Goal: Task Accomplishment & Management: Complete application form

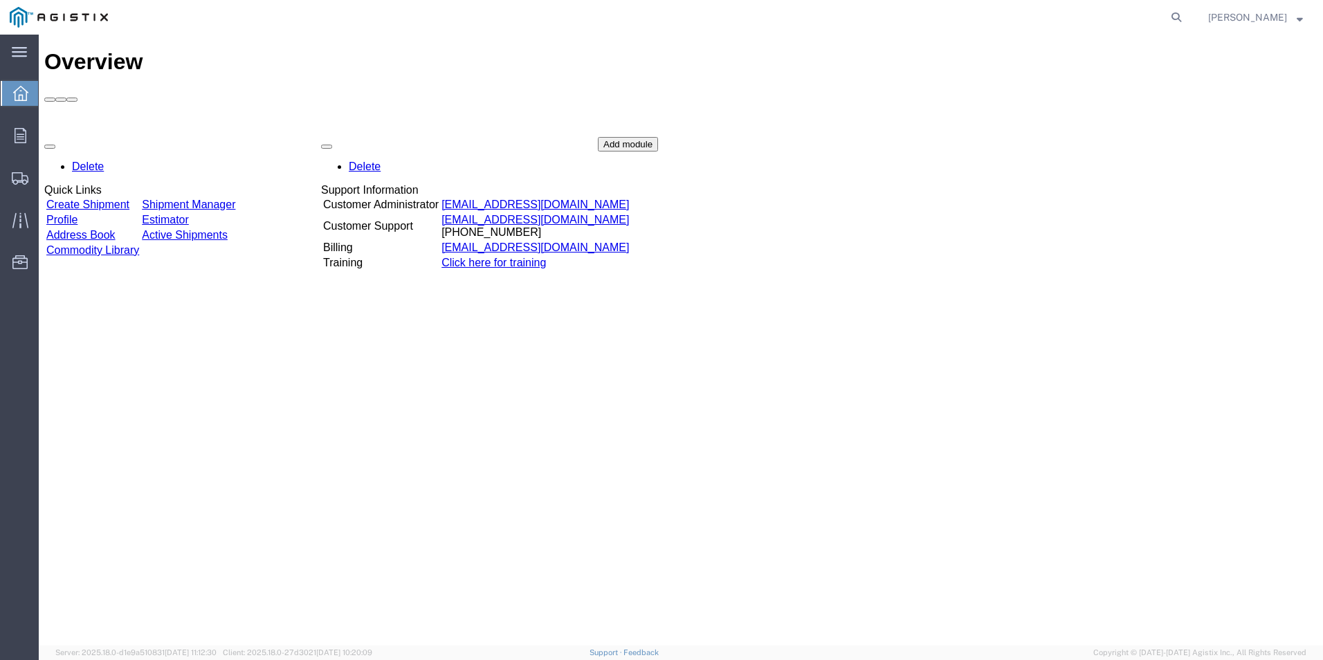
click at [122, 199] on link "Create Shipment" at bounding box center [87, 205] width 83 height 12
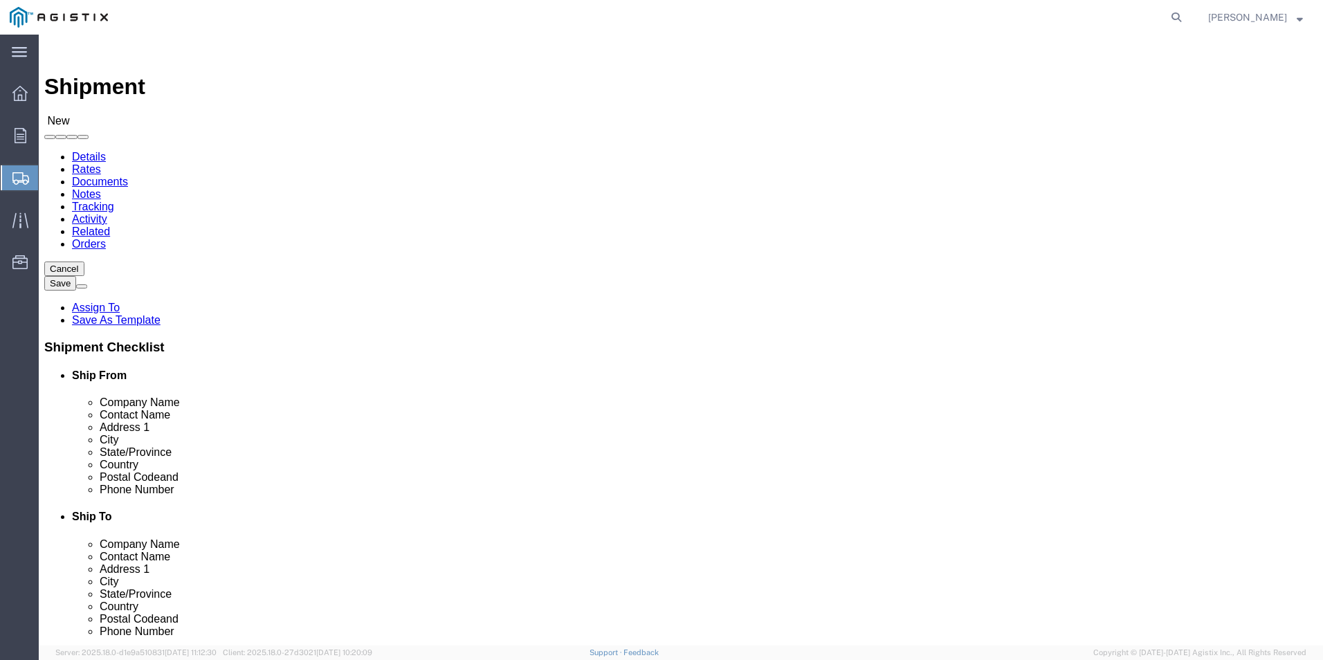
select select
click select "Select Armorcast Products Co PG&E"
select select "9596"
click select "Select Armorcast Products Co PG&E"
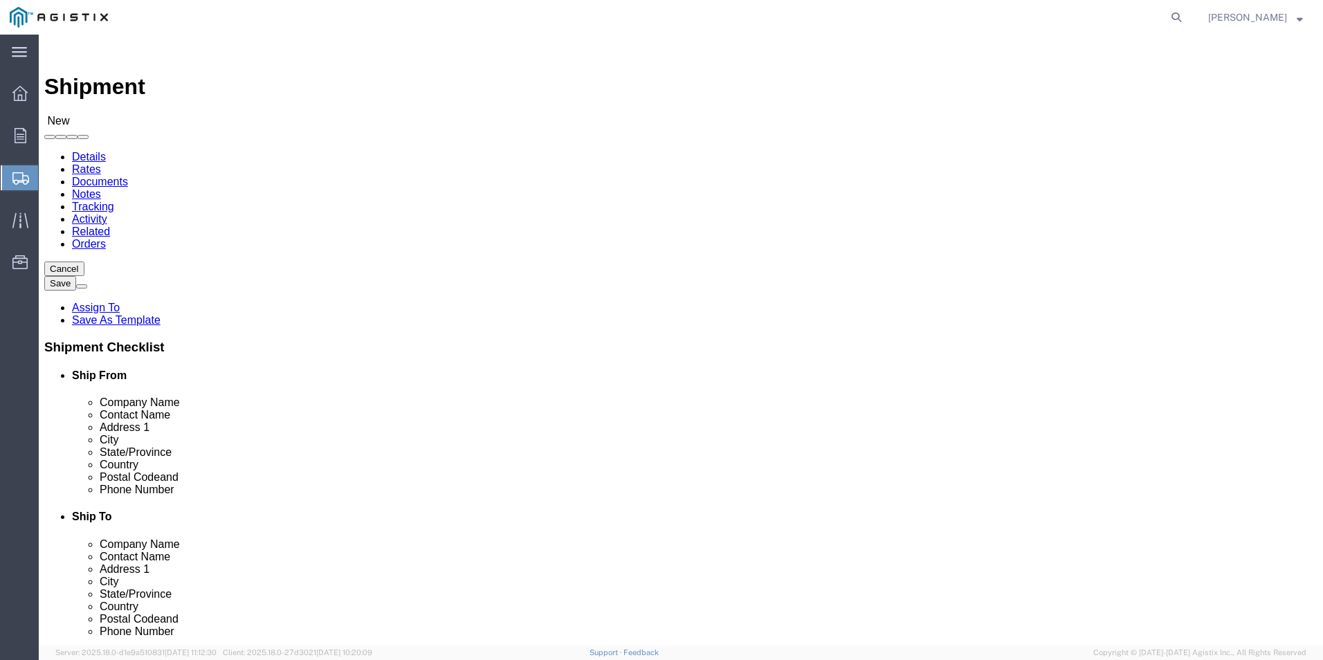
select select "PURCHORD"
select select
click select "Select All Others [GEOGRAPHIC_DATA] [GEOGRAPHIC_DATA] [GEOGRAPHIC_DATA] [GEOGRA…"
select select "23082"
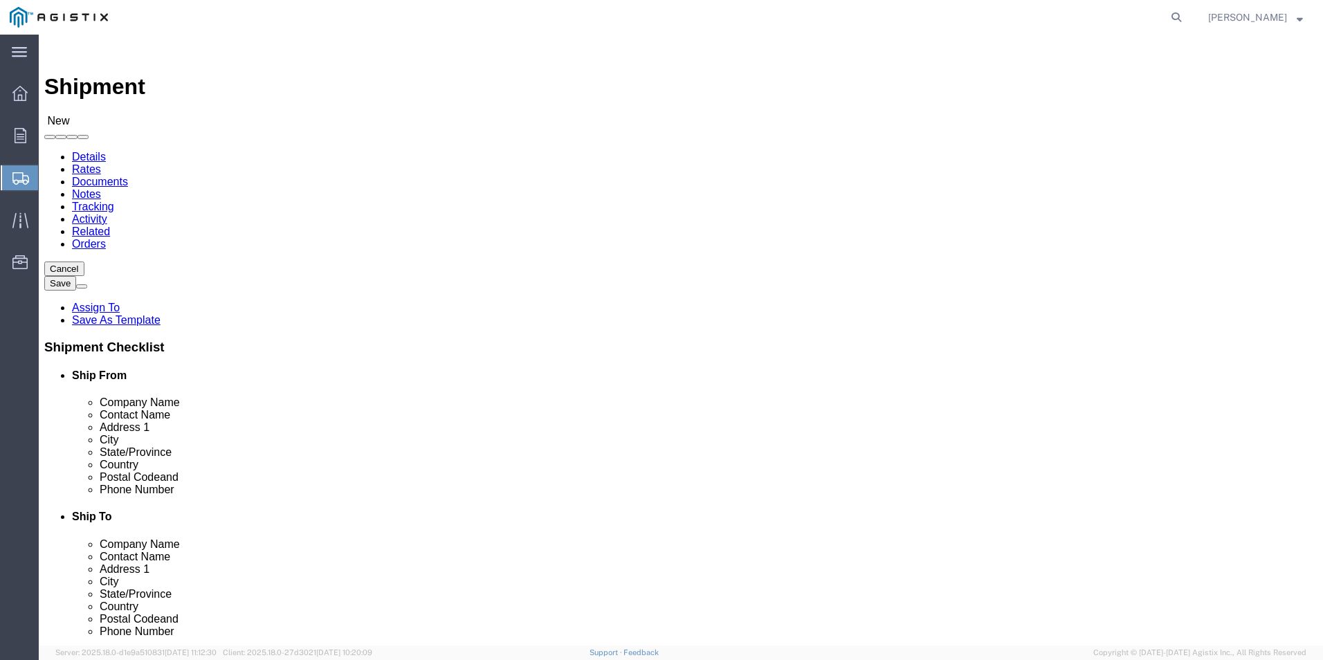
click select "Select All Others [GEOGRAPHIC_DATA] [GEOGRAPHIC_DATA] [GEOGRAPHIC_DATA] [GEOGRA…"
click div "Location Select All Others [GEOGRAPHIC_DATA] [GEOGRAPHIC_DATA] [GEOGRAPHIC_DATA…"
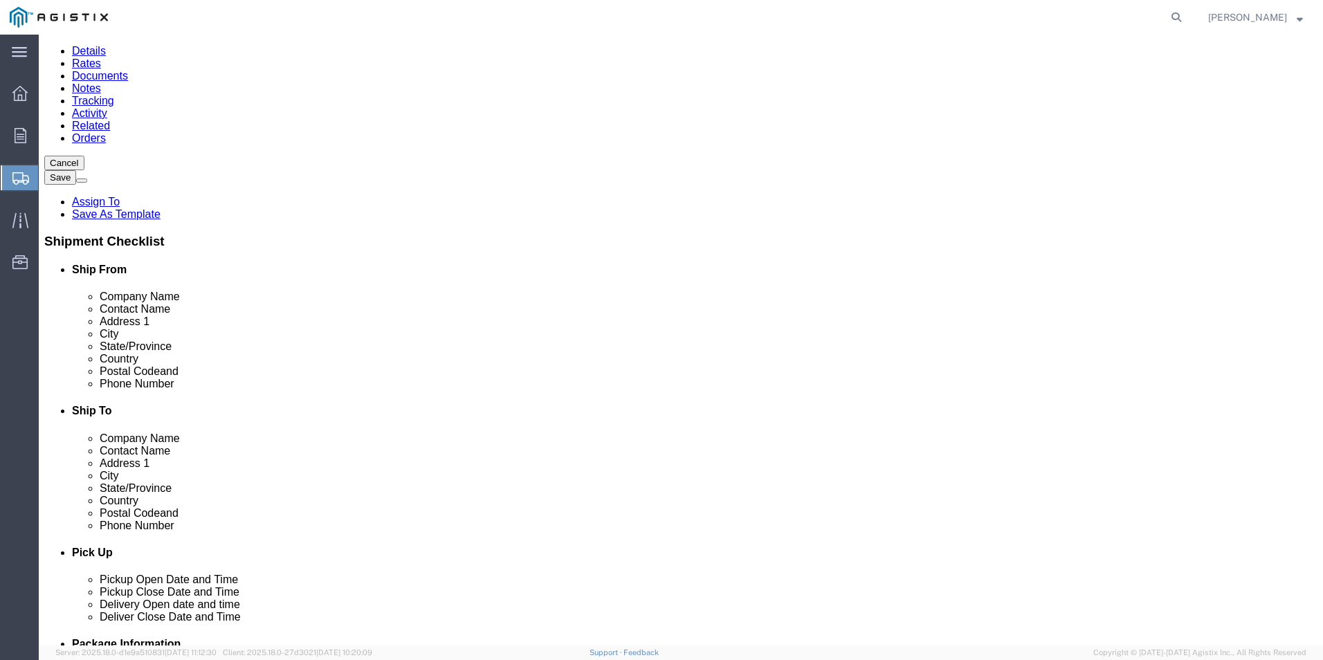
scroll to position [138, 0]
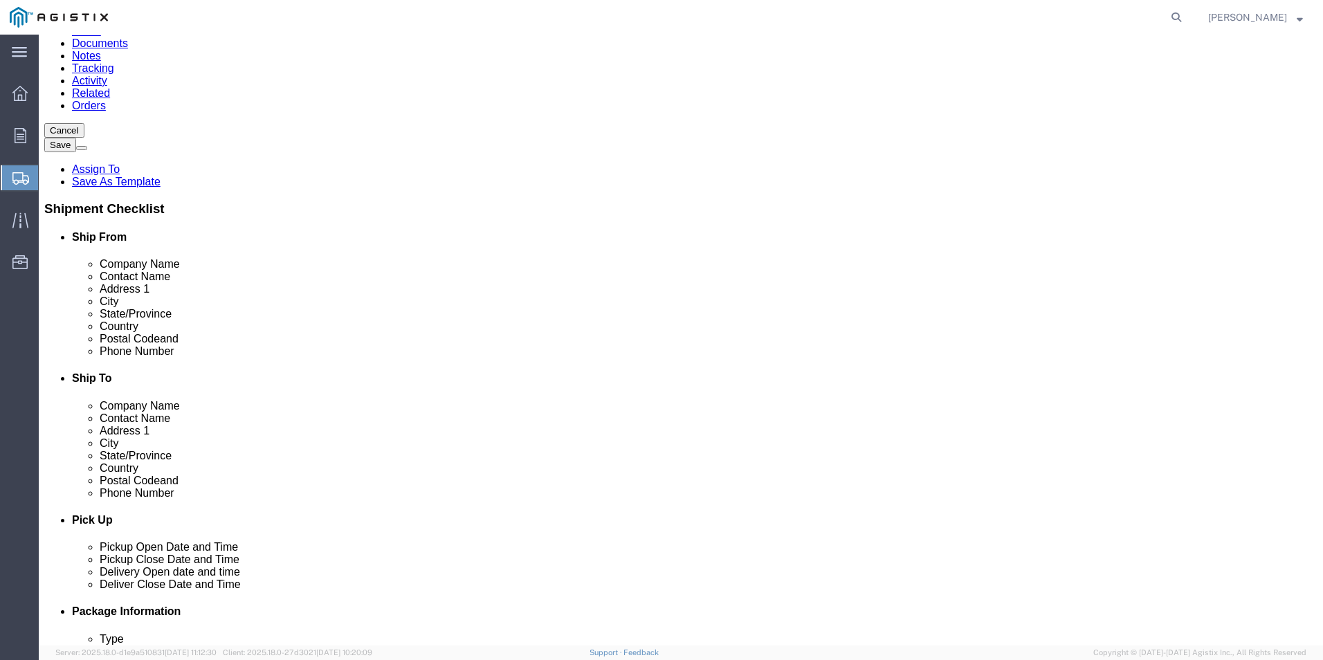
click input "text"
type input "ch"
click p "- Armorcast Products Co - ([PERSON_NAME]) [STREET_ADDRESS][PERSON_NAME]"
checkbox input "true"
select select "CA"
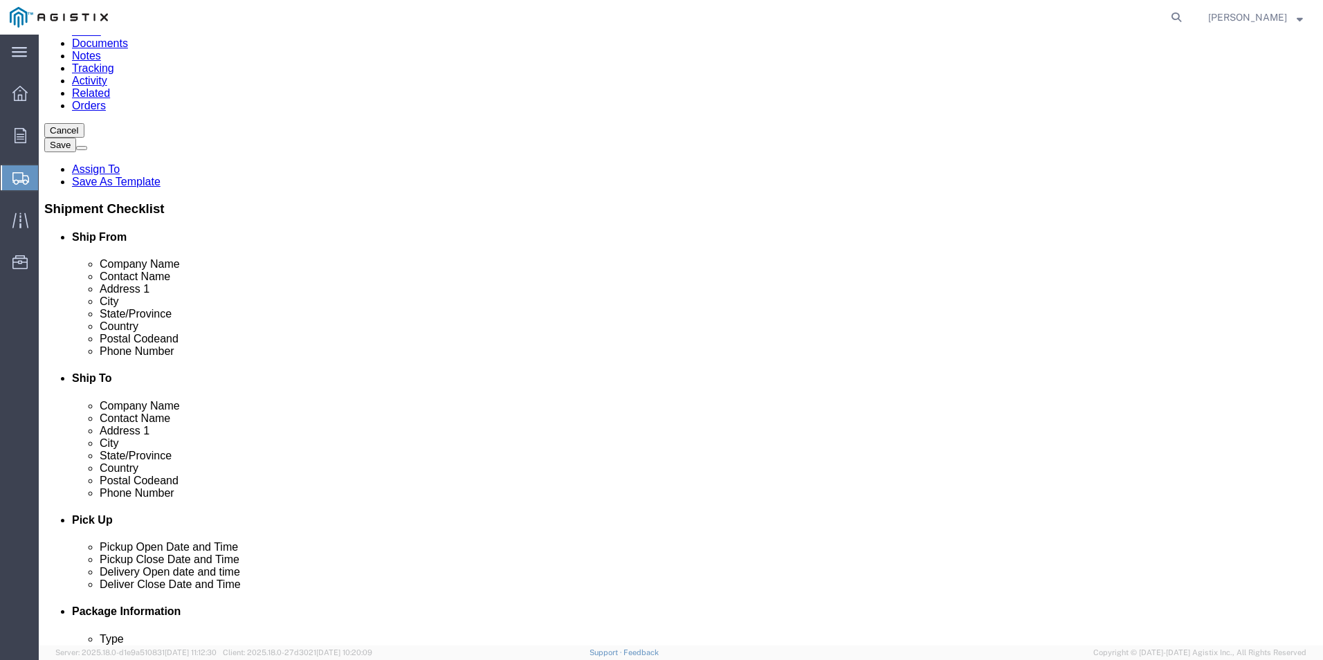
type input "Chatsworth"
click div "Ship To Location Location My Profile Location (OBSOLETE) [GEOGRAPHIC_DATA] SC -…"
drag, startPoint x: 266, startPoint y: 265, endPoint x: 163, endPoint y: 267, distance: 103.1
click div "Contact Name"
type input "[PERSON_NAME]"
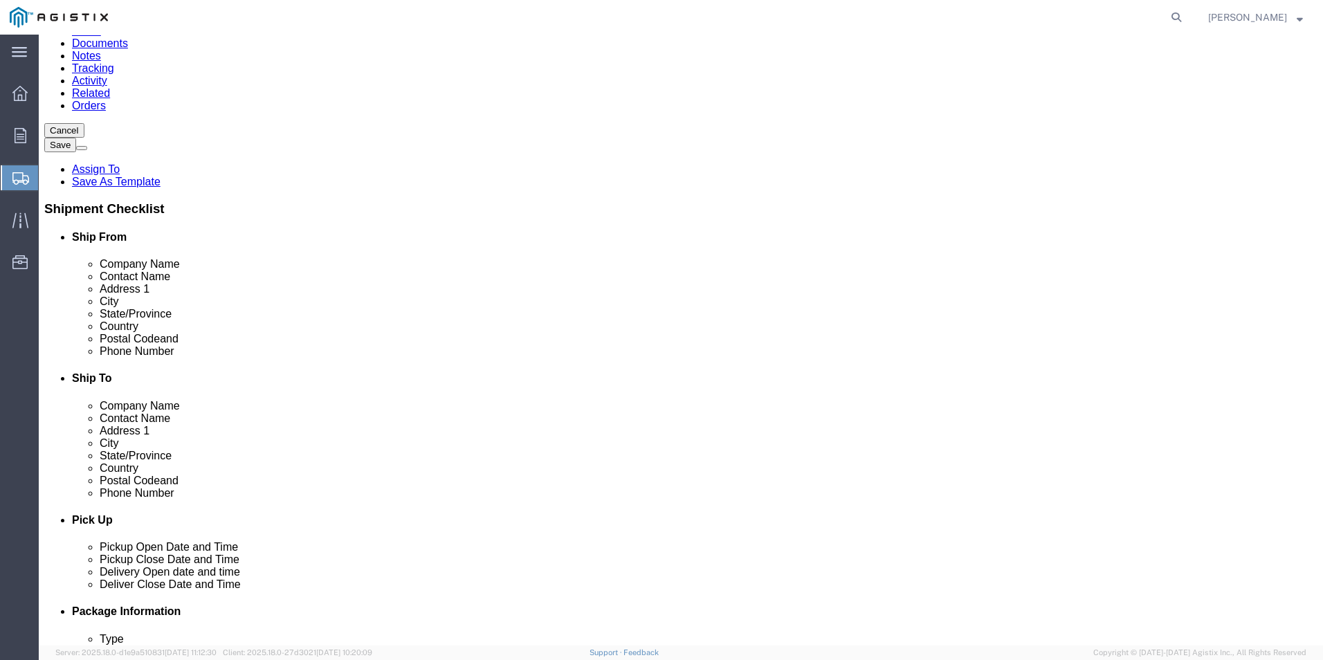
click input "text"
type input "[EMAIL_ADDRESS][PERSON_NAME][DOMAIN_NAME]"
click input "text"
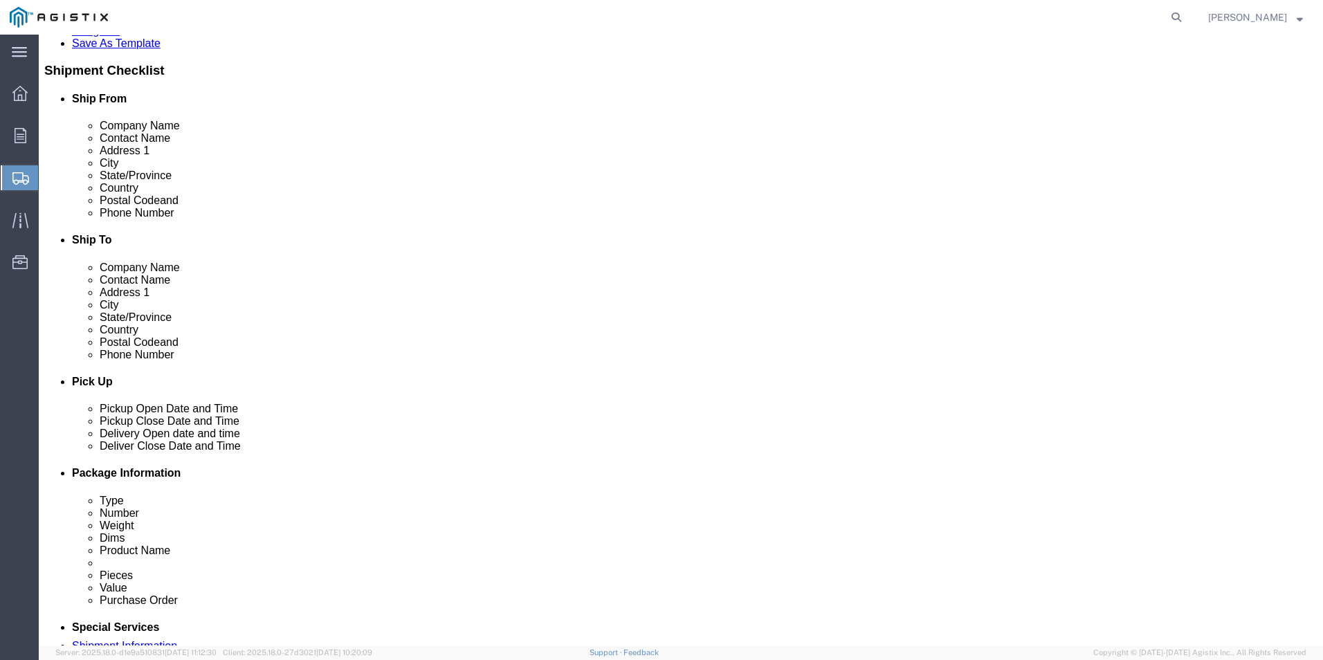
click div "Ship From Location Location My Profile Location (OBSOLETE) [GEOGRAPHIC_DATA] SC…"
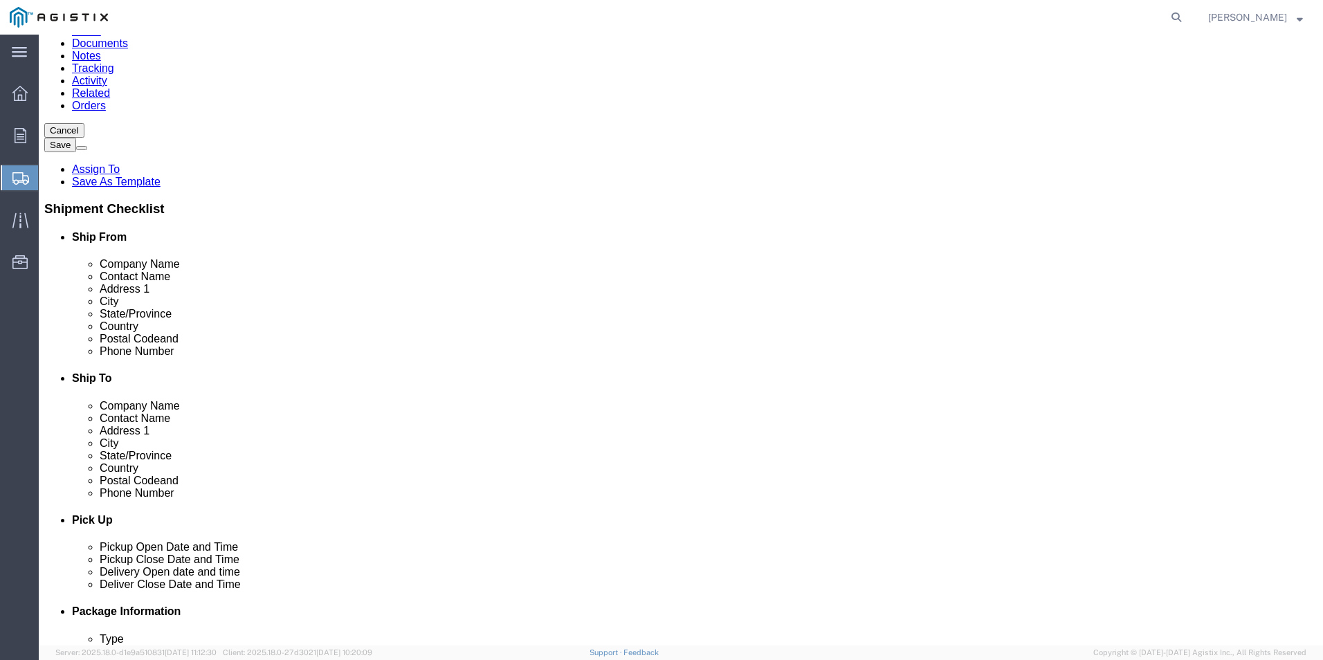
click input "text"
type input "fremont"
click p "- PG&E - () [STREET_ADDRESS][PERSON_NAME]"
select select "CA"
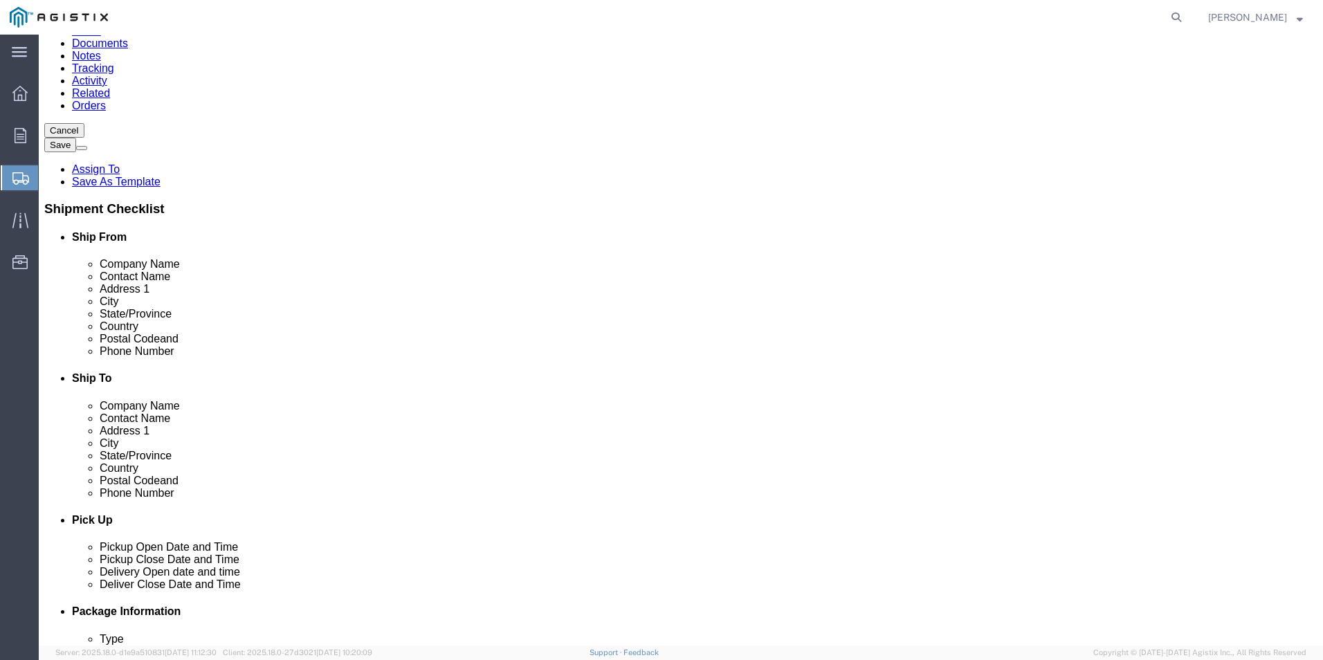
drag, startPoint x: 748, startPoint y: 342, endPoint x: 665, endPoint y: 345, distance: 83.1
click div "City fremont fremont"
type input "fremont"
click p "- PG&E - () [STREET_ADDRESS][PERSON_NAME]"
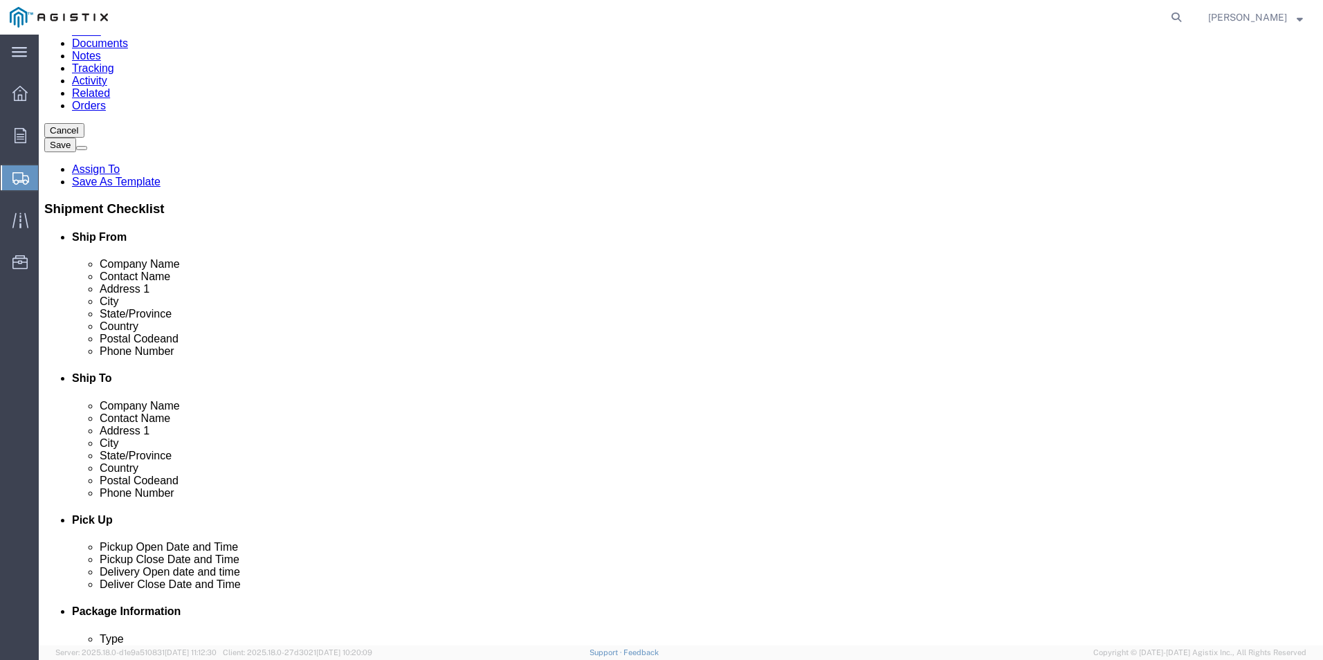
select select "CA"
type input "Fremont"
click div "Location My Profile Location (OBSOLETE) [PERSON_NAME] SC - GC TRAILER (OBSOLETE…"
click input "text"
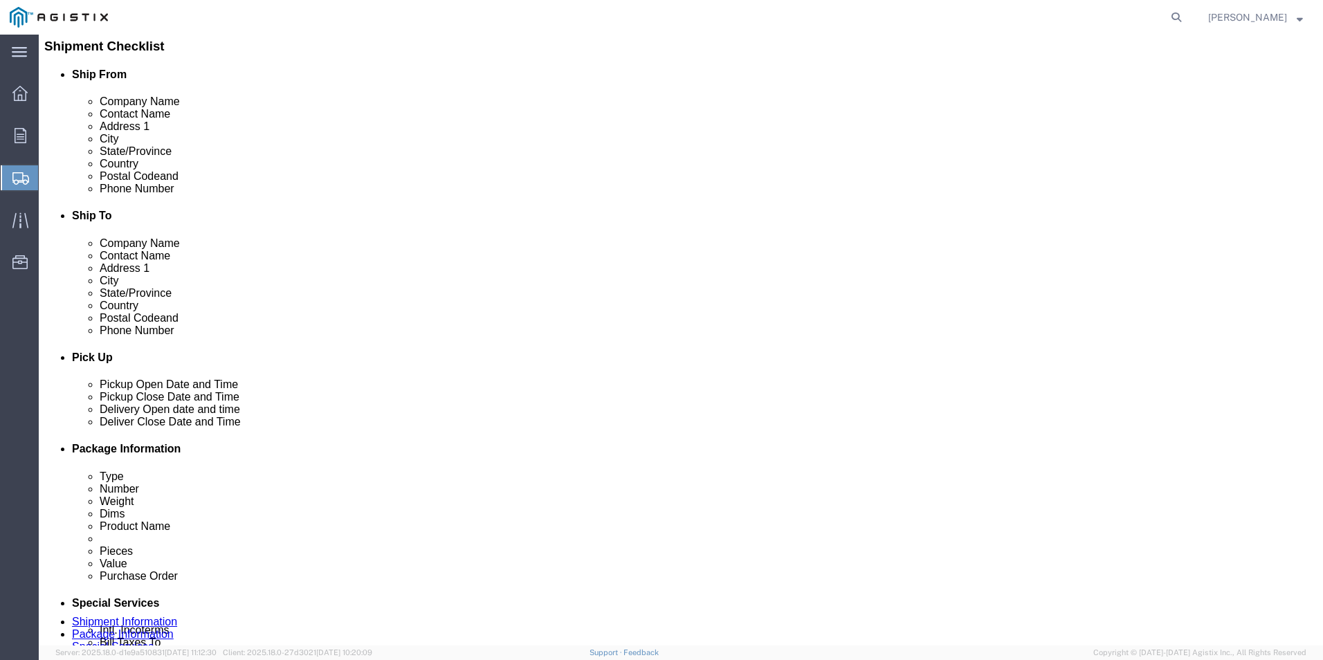
scroll to position [277, 0]
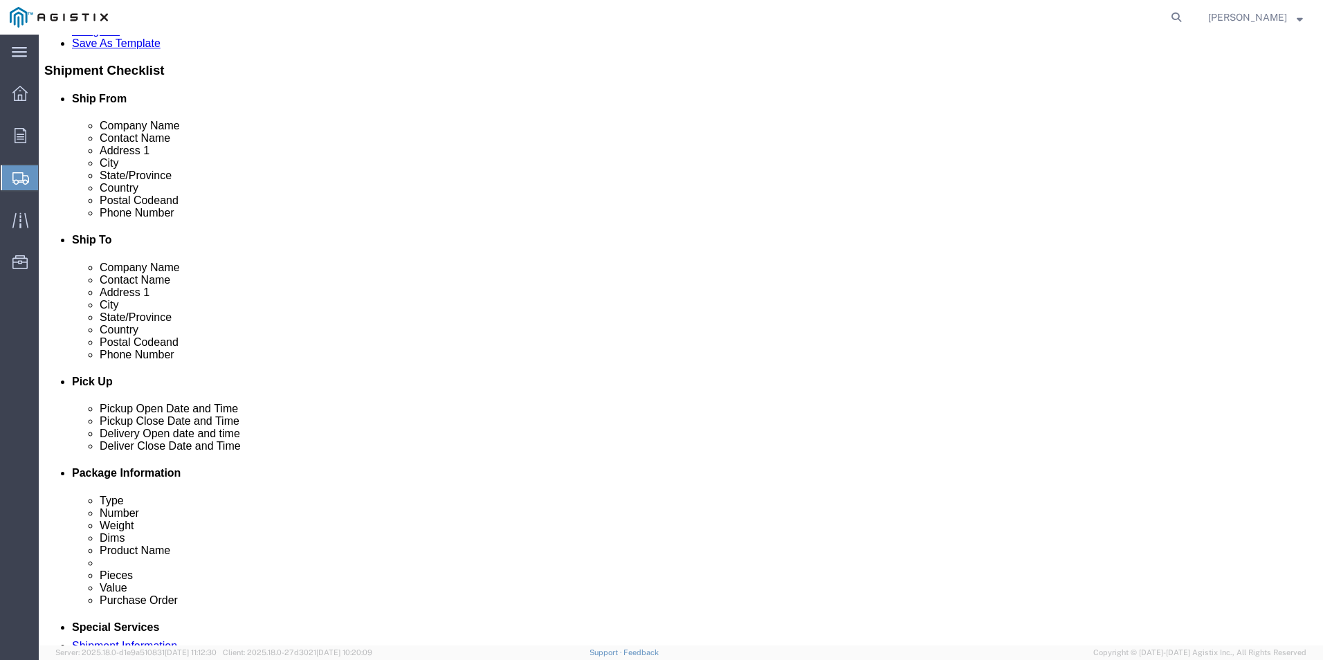
click input "text"
type input "[PHONE_NUMBER]"
click input "text"
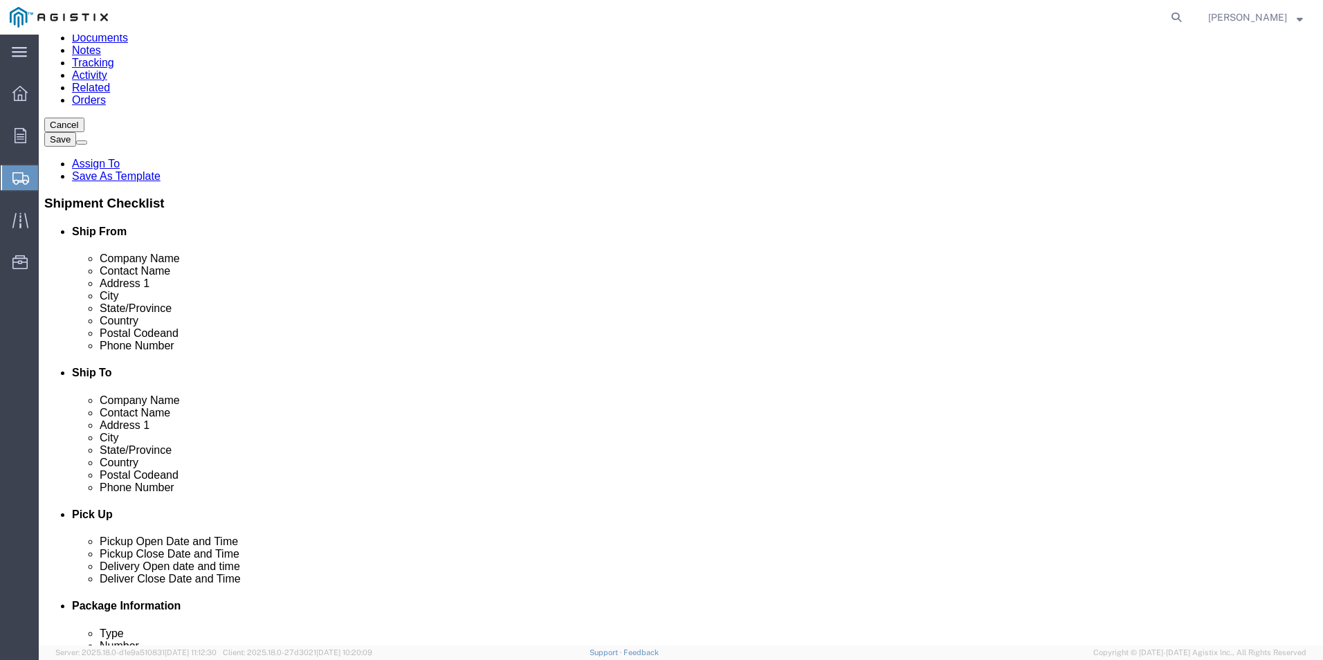
scroll to position [138, 0]
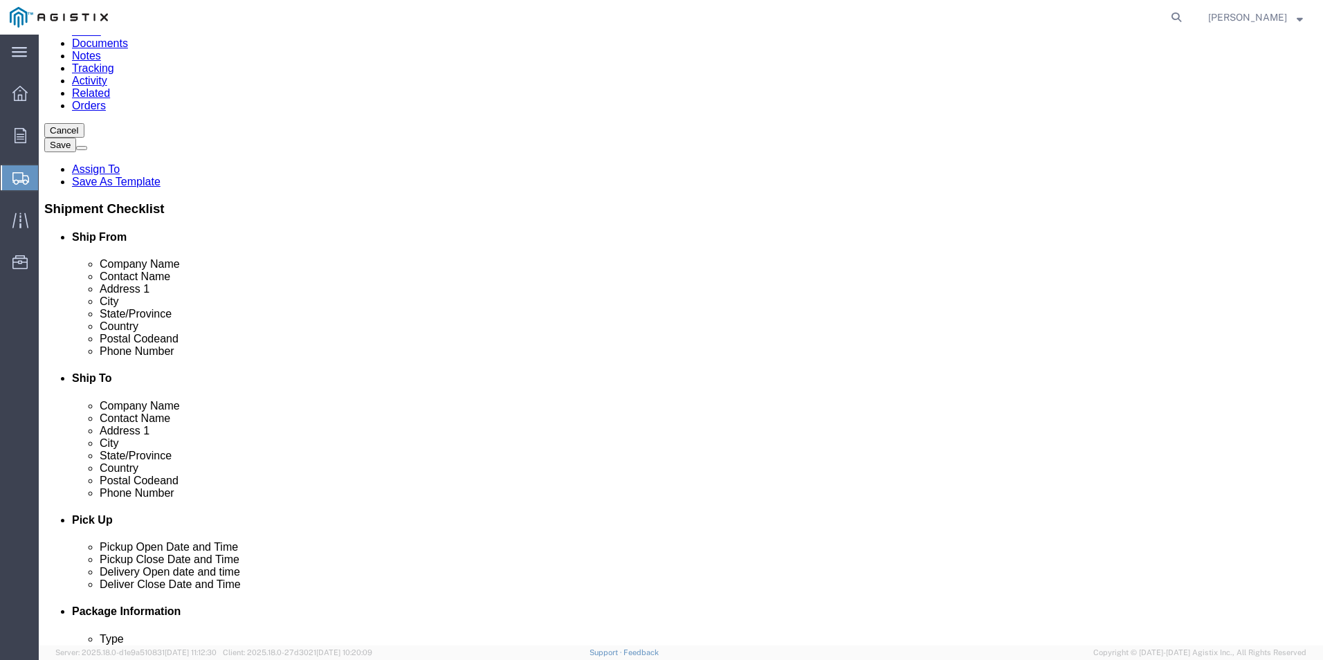
click input "text"
type input "p"
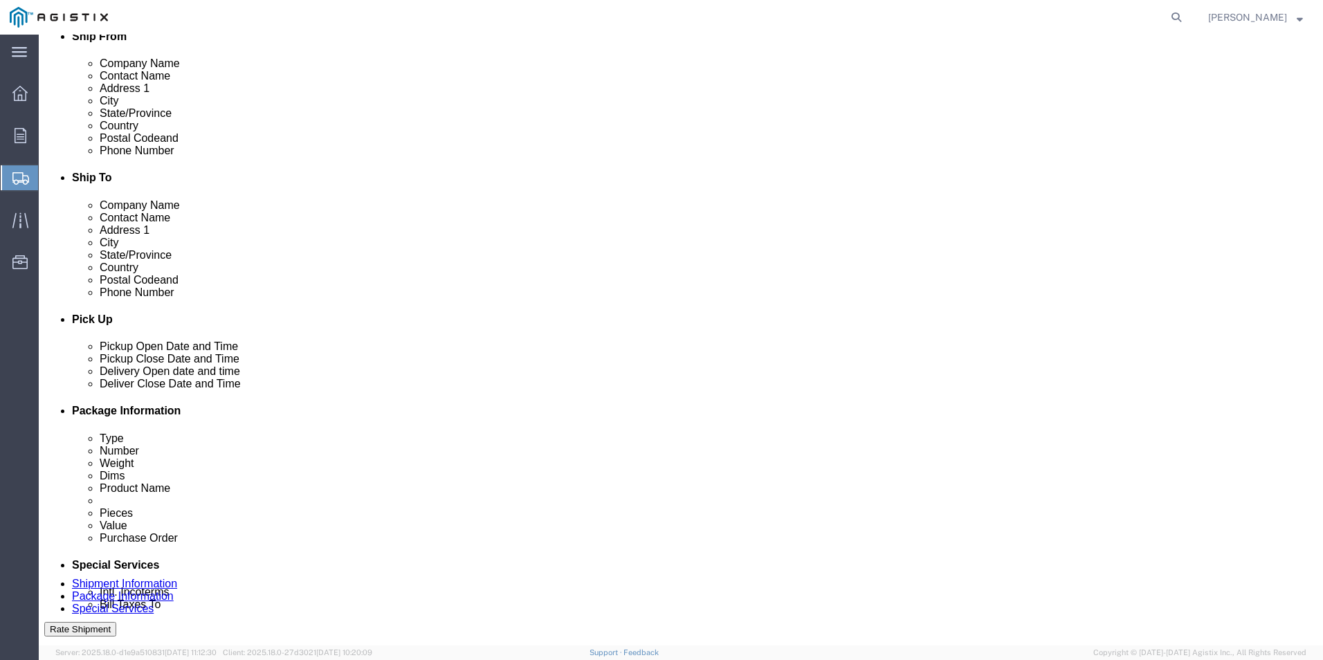
scroll to position [346, 0]
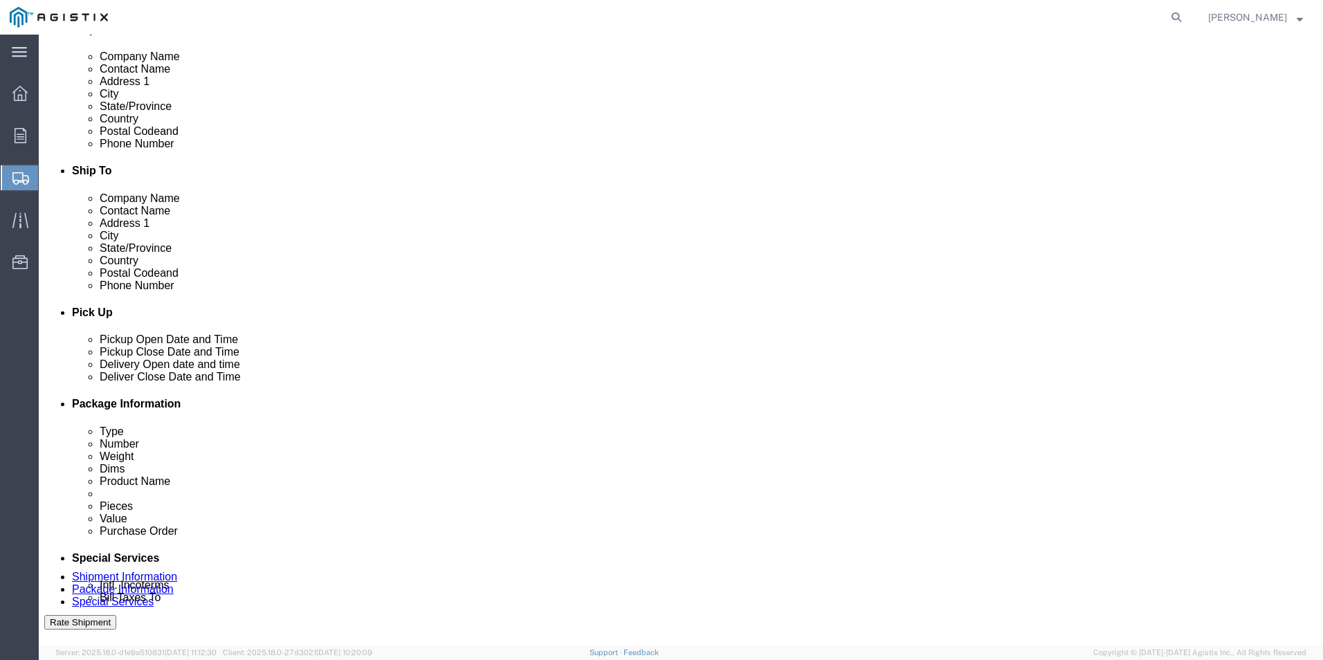
type input "[PERSON_NAME]"
click div "Location My Profile Location (OBSOLETE) [PERSON_NAME] SC - GC TRAILER (OBSOLETE…"
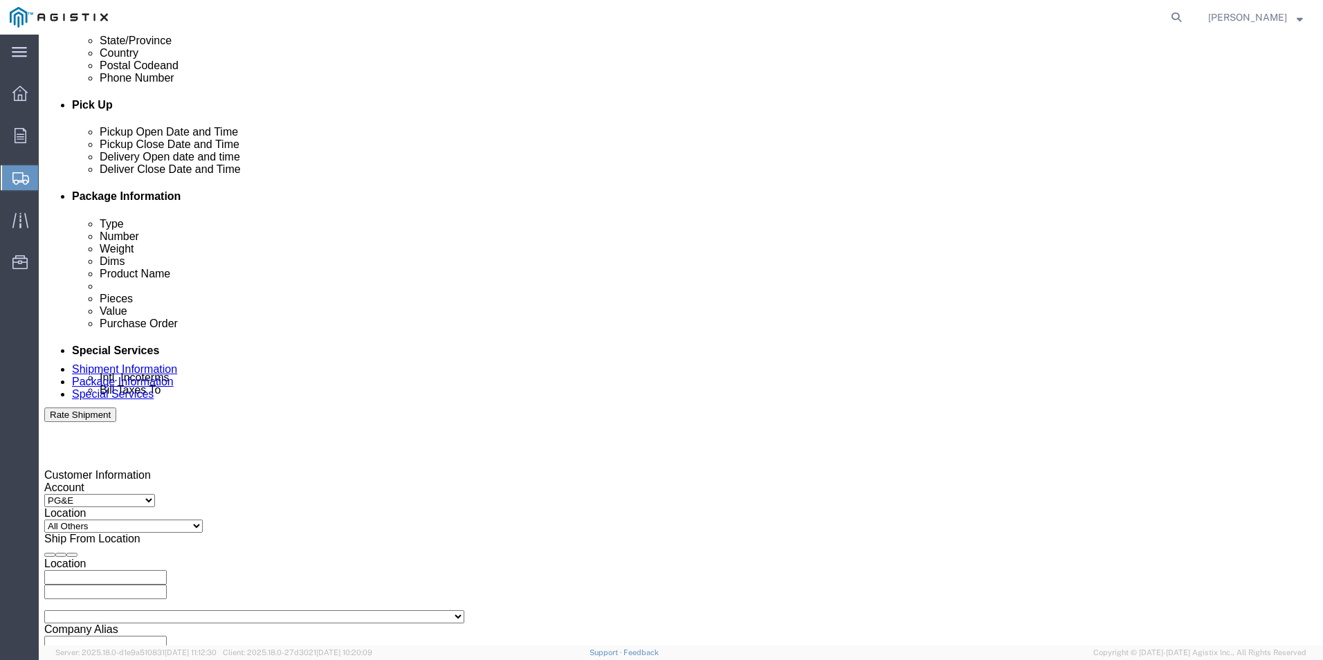
scroll to position [623, 0]
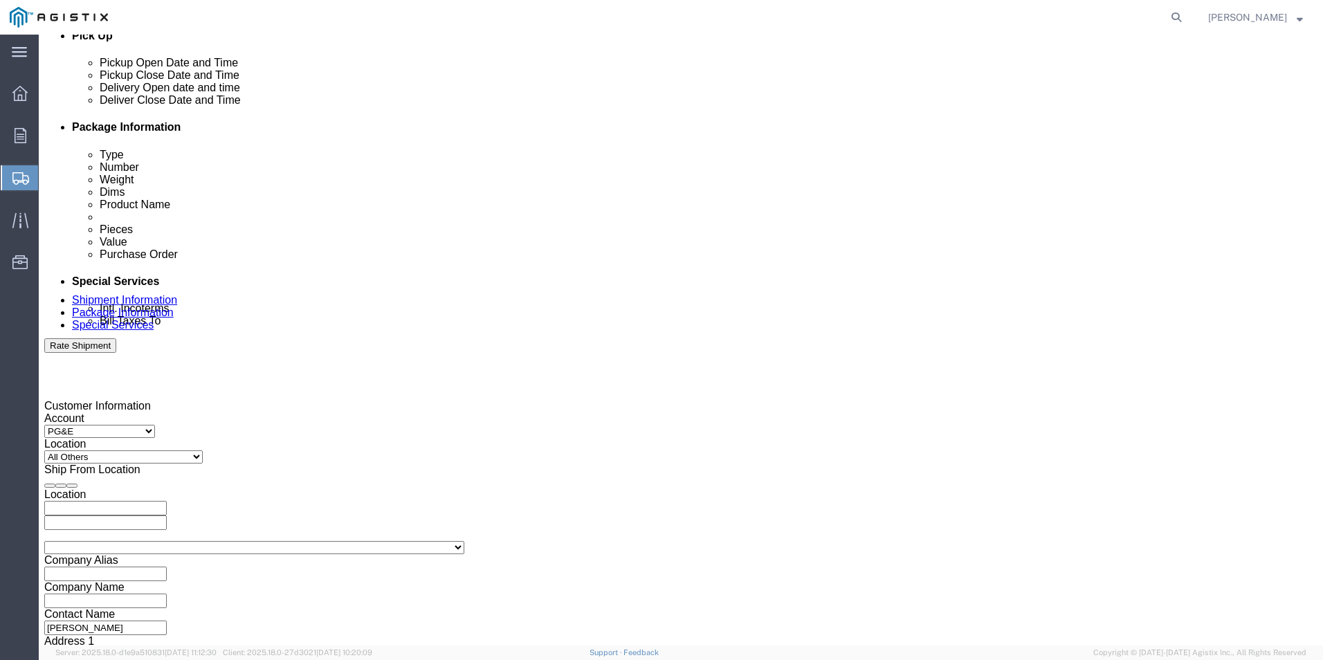
click div "[DATE] 9:00 AM"
drag, startPoint x: 344, startPoint y: 460, endPoint x: 291, endPoint y: 447, distance: 54.2
click div "Close Time 9:00 AM"
type input "2:30 PM"
click button "Apply"
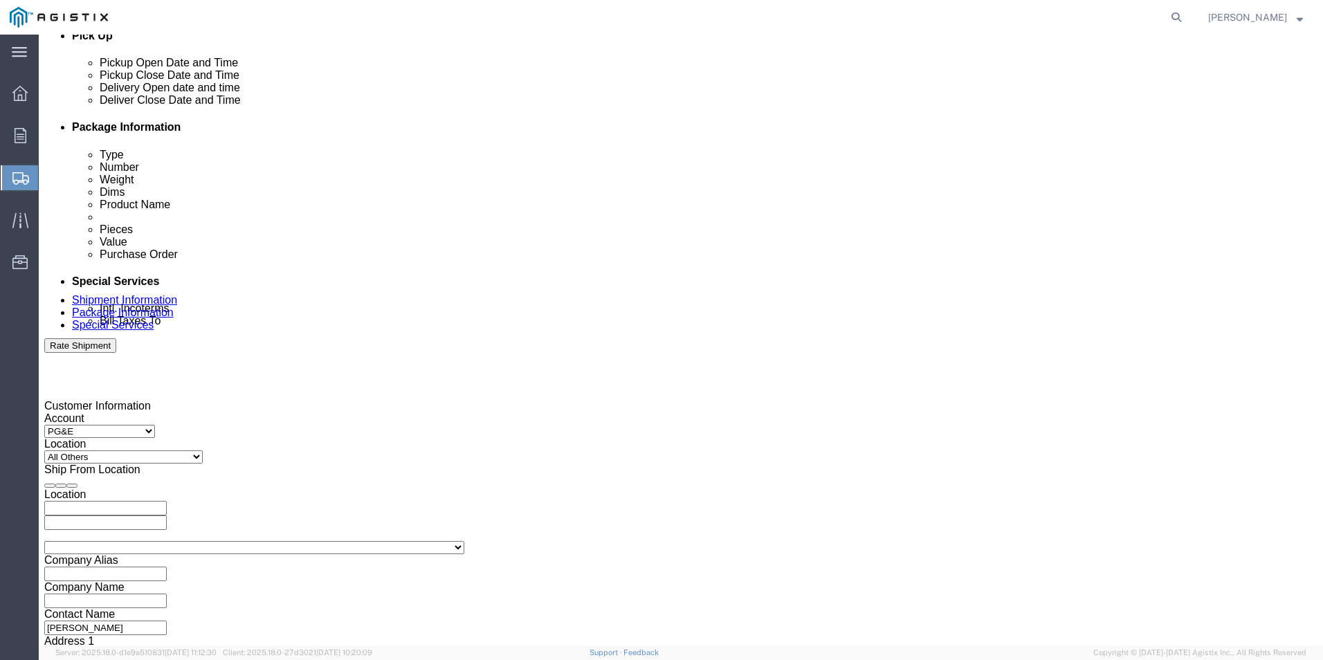
click div
click button "Apply"
click div "[DATE] 3:30 PM"
drag, startPoint x: 612, startPoint y: 464, endPoint x: 565, endPoint y: 452, distance: 48.3
click input "3:30 PM"
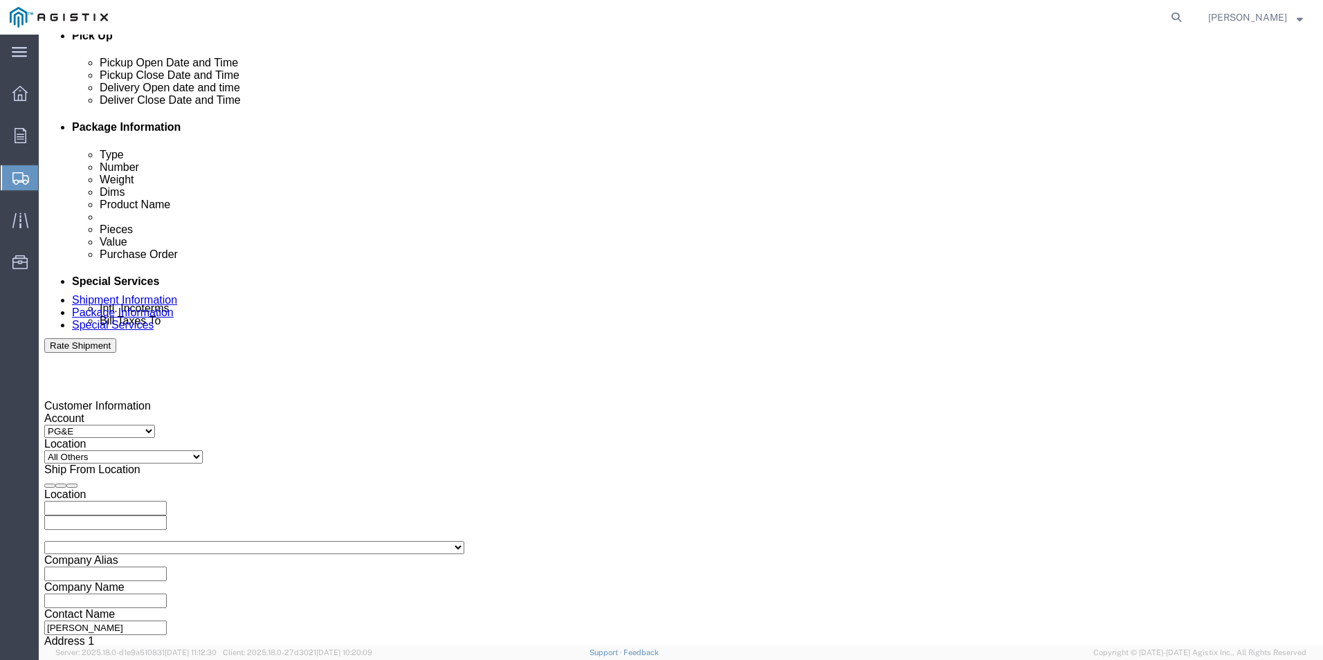
drag, startPoint x: 605, startPoint y: 458, endPoint x: 571, endPoint y: 449, distance: 35.7
click div "Open Time 3:30 PM"
type input "8:00 AM"
click button "Apply"
click div
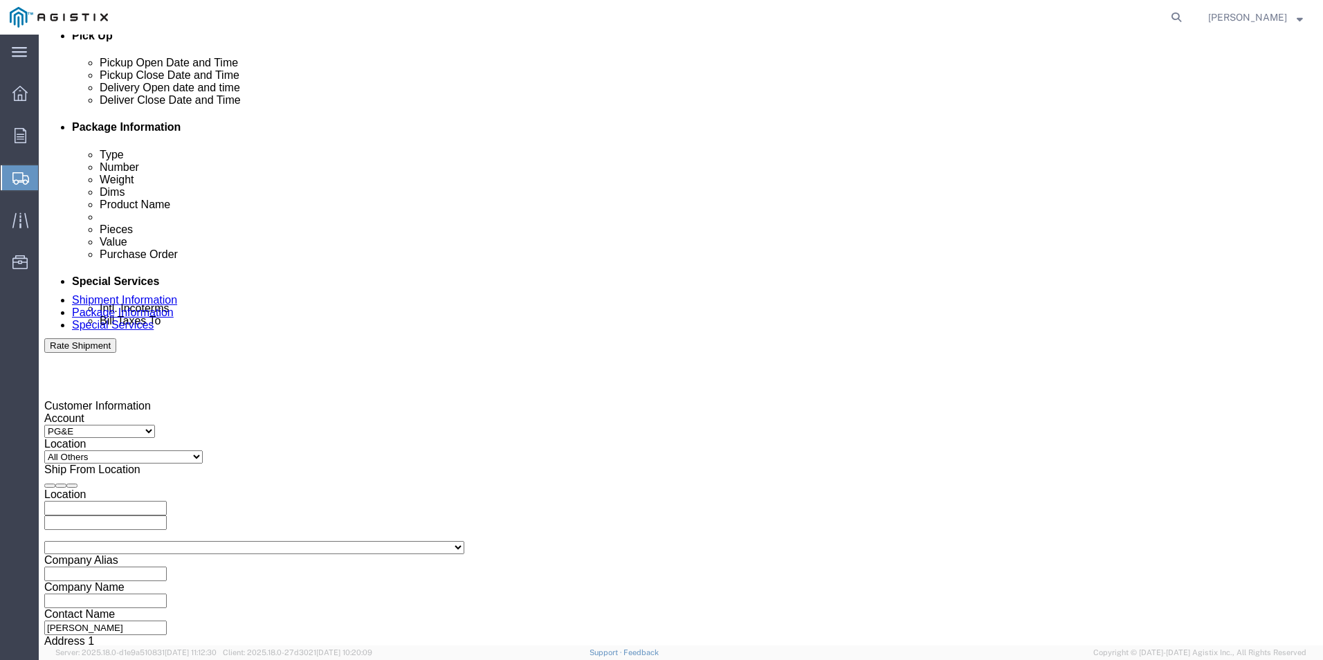
drag, startPoint x: 837, startPoint y: 461, endPoint x: 792, endPoint y: 455, distance: 45.4
click input "4:30 PM"
drag, startPoint x: 828, startPoint y: 460, endPoint x: 877, endPoint y: 459, distance: 49.1
click div "Close Time 2:30pm:30 PM"
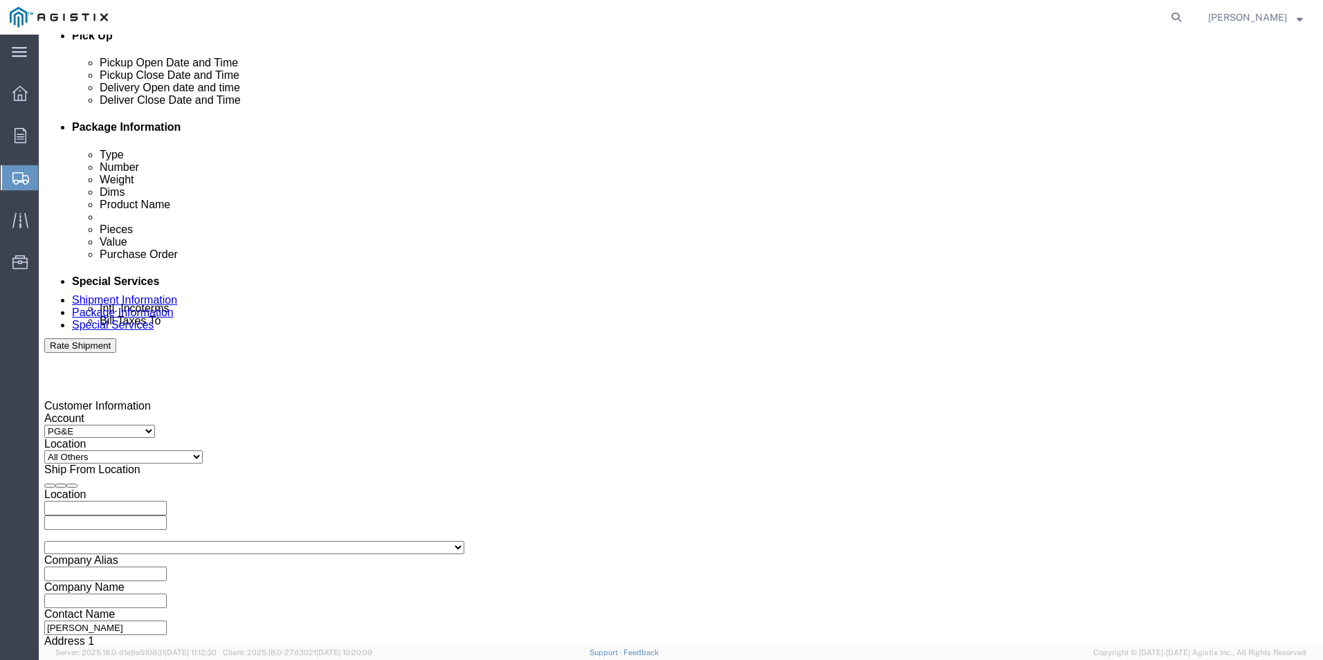
scroll to position [0, 0]
type input "2:30 PM"
click button "Apply"
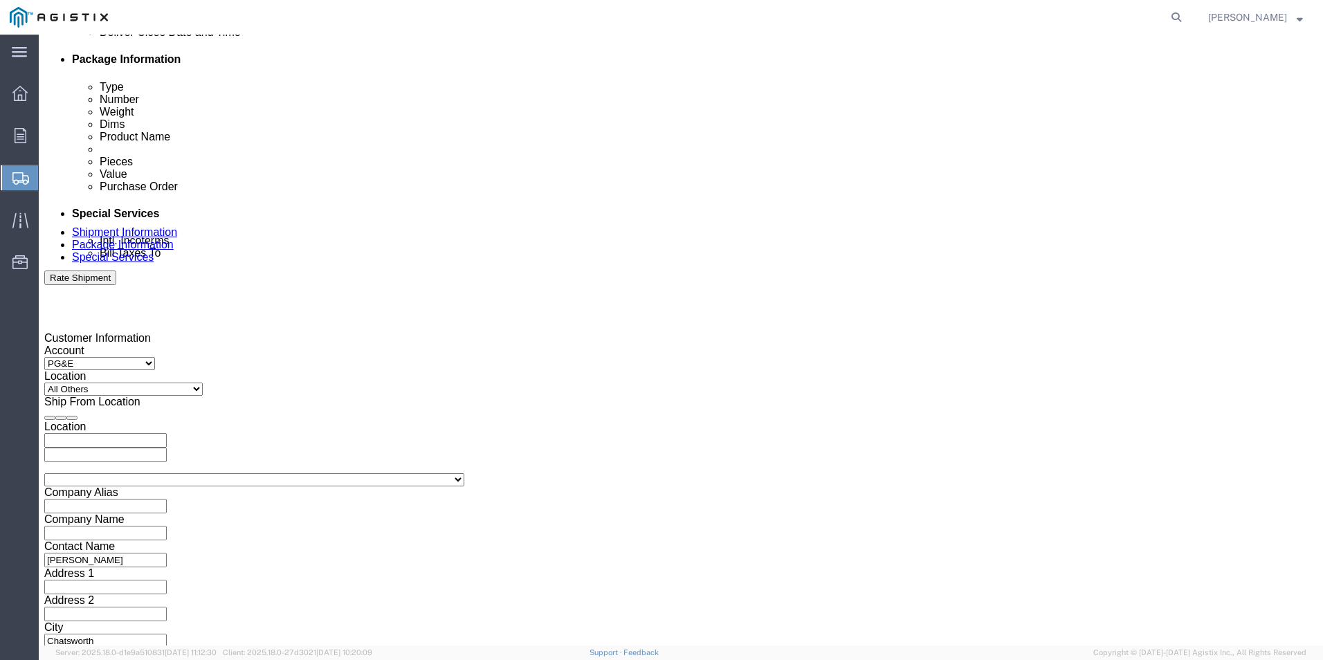
click select "Select Account Type Activity ID Airline Appointment Number ASN Batch Request # …"
click div "References Add reference"
click input "text"
type input "3501413372"
click select "Select Account Type Activity ID Airline Appointment Number ASN Batch Request # …"
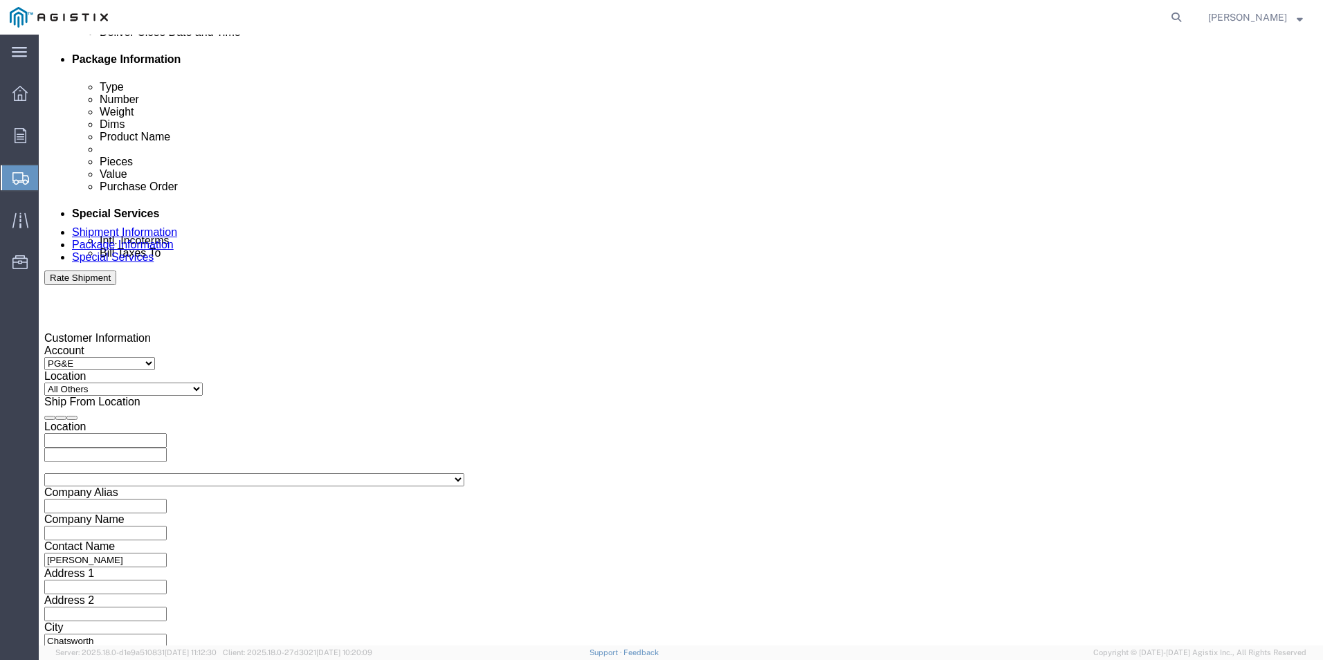
click input "text"
click select "Select Account Type Activity ID Airline Appointment Number ASN Batch Request # …"
select select "PURCHORD"
click select "Select Account Type Activity ID Airline Appointment Number ASN Batch Request # …"
click input "text"
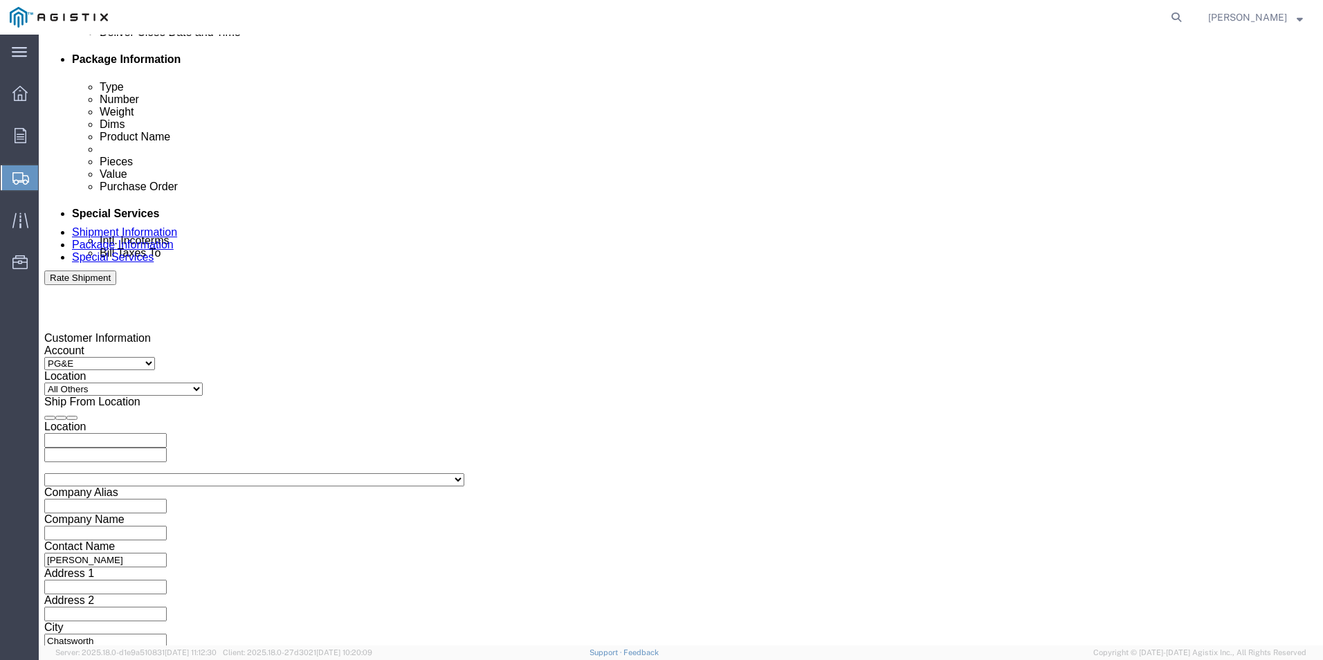
type input "3501419452"
click select "Select Account Type Activity ID Airline Appointment Number ASN Batch Request # …"
click div "References Add reference"
click div "Shipping Mode (Optional)"
click select "Select Air Less than Truckload Multi-Leg Ocean Freight Rail Small Parcel Truckl…"
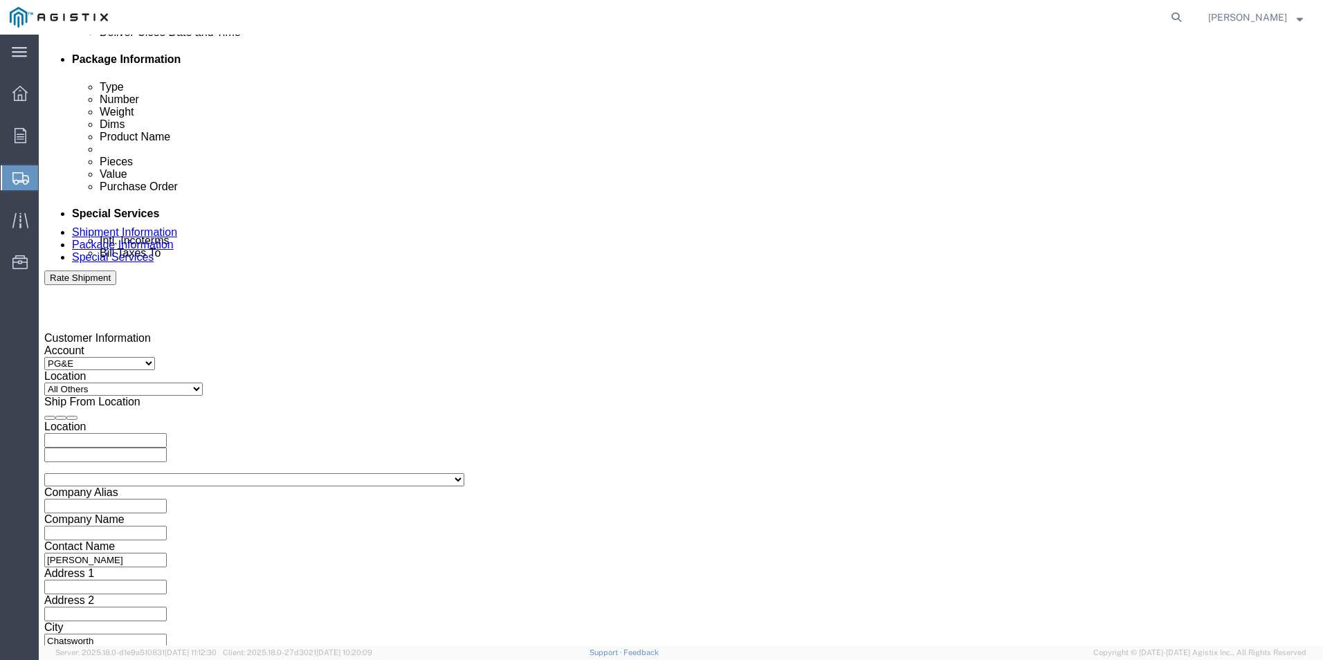
select select "LTL"
click select "Select Air Less than Truckload Multi-Leg Ocean Freight Rail Small Parcel Truckl…"
click button "Continue"
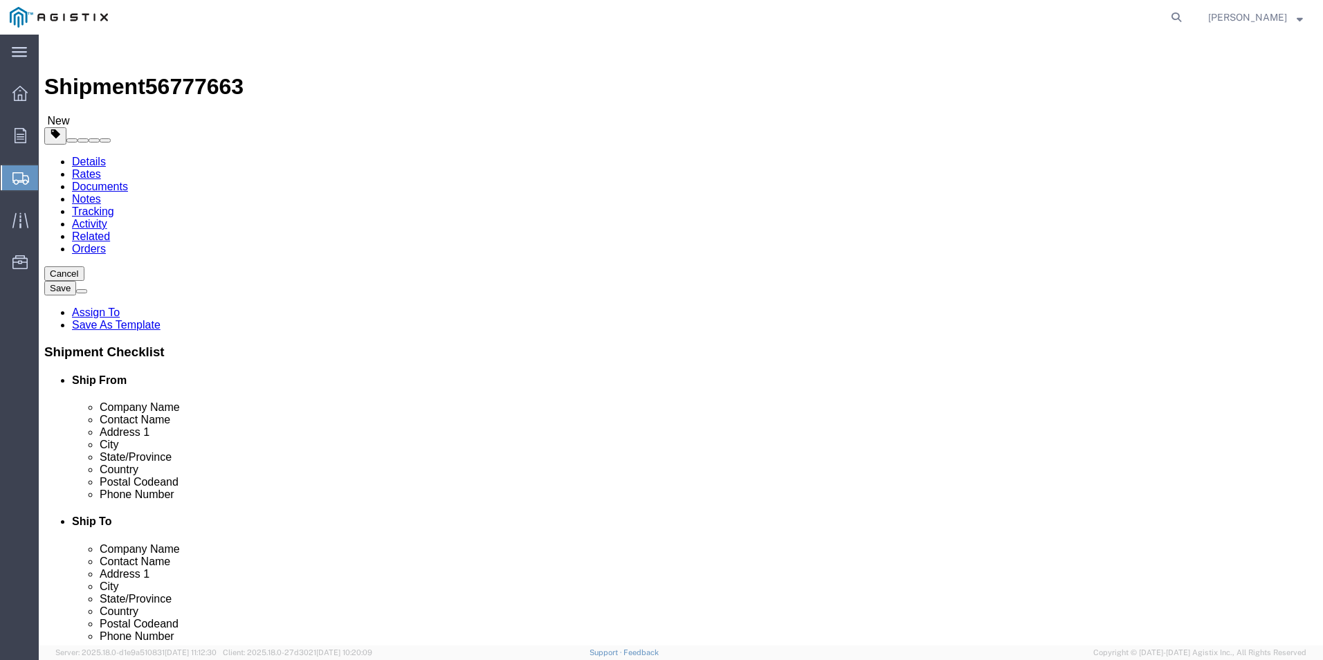
click select "Select Bulk Bundle(s) Cardboard Box(es) Carton(s) Crate(s) Drum(s) (Fiberboard)…"
select select "PSNS"
click select "Select Bulk Bundle(s) Cardboard Box(es) Carton(s) Crate(s) Drum(s) (Fiberboard)…"
click input "text"
click input "1"
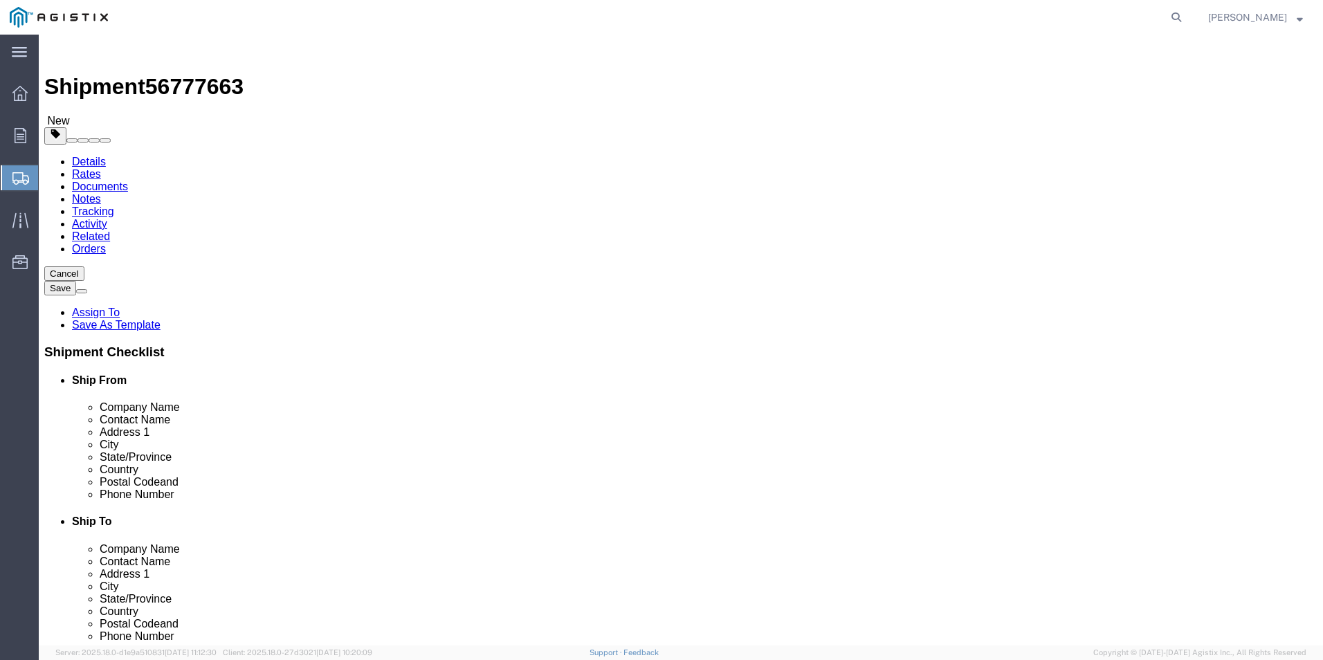
type input "2"
click input "text"
type input "50"
type input "47"
type input "34"
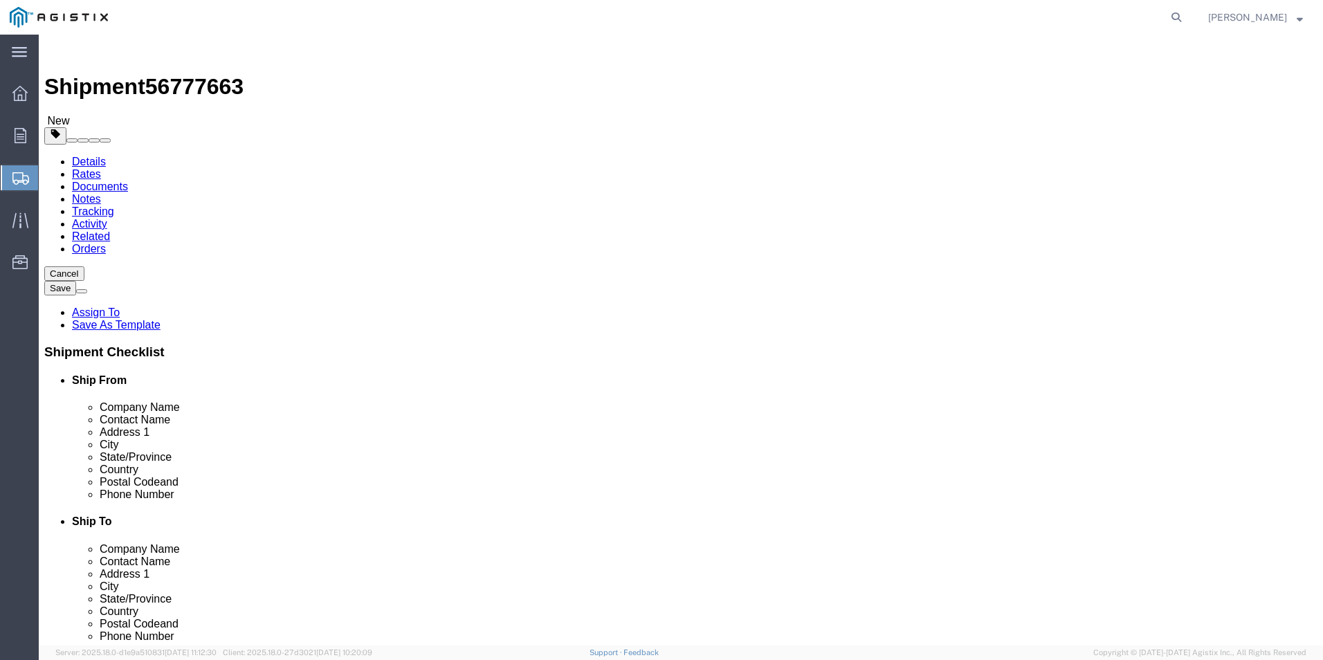
click div "Package Type Select Bulk Bundle(s) Cardboard Box(es) Carton(s) Crate(s) Drum(s)…"
click div "Previous Continue"
drag, startPoint x: 218, startPoint y: 347, endPoint x: 153, endPoint y: 344, distance: 65.1
click div "Weight 0.00 Select kgs lbs Ship. t°"
drag, startPoint x: 191, startPoint y: 348, endPoint x: 175, endPoint y: 348, distance: 15.9
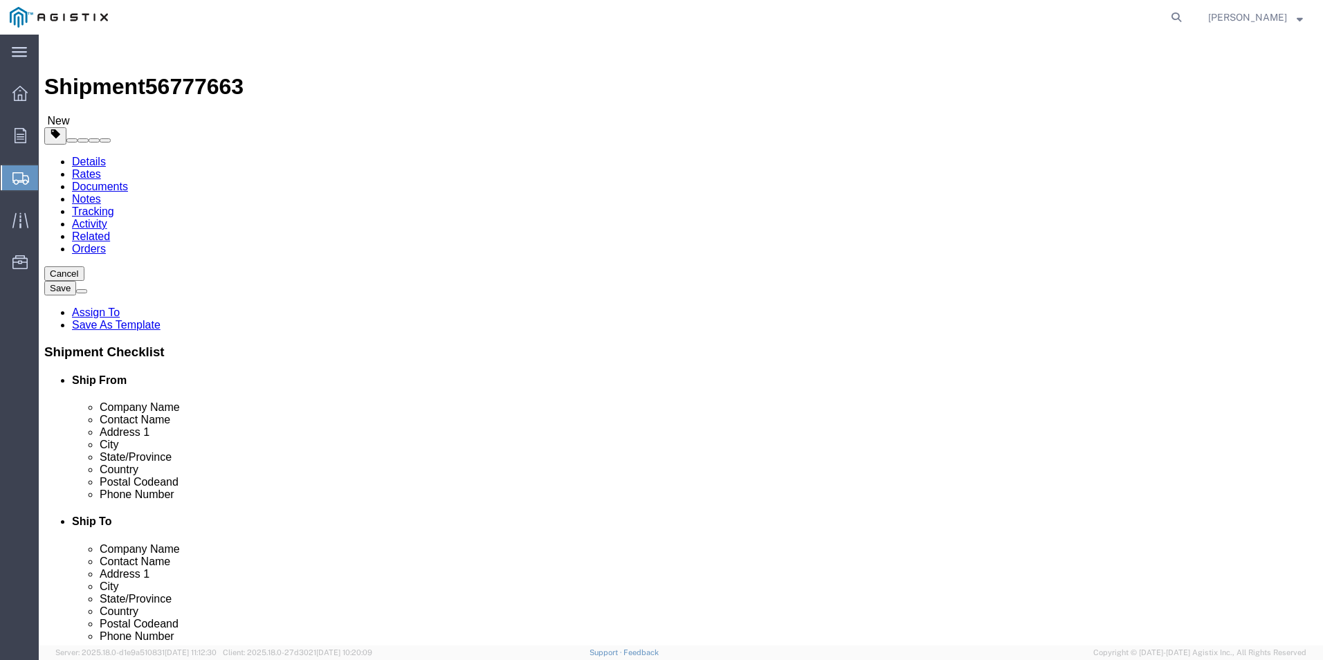
click div "Weight 1632 Select kgs lbs Ship. t°"
type input "2544.0"
click ul
click link "Add Content"
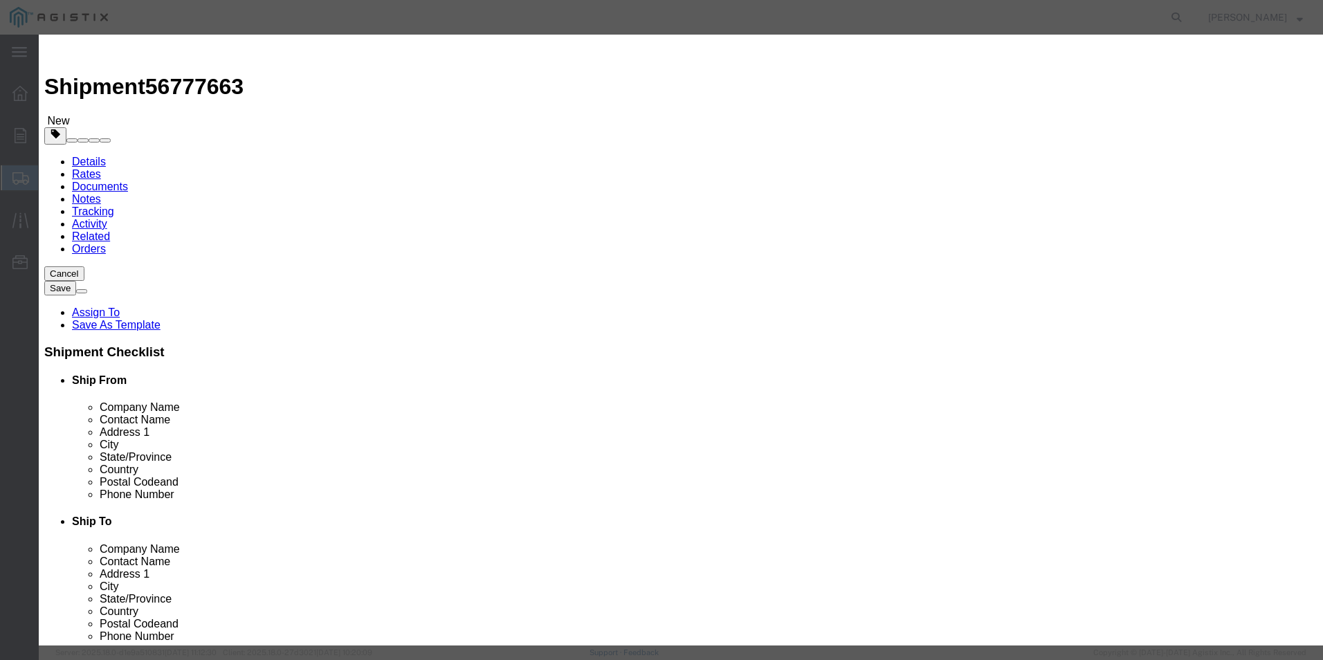
click button "Close"
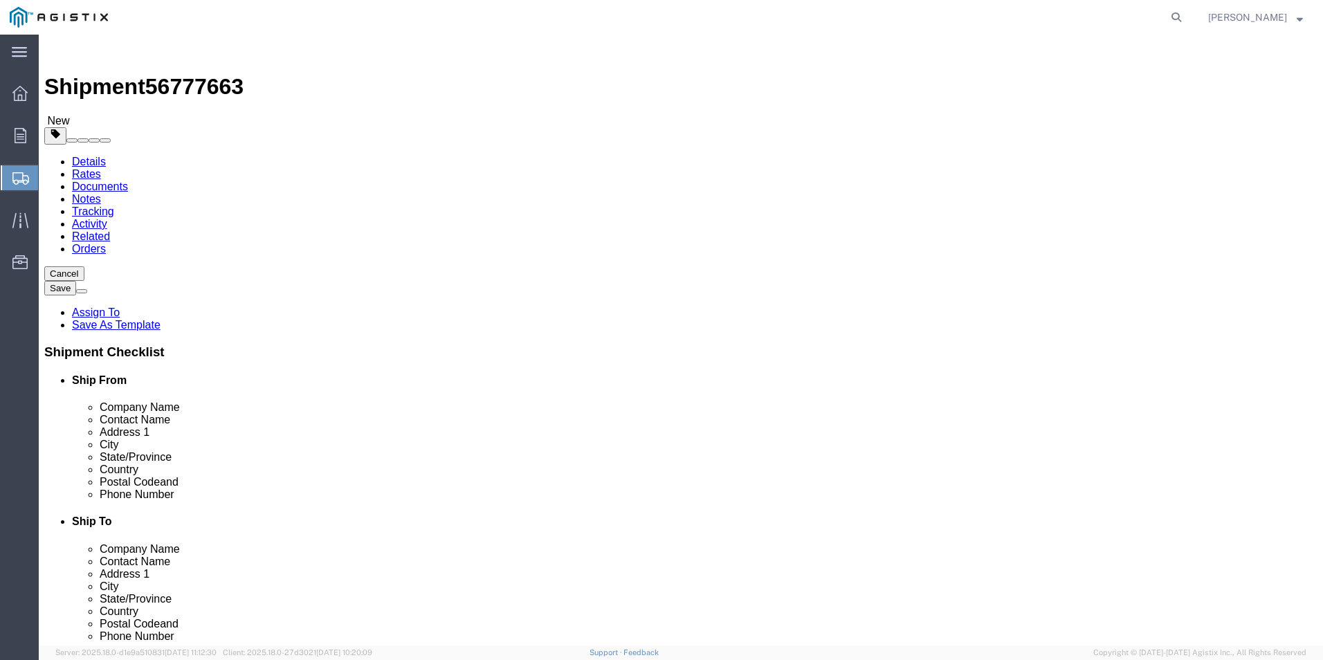
drag, startPoint x: 218, startPoint y: 293, endPoint x: 154, endPoint y: 294, distance: 63.7
click div "Number 2"
type input "1"
drag, startPoint x: 228, startPoint y: 346, endPoint x: 136, endPoint y: 347, distance: 92.7
click div "Weight Total weight of packages in pounds or kilograms 2544.0 Select kgs lbs Sh…"
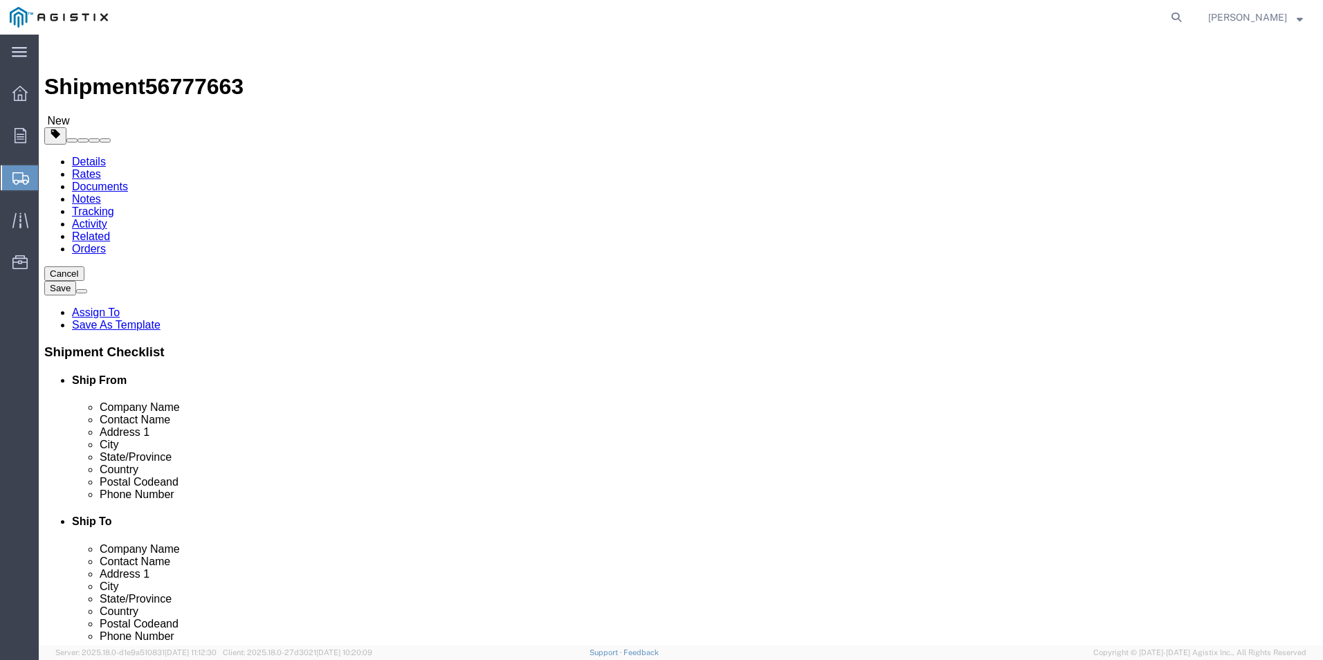
type input "1632.0"
click div "Package Type Select Bulk Bundle(s) Cardboard Box(es) Carton(s) Crate(s) Drum(s)…"
click link "Add Content"
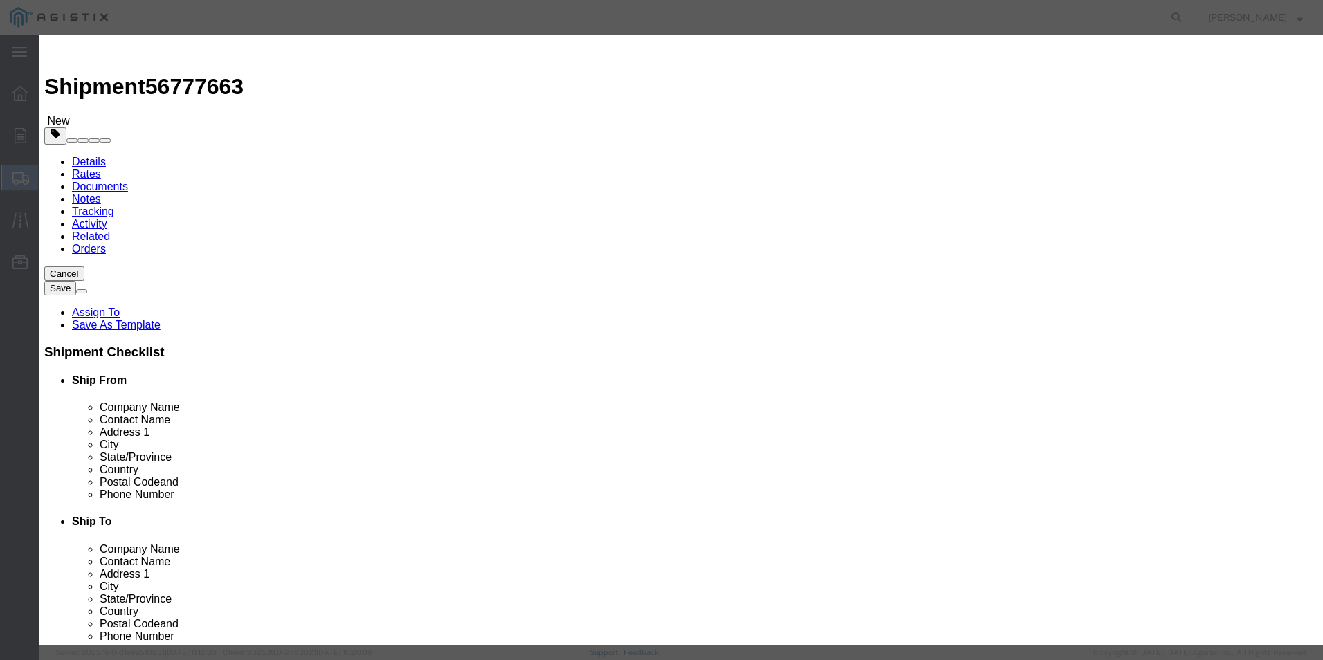
click input "text"
type input "AK4545A100009"
click input "0"
drag, startPoint x: 455, startPoint y: 138, endPoint x: 391, endPoint y: 136, distance: 64.4
click div "0"
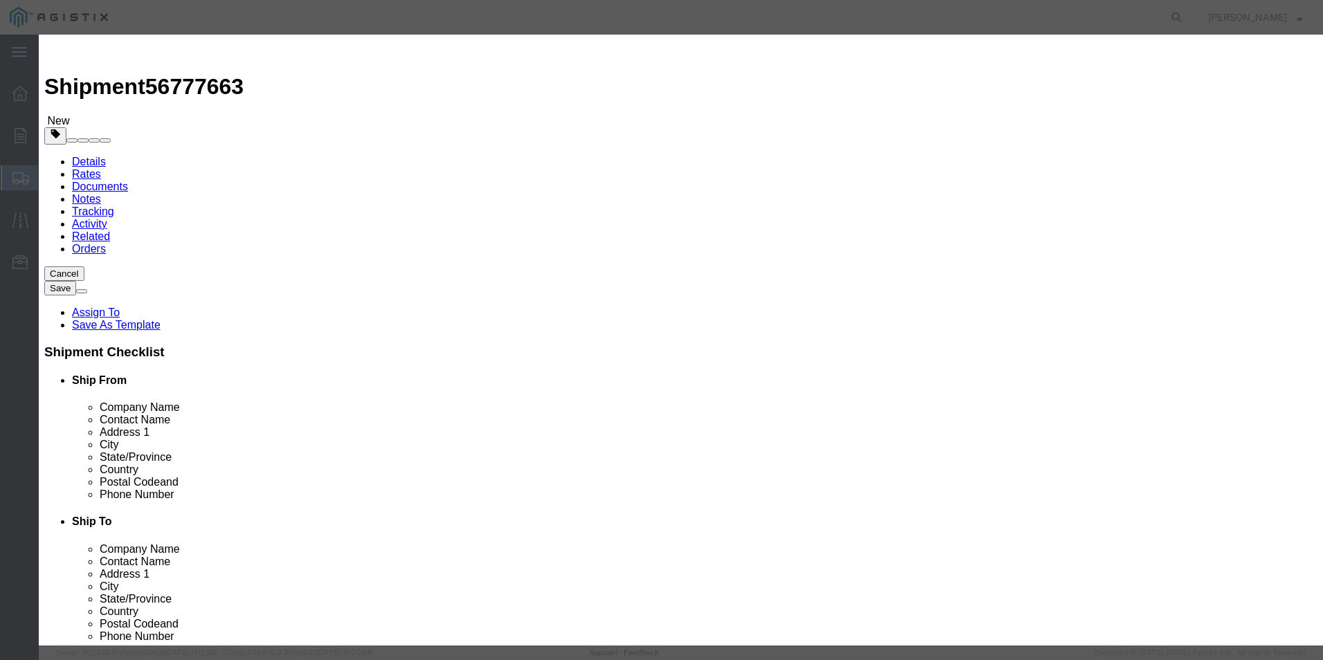
type input "9"
click input "text"
type input "5289.12"
click select "Select 50 55 60 65 70 85 92.5 100 125 175 250 300 400"
select select "60"
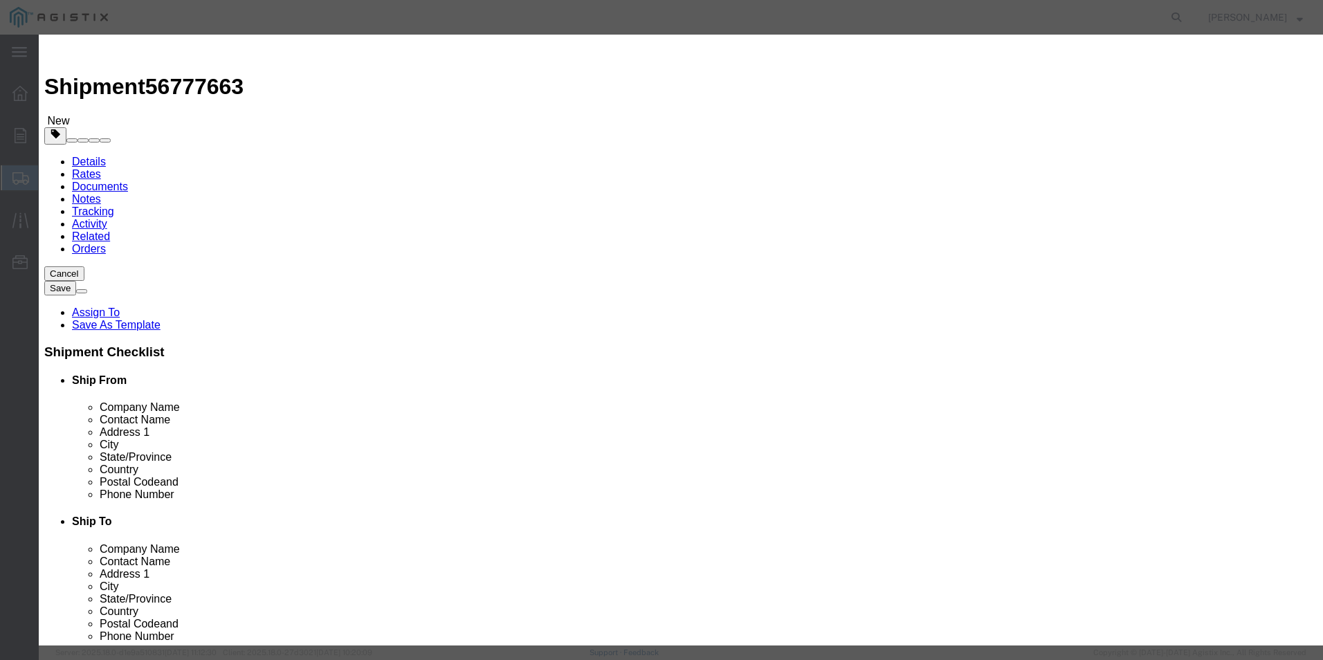
click select "Select 50 55 60 65 70 85 92.5 100 125 175 250 300 400"
click textarea
type textarea "ASSY PC 48' ADAPTER TOP CAP"
click button "Save & Close"
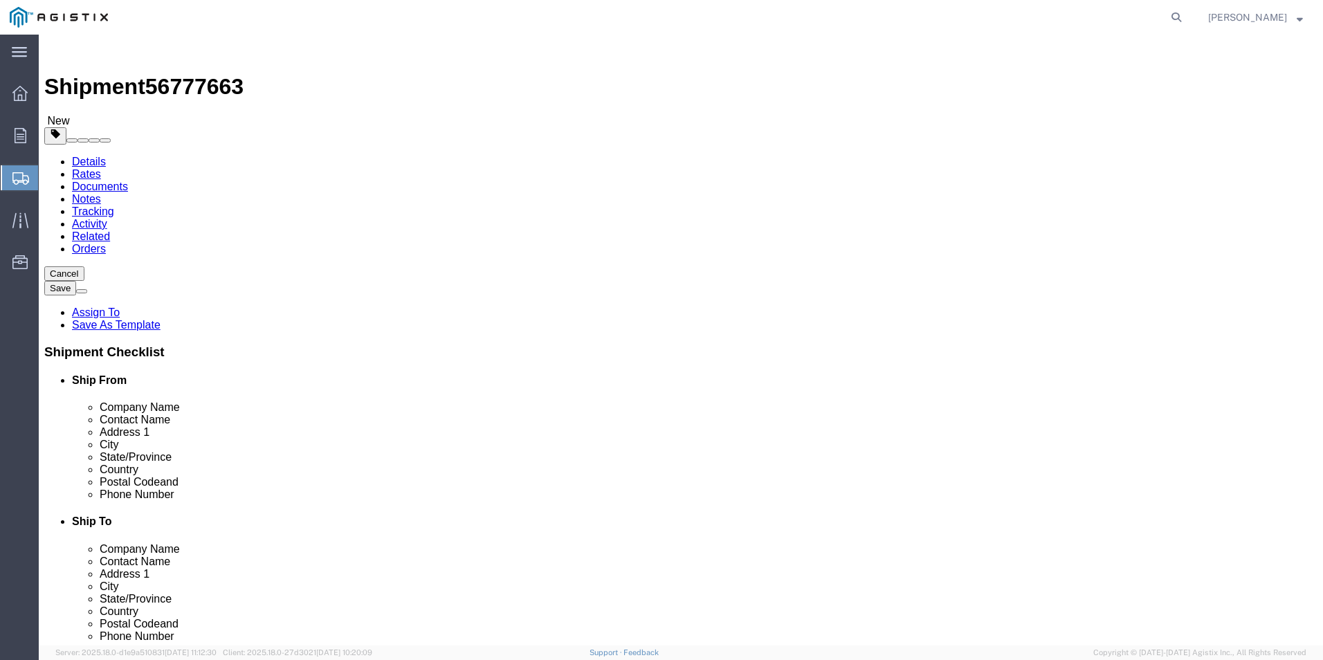
click link "Add Package"
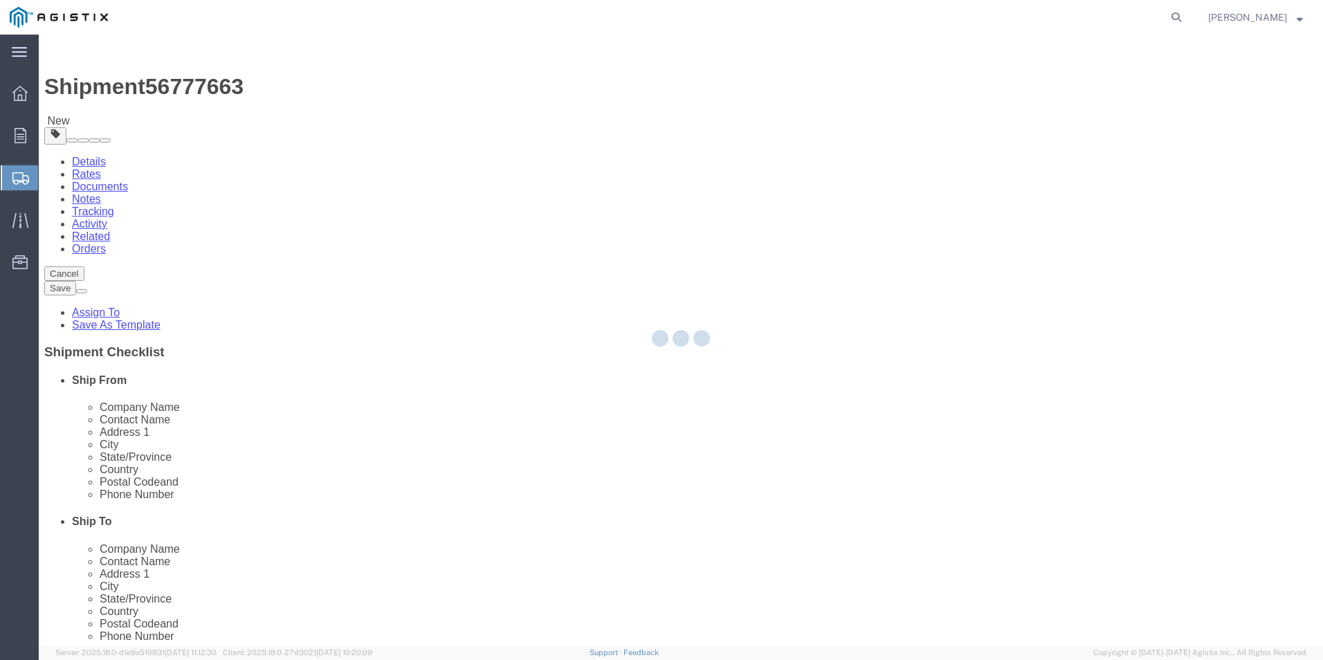
select select "PSNS"
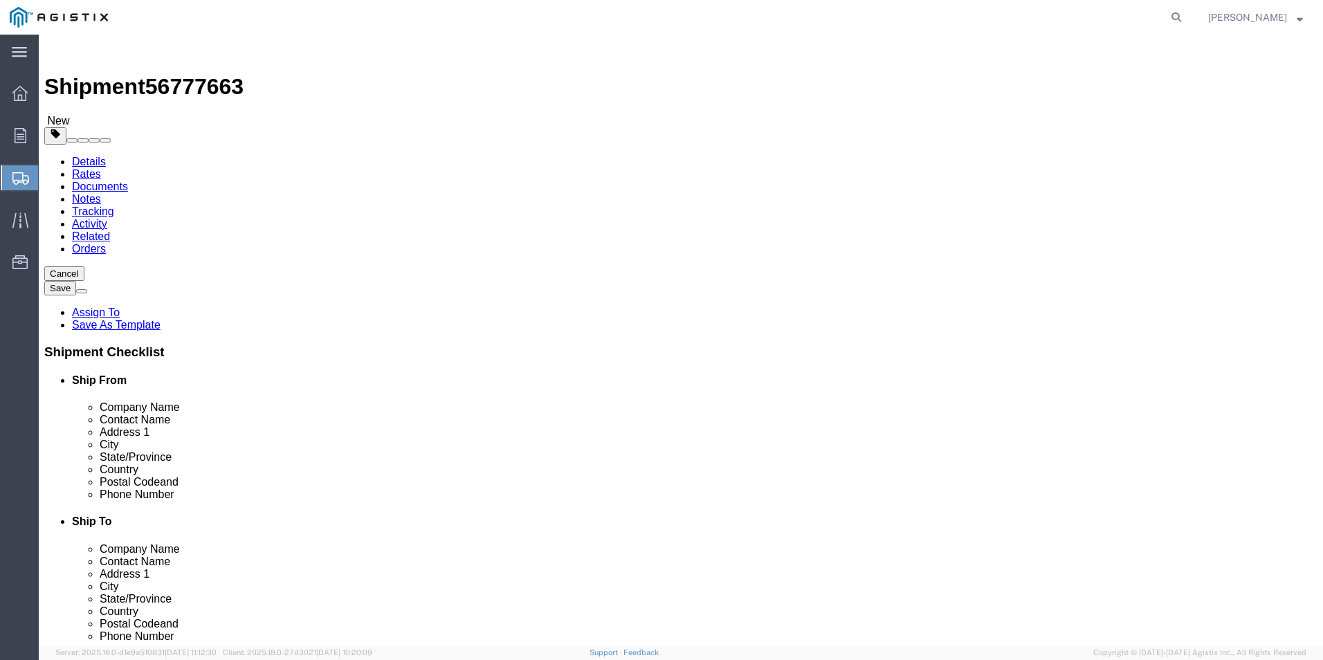
click select "Select Bulk Bundle(s) Cardboard Box(es) Carton(s) Crate(s) Drum(s) (Fiberboard)…"
select select "PSNS"
click select "Select Bulk Bundle(s) Cardboard Box(es) Carton(s) Crate(s) Drum(s) (Fiberboard)…"
click input "text"
type input "47"
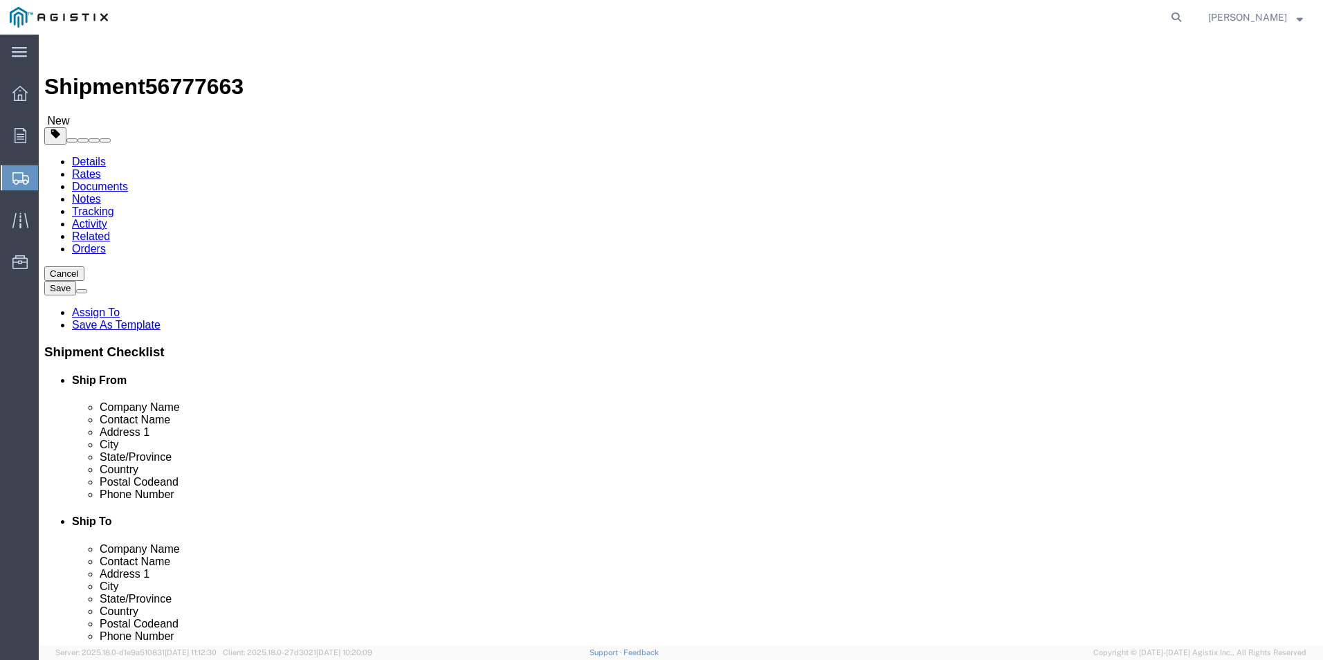
type input "47"
type input "31"
drag, startPoint x: 715, startPoint y: 351, endPoint x: 697, endPoint y: 349, distance: 18.2
click div "Weight 0.00 Select kgs lbs Ship. t°"
type input "912.0"
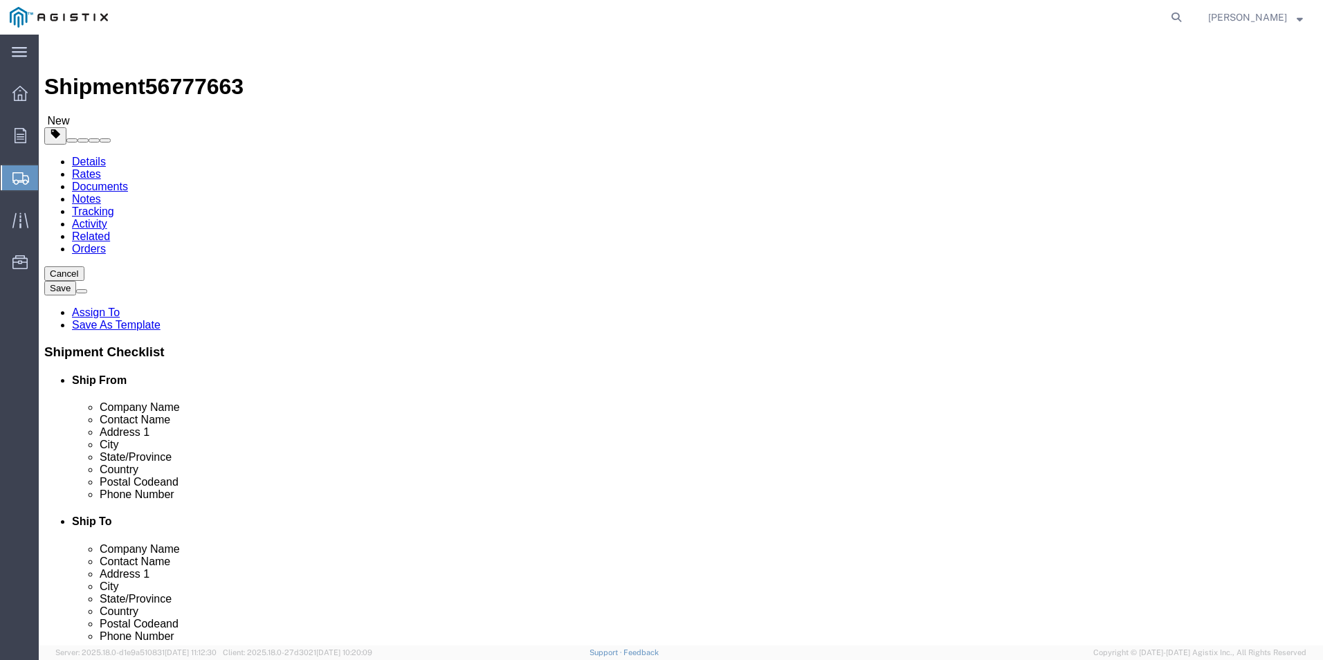
click link "Add Content"
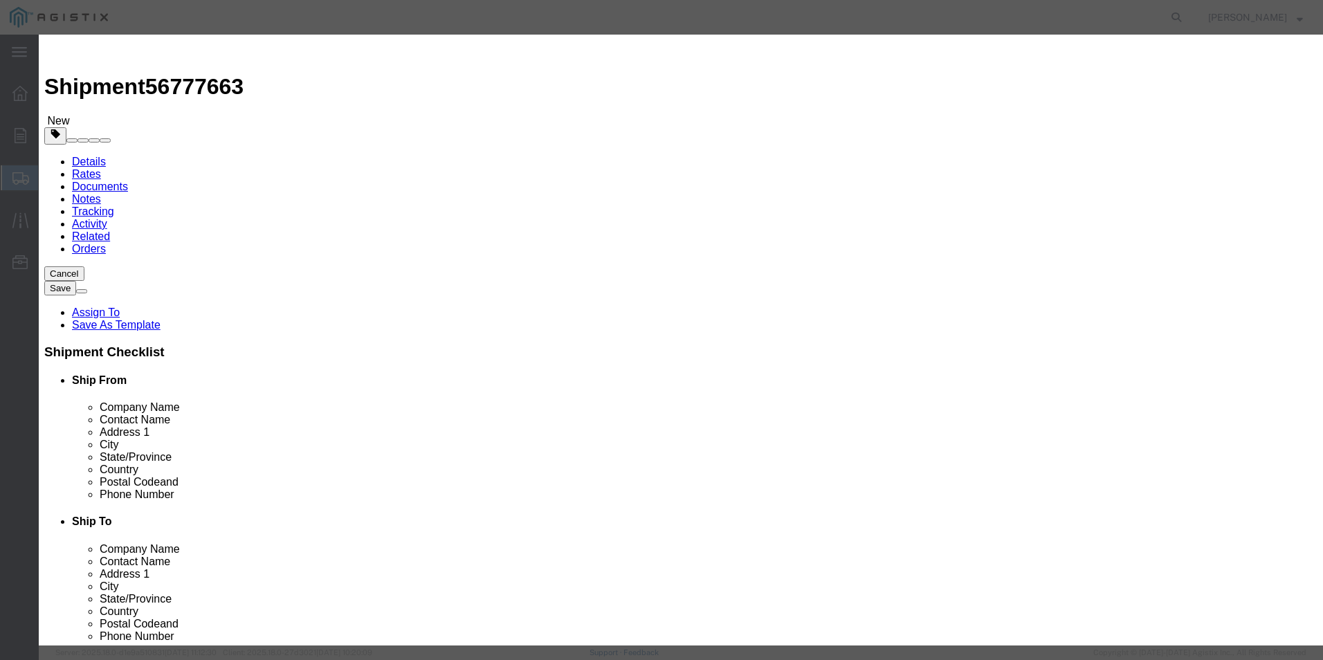
click input "text"
type input "AK4545C100009"
click input "0"
drag, startPoint x: 430, startPoint y: 134, endPoint x: 363, endPoint y: 127, distance: 67.4
click div "Pieces 0 Select Bag Barrels 100Board Feet Bottle Box Blister Pack Carats Can Ca…"
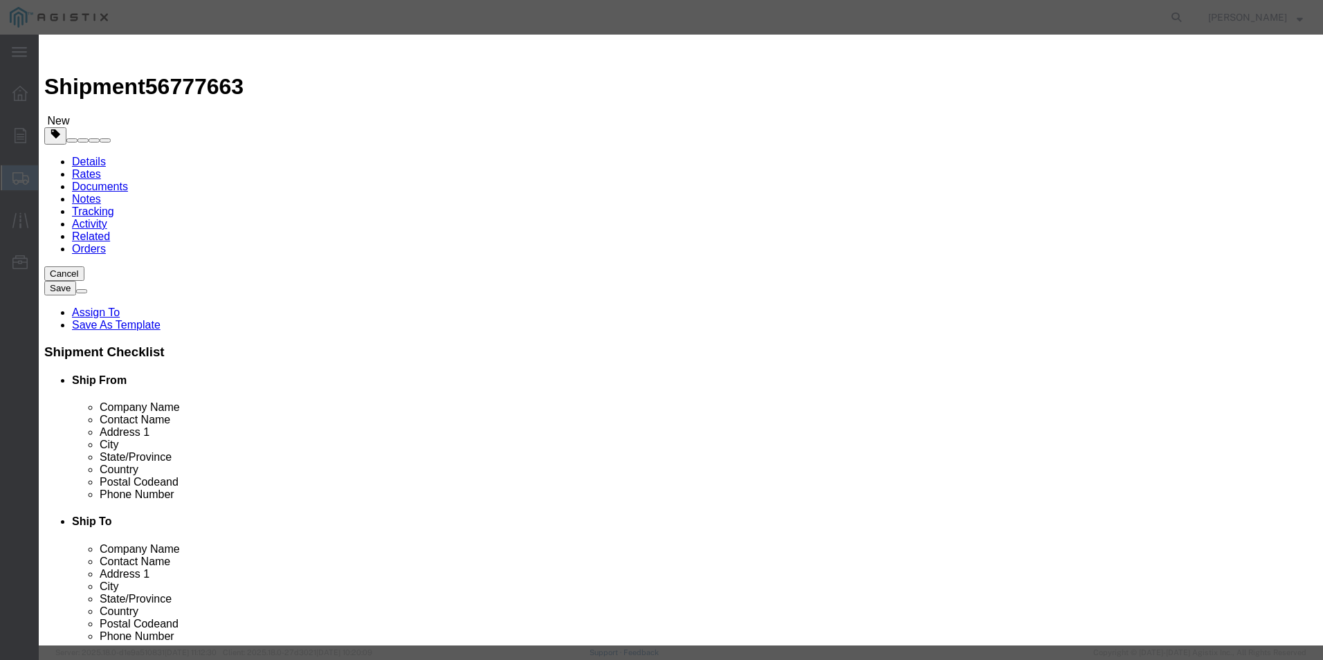
type input "12"
click input "text"
type input "3804.72"
click select "Select 50 55 60 65 70 85 92.5 100 125 175 250 300 400"
select select "60"
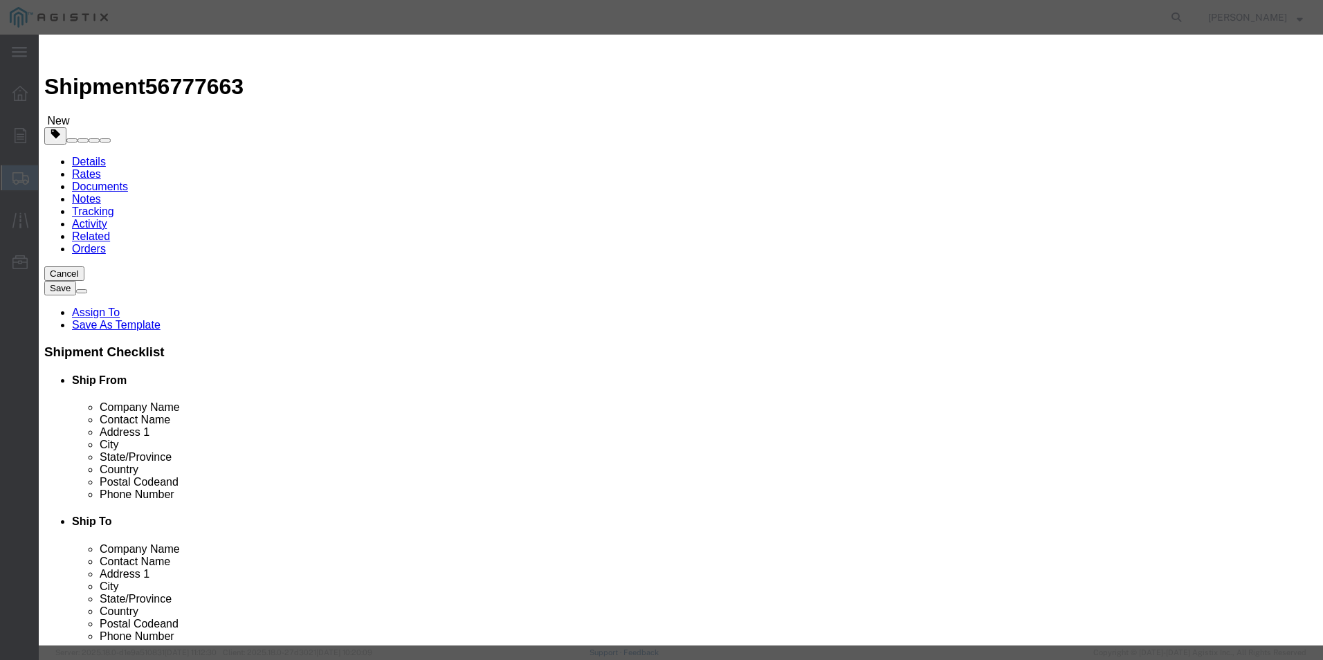
click select "Select 50 55 60 65 70 85 92.5 100 125 175 250 300 400"
click textarea
type textarea "TOP CAP VAULT PC 10K 45X45X1 5/8"
click button "Save & Close"
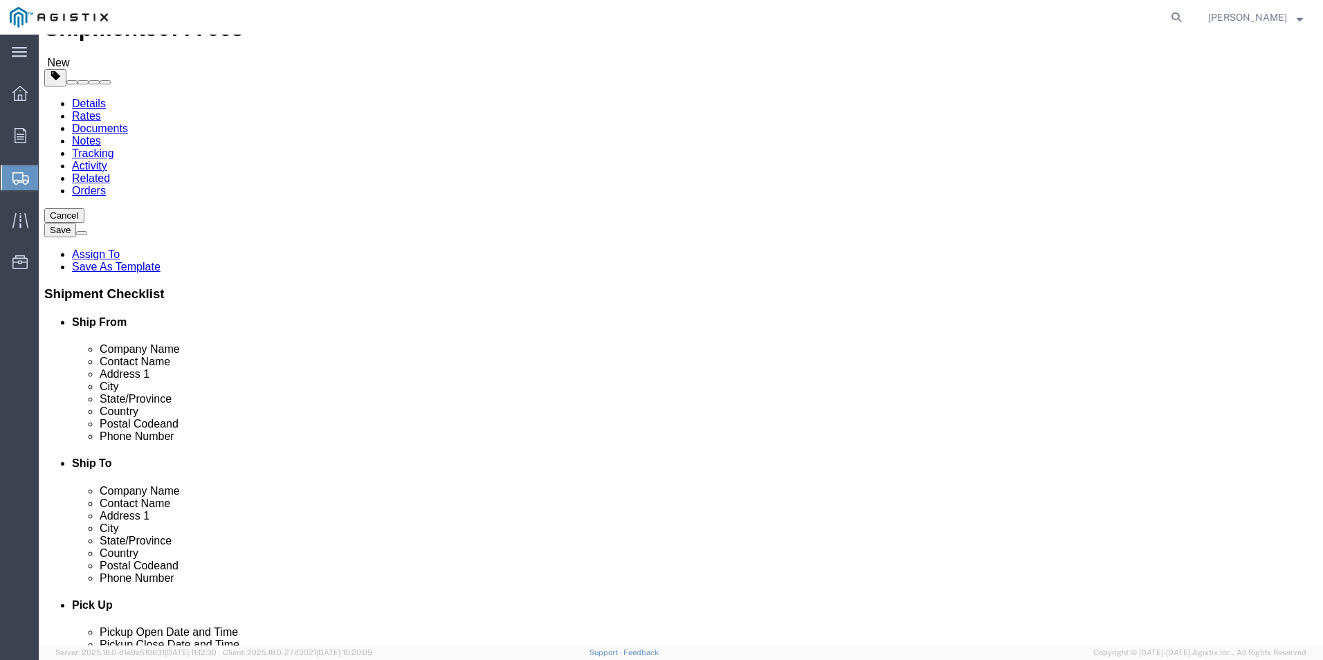
scroll to position [118, 0]
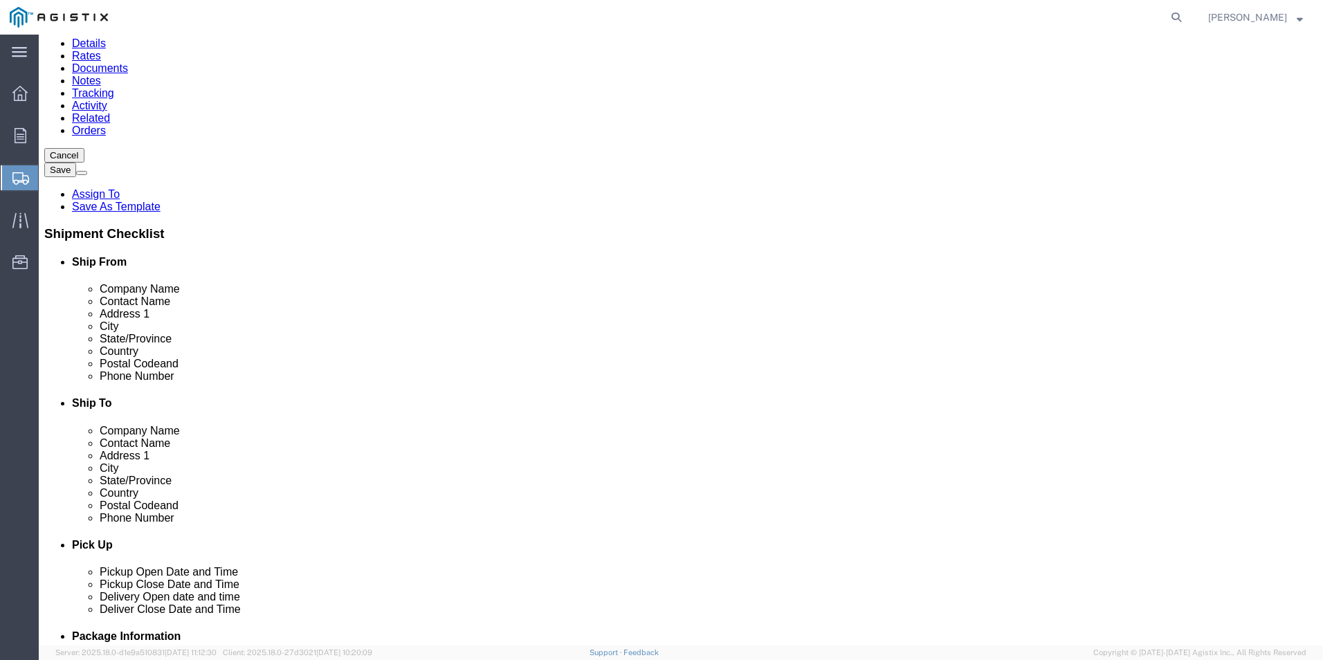
click link "Add Package"
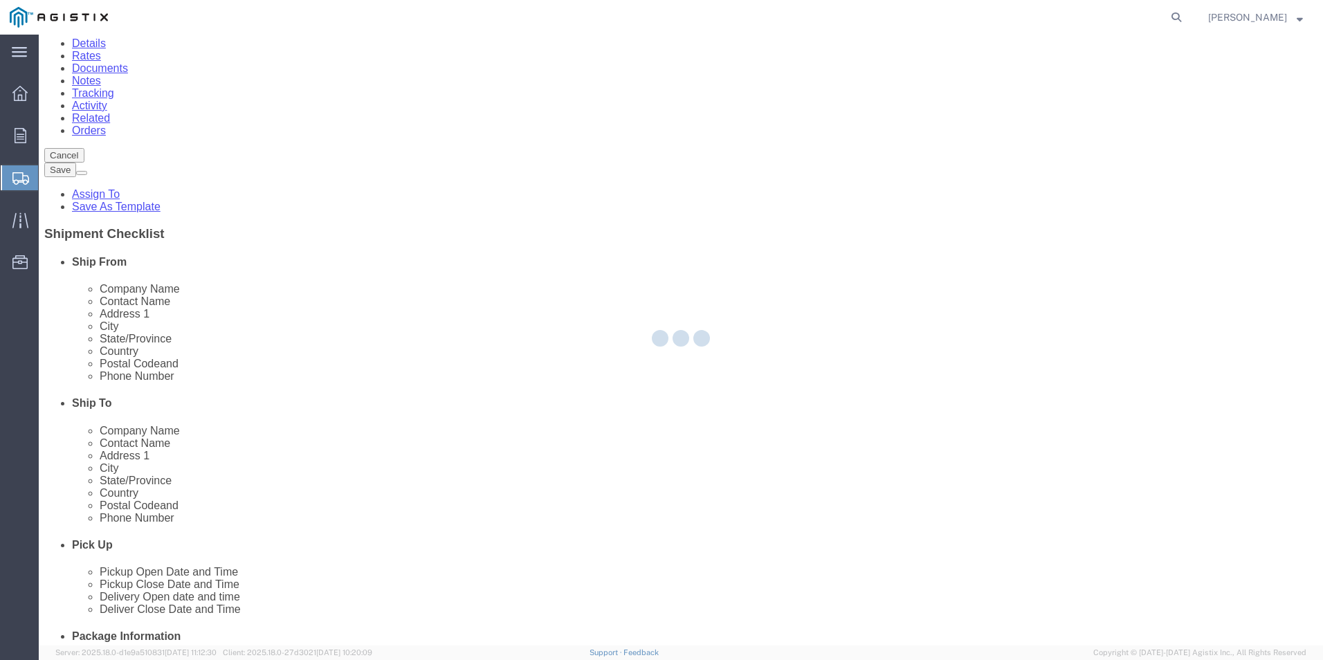
scroll to position [0, 0]
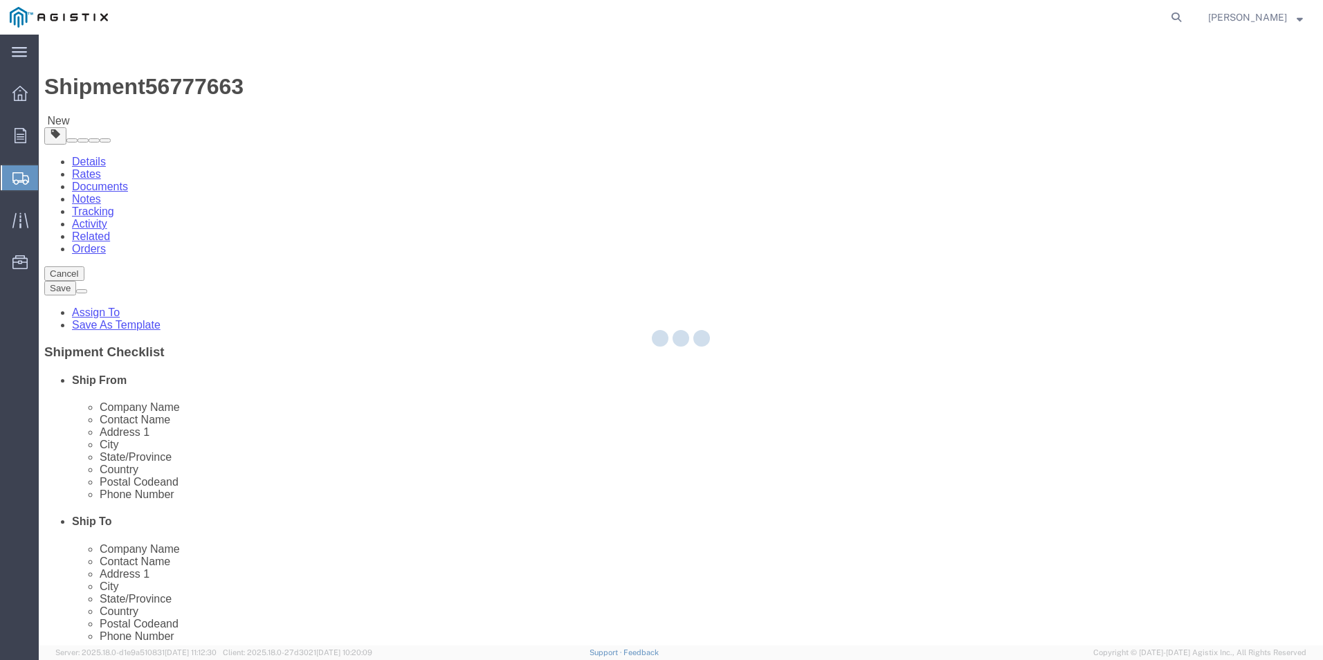
select select "PSNS"
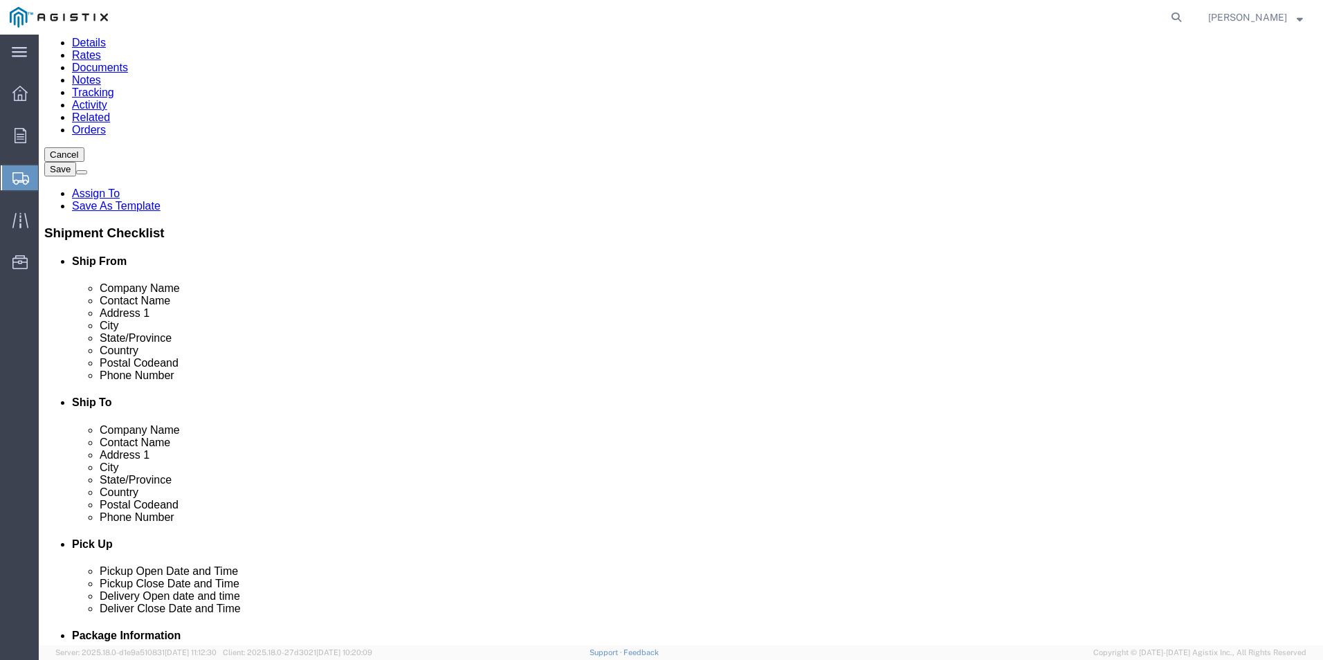
scroll to position [275, 0]
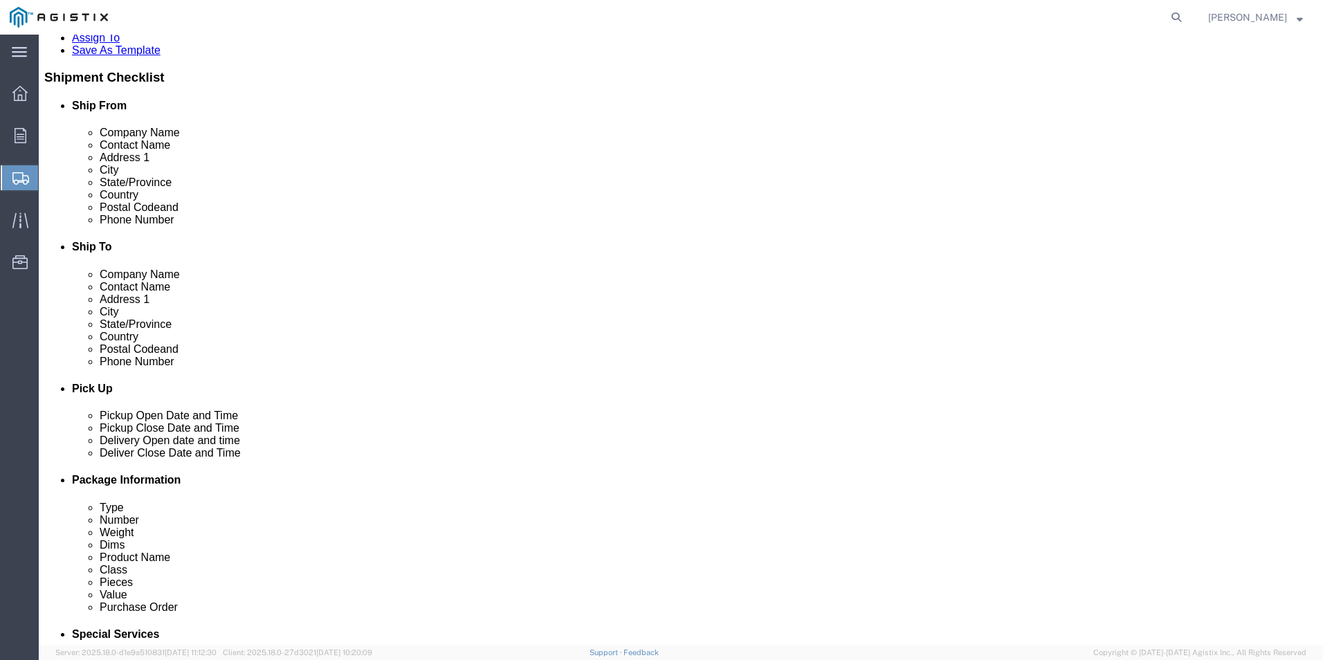
click select "Select Bulk Bundle(s) Cardboard Box(es) Carton(s) Crate(s) Drum(s) (Fiberboard)…"
select select "PSNS"
click select "Select Bulk Bundle(s) Cardboard Box(es) Carton(s) Crate(s) Drum(s) (Fiberboard)…"
click input "1"
click input "text"
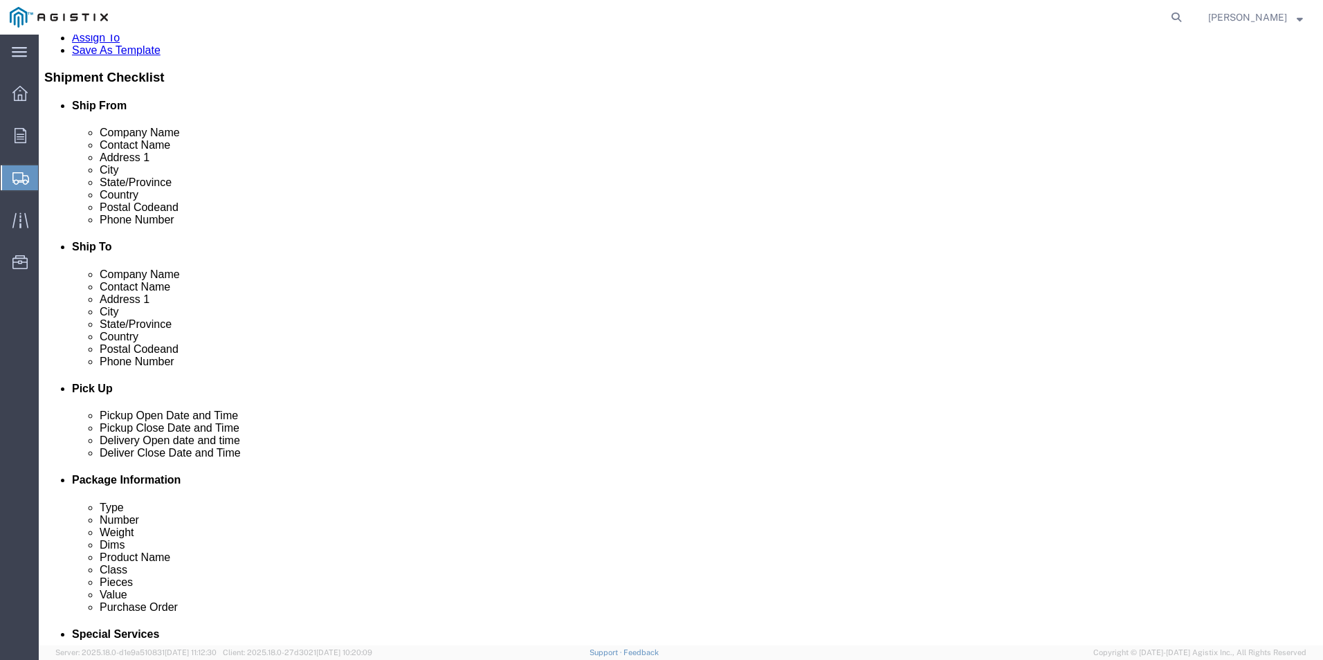
type input "48"
type input "40"
type input "20"
drag, startPoint x: 212, startPoint y: 435, endPoint x: 173, endPoint y: 435, distance: 39.4
click div "Weight 0.00 Select kgs lbs Ship. t°"
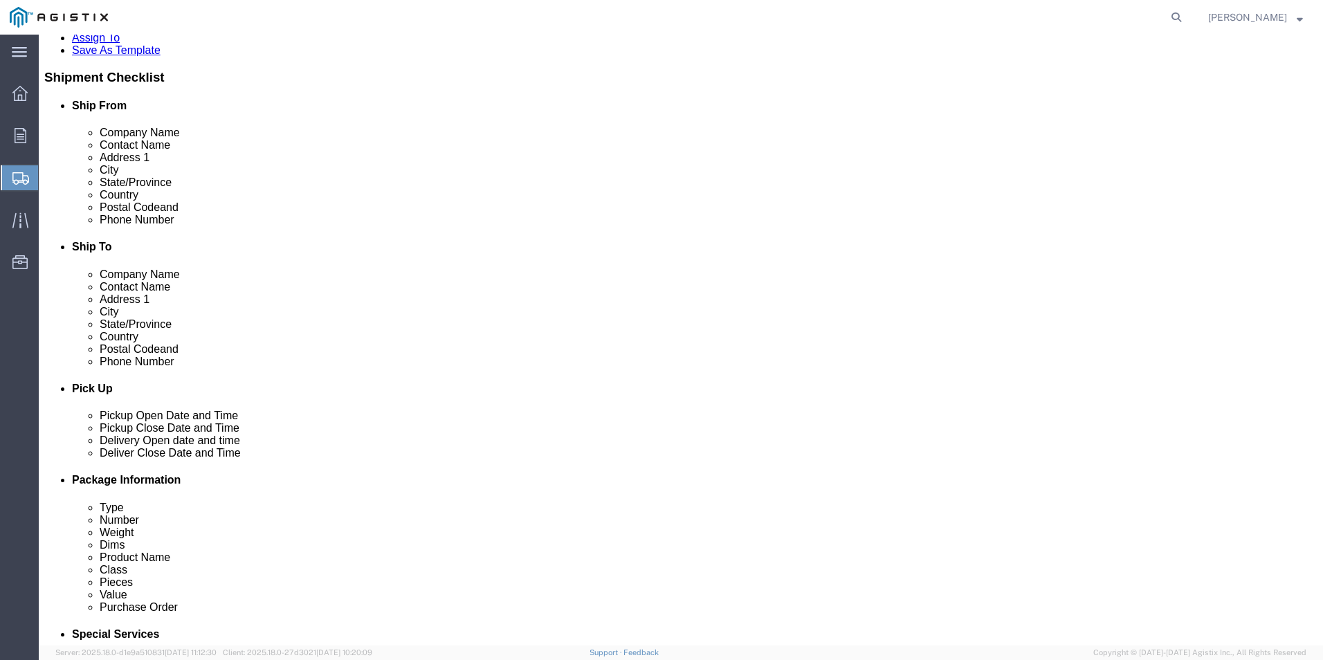
type input "540.0"
click link "Add Content"
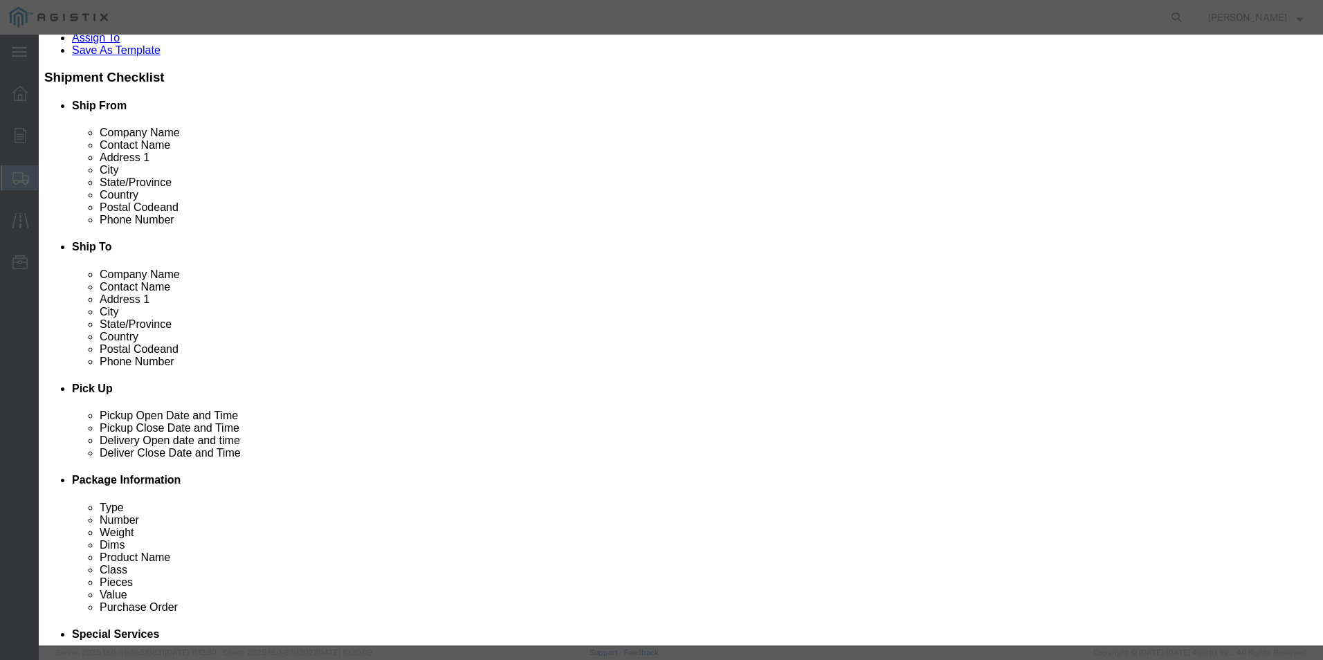
click input "text"
type input "AR4800C100009"
drag, startPoint x: 424, startPoint y: 131, endPoint x: 342, endPoint y: 129, distance: 81.7
click div "Pieces 0 Select Bag Barrels 100Board Feet Bottle Box Blister Pack Carats Can Ca…"
type input "6"
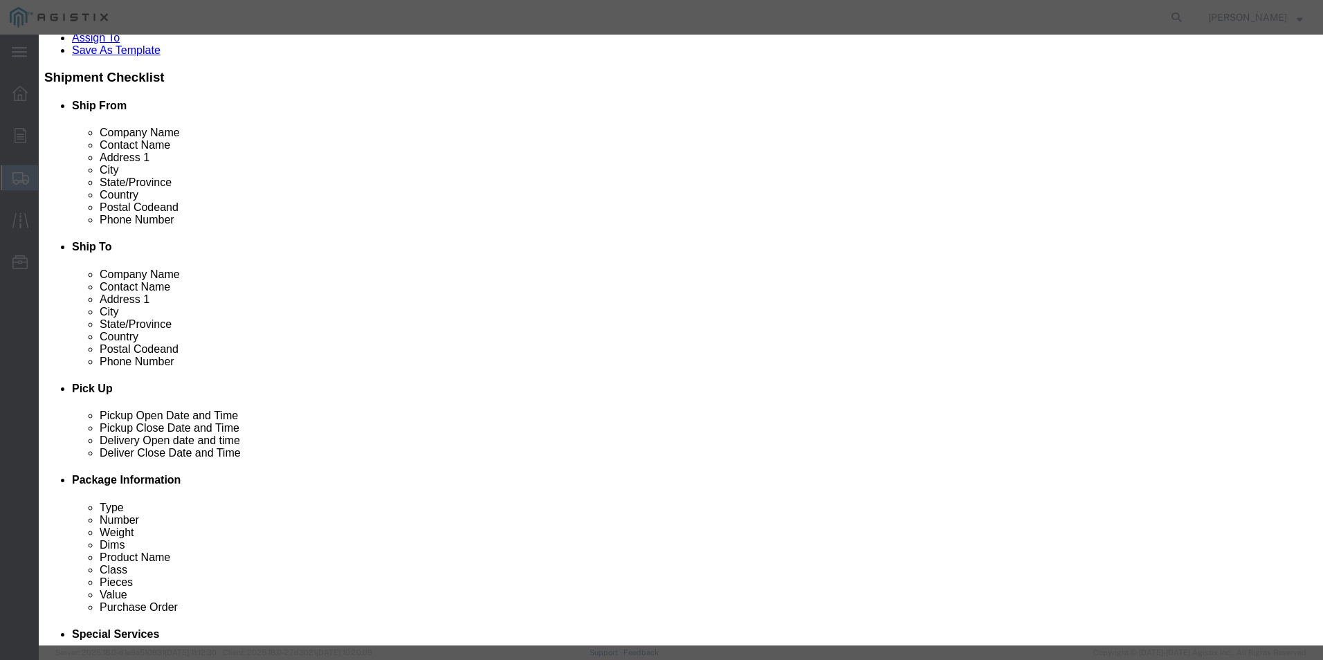
click input "text"
type input "1628.64"
click select "Select 50 55 60 65 70 85 92.5 100 125 175 250 300 400"
select select "60"
click select "Select 50 55 60 65 70 85 92.5 100 125 175 250 300 400"
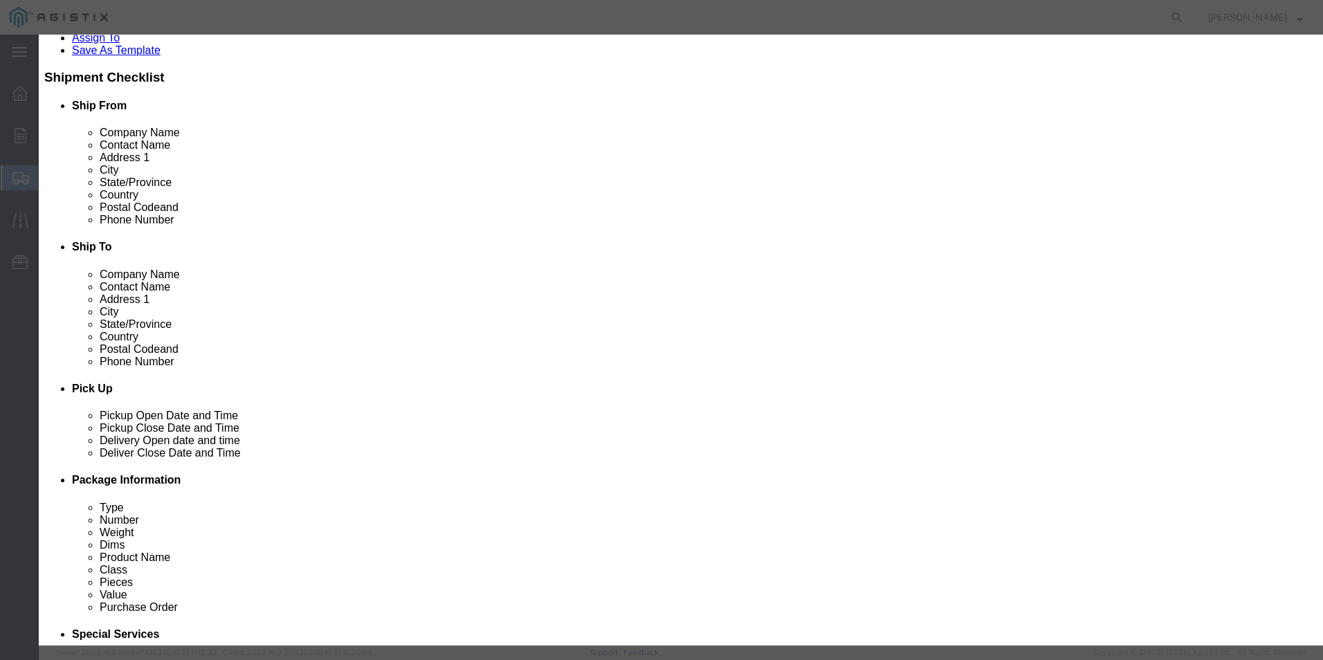
click textarea
type textarea "ADAPTER FOR 42IN STEEL RING"
click button "Save & Close"
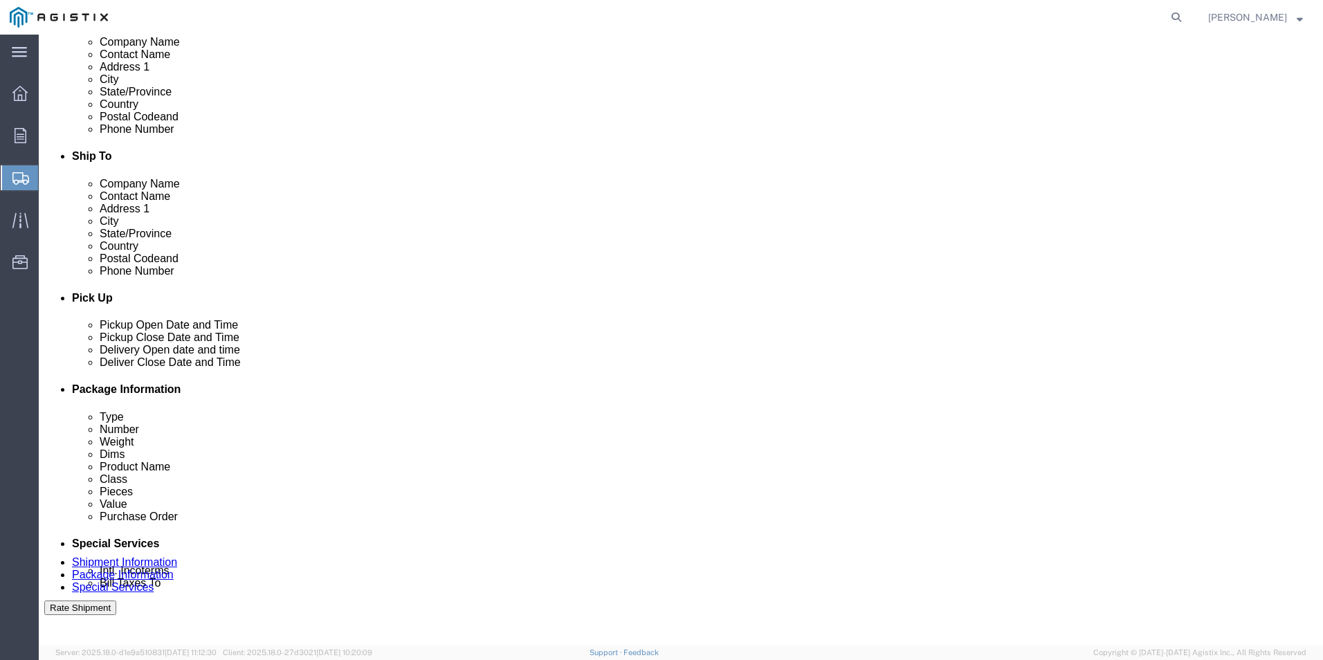
scroll to position [373, 0]
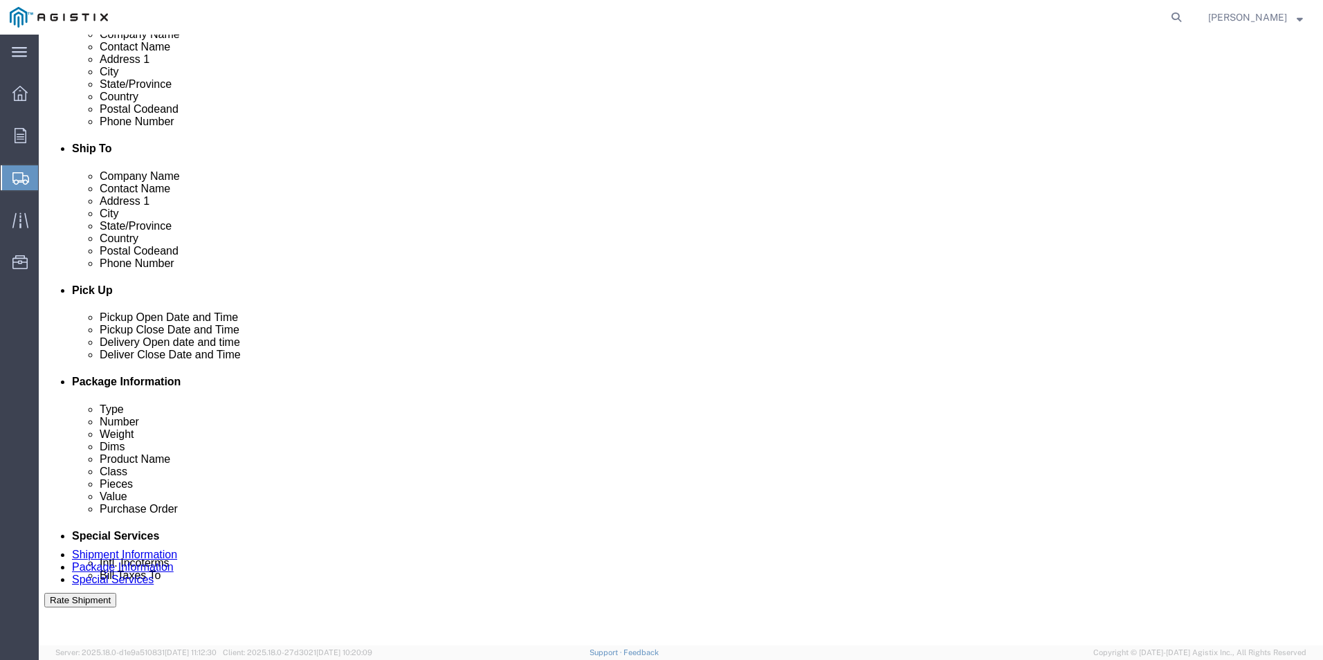
click button "Continue"
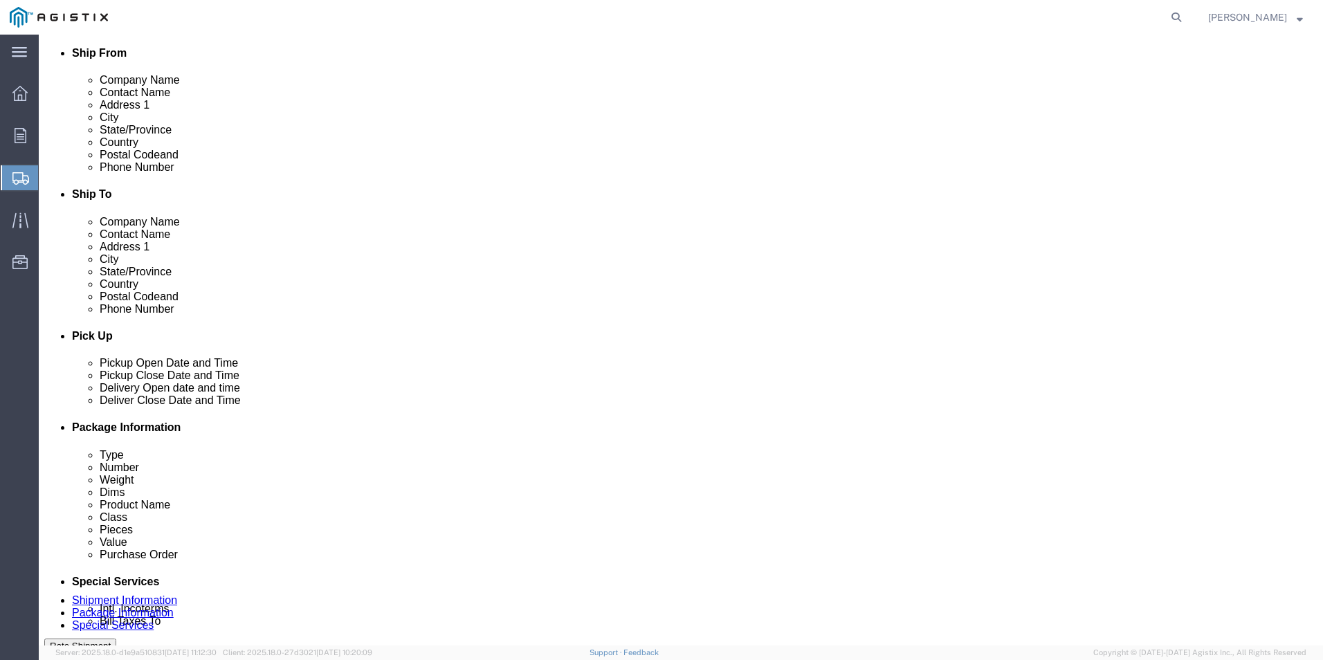
scroll to position [346, 0]
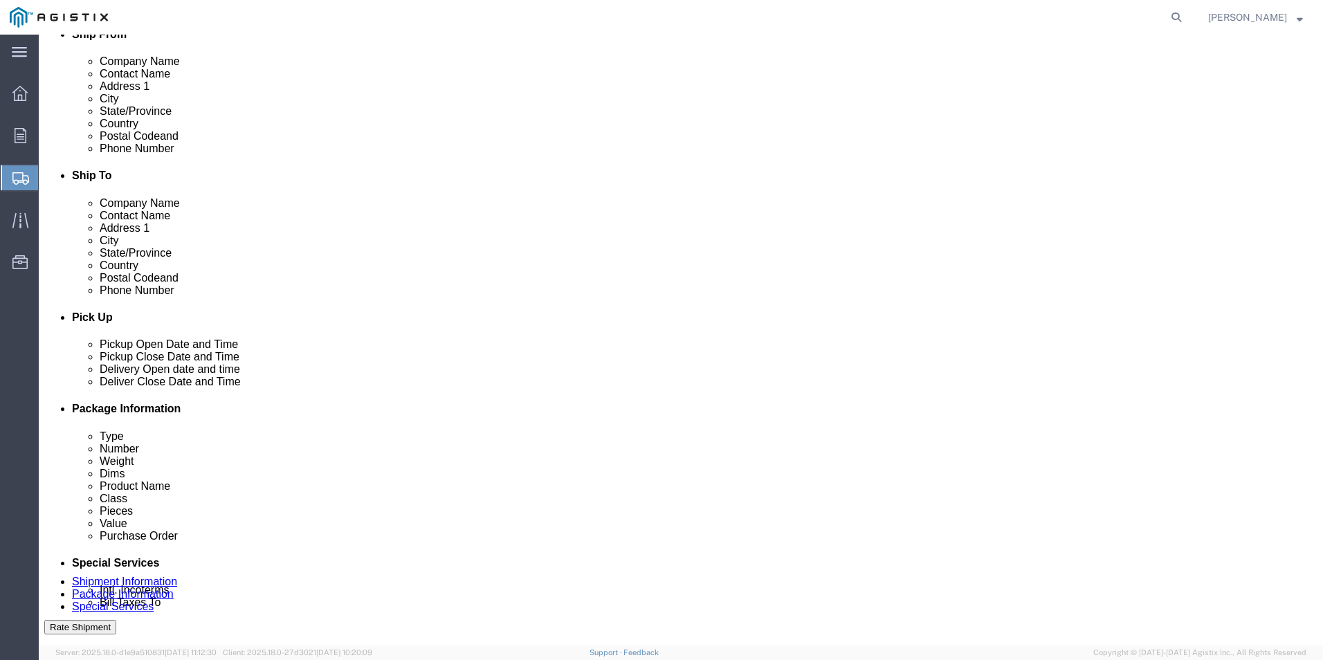
click select "Select Recipient Account Sender/Shipper Third Party Account"
select select "THRD"
click select "Select Recipient Account Sender/Shipper Third Party Account"
select select
click div "Billing Location Select Select My Profile Location [GEOGRAPHIC_DATA] Reason for…"
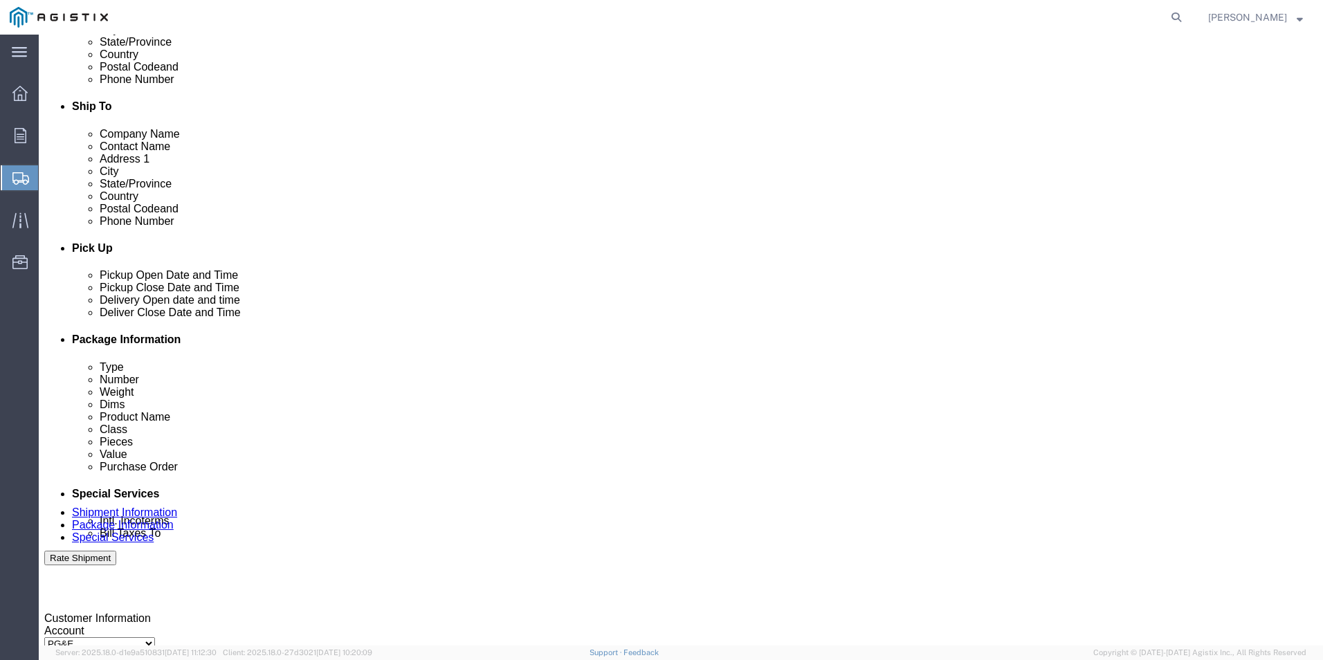
scroll to position [484, 0]
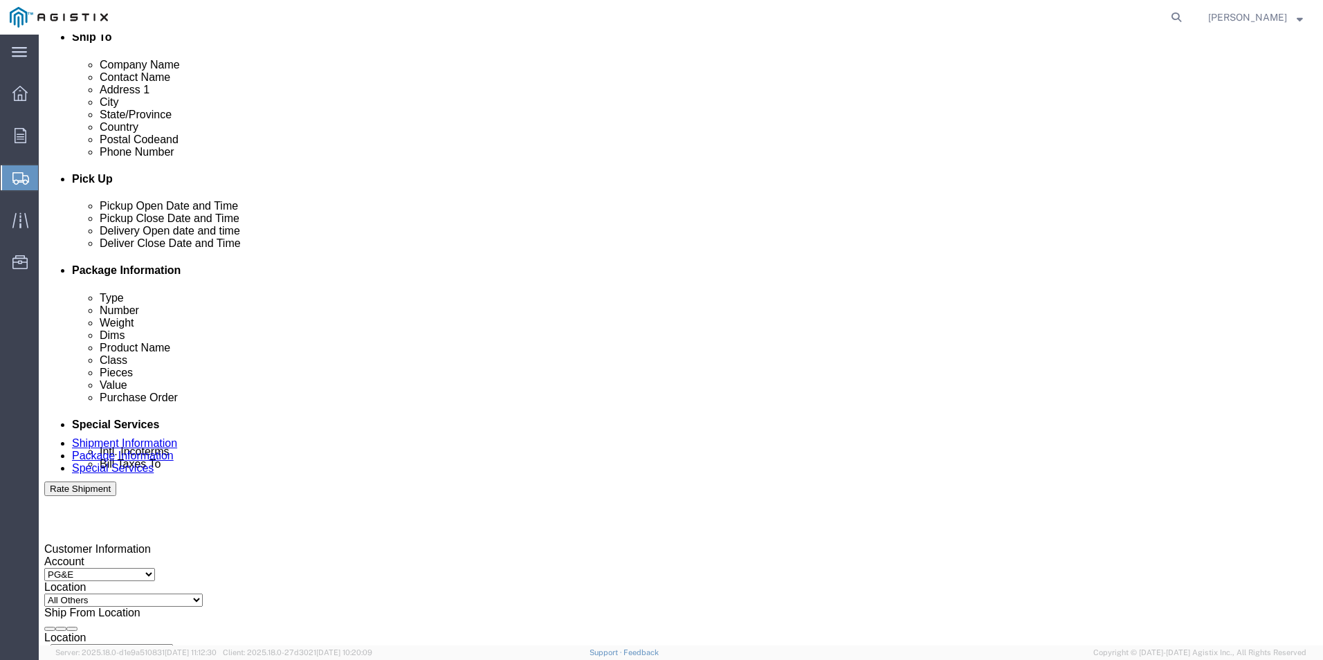
click input "text"
type input "PG&E C/O LOGICA LLC"
click div "Billing Location Select Select My Profile Location [GEOGRAPHIC_DATA] Reason for…"
click input "text"
type input "[STREET_ADDRESS]"
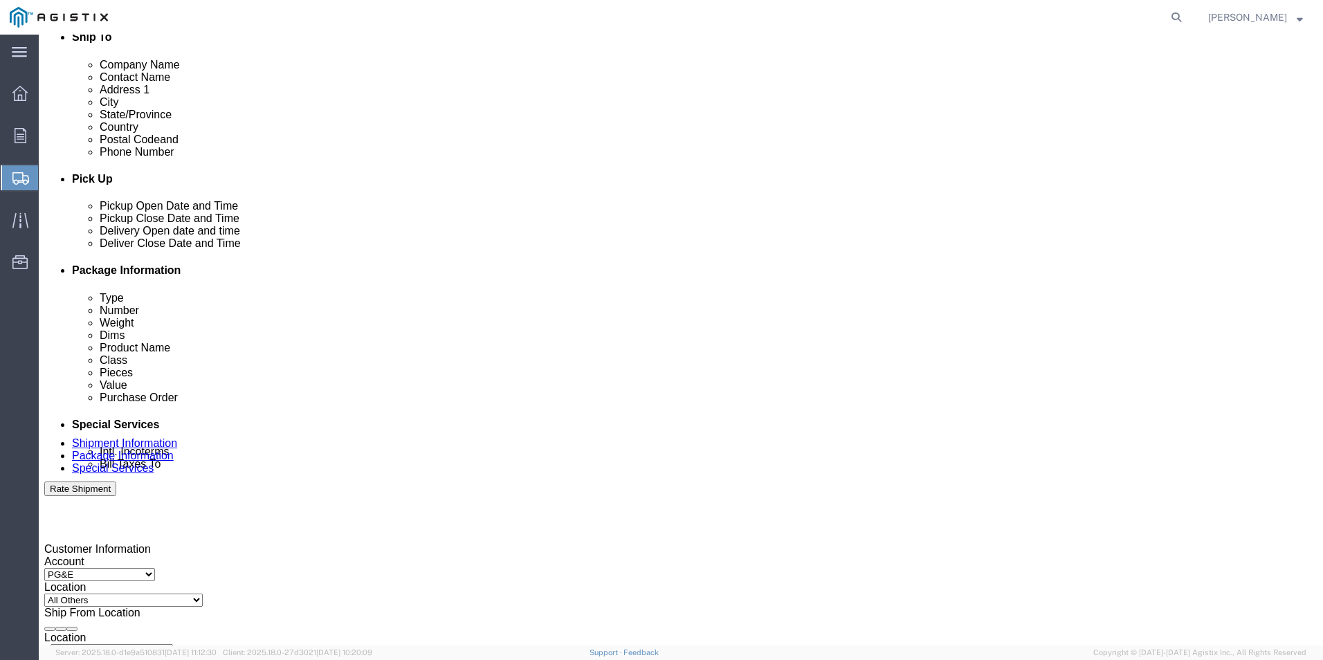
click input "text"
type input "100"
click select "Select [GEOGRAPHIC_DATA] [GEOGRAPHIC_DATA] [GEOGRAPHIC_DATA] [GEOGRAPHIC_DATA] …"
select select "US"
click select "Select [GEOGRAPHIC_DATA] [GEOGRAPHIC_DATA] [GEOGRAPHIC_DATA] [GEOGRAPHIC_DATA] …"
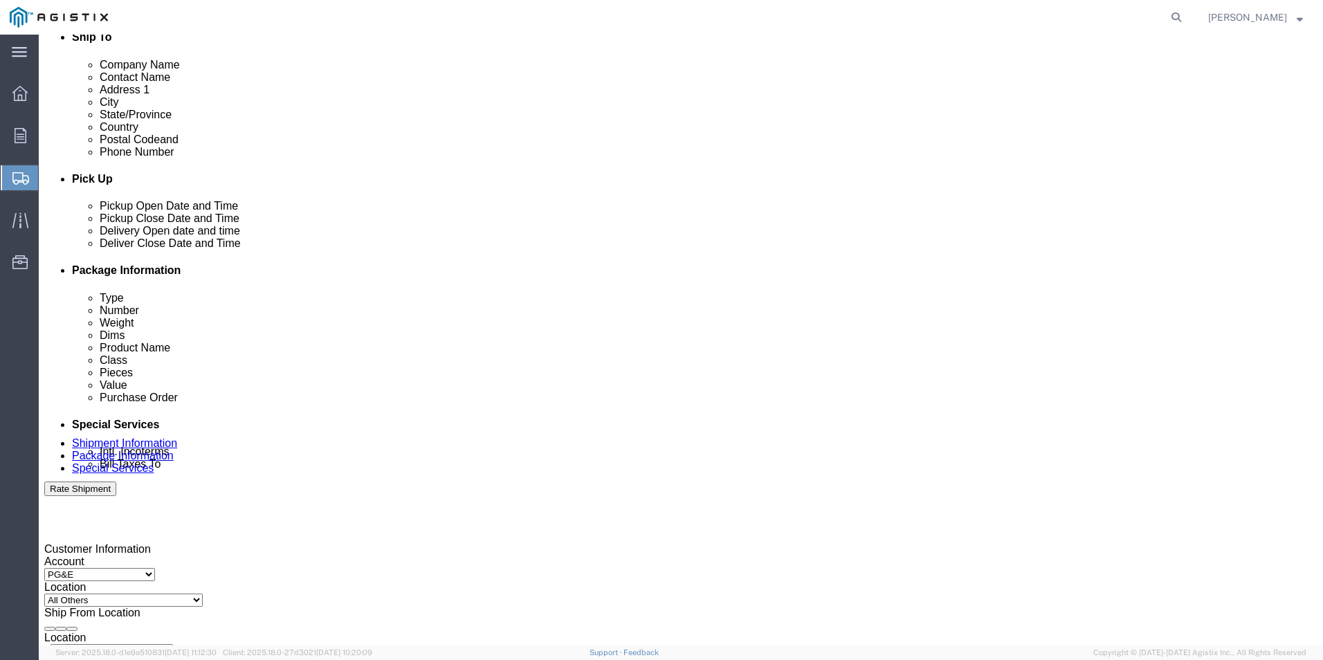
click input "text"
type input "COTTONWOOD HTS"
select select "UT"
click input "text"
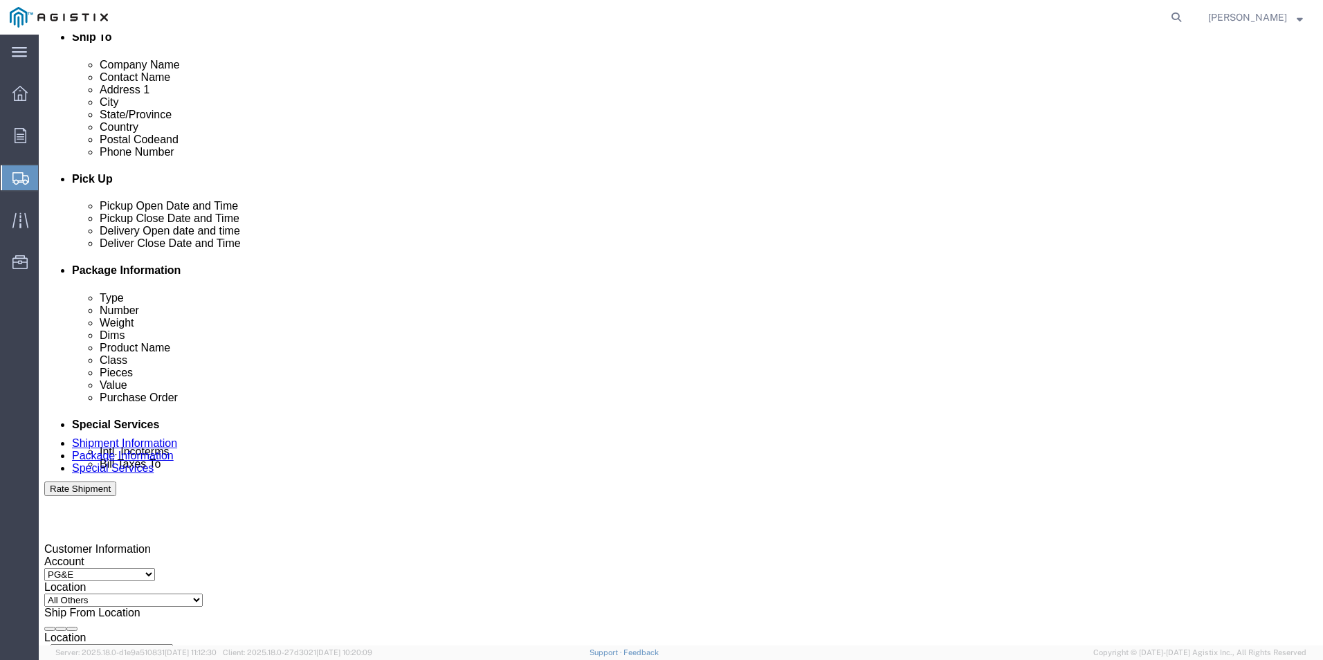
type input "84047"
click div "Billing Location Select Select My Profile Location [GEOGRAPHIC_DATA] Reason for…"
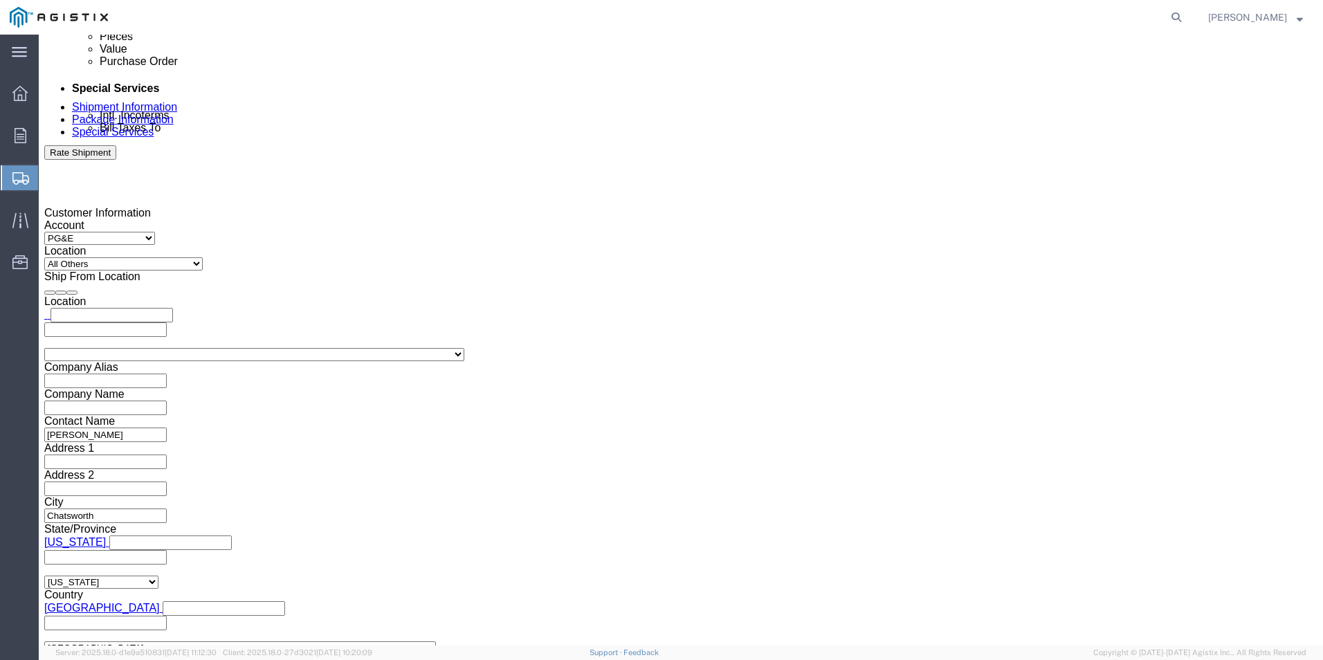
scroll to position [899, 0]
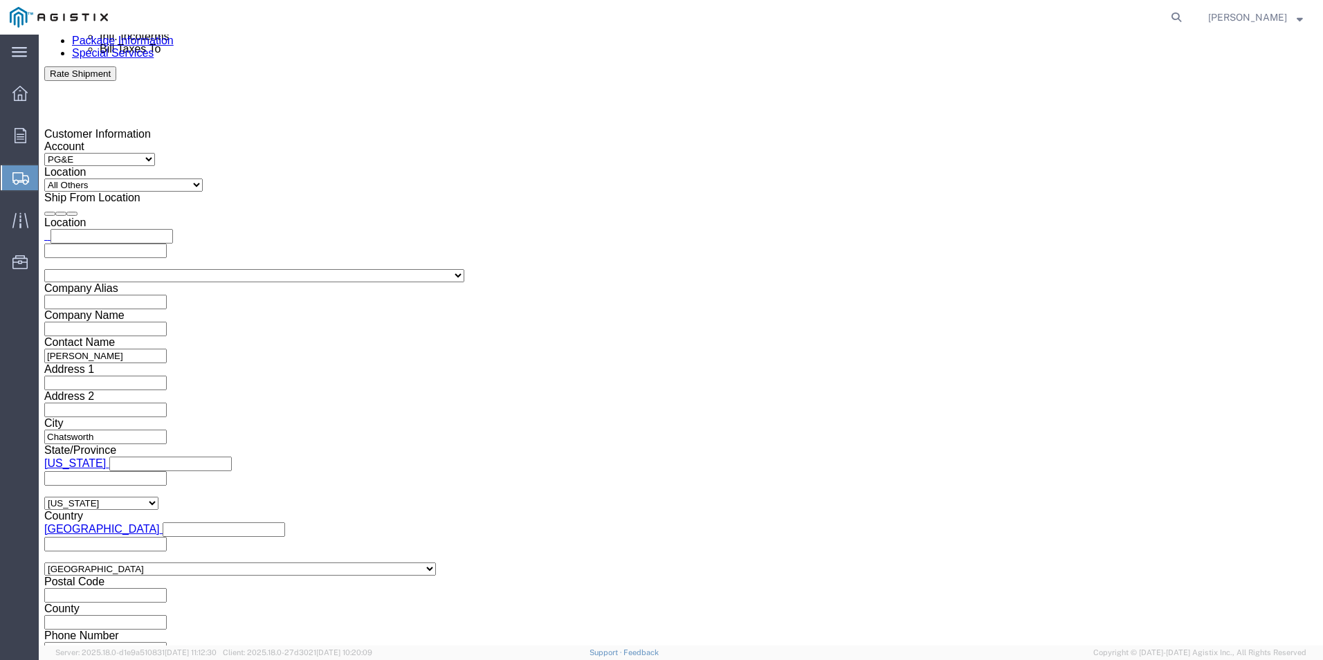
click input "text"
type input "[EMAIL_ADDRESS][PERSON_NAME][DOMAIN_NAME]"
click input "BOL"
checkbox input "true"
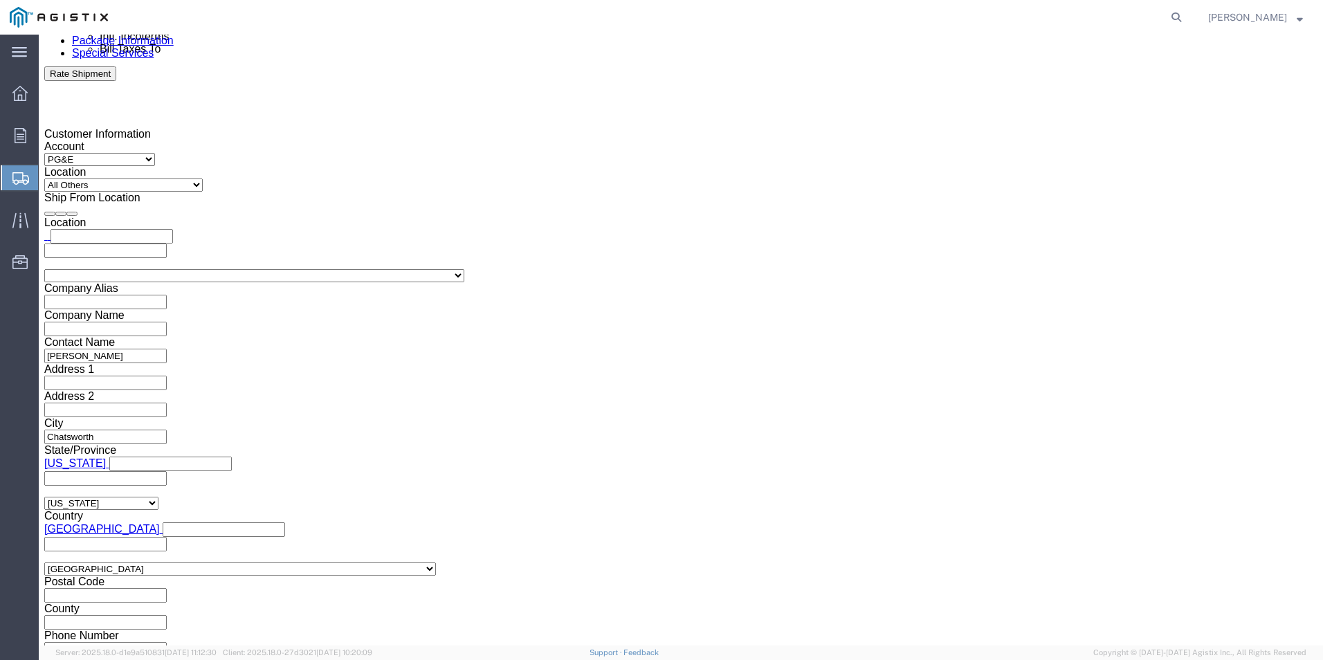
click input "Packing List"
checkbox input "true"
click textarea
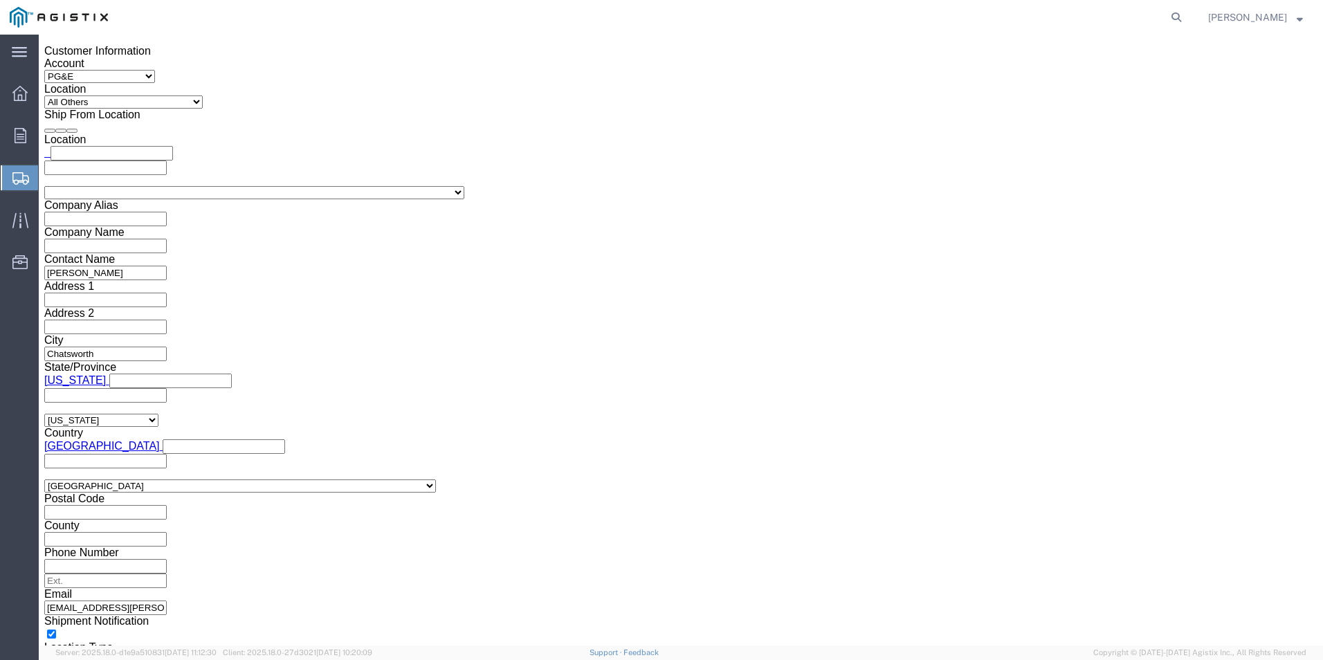
scroll to position [1107, 0]
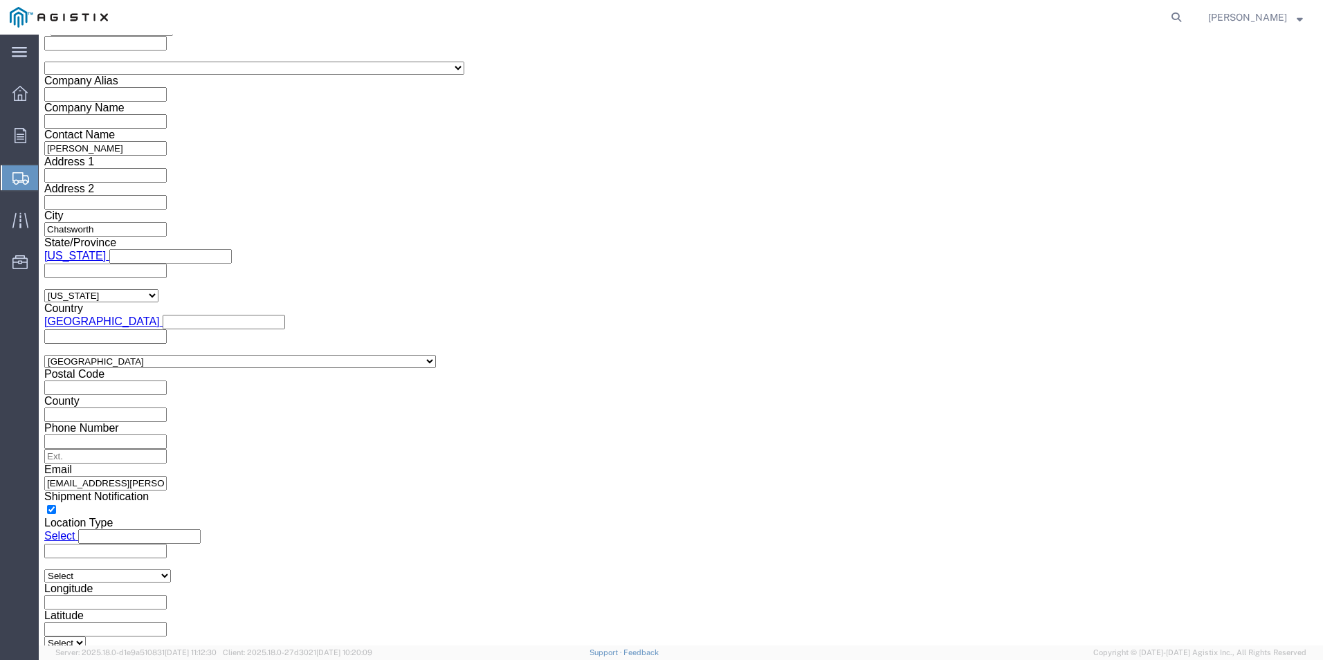
click button "Rate Shipment"
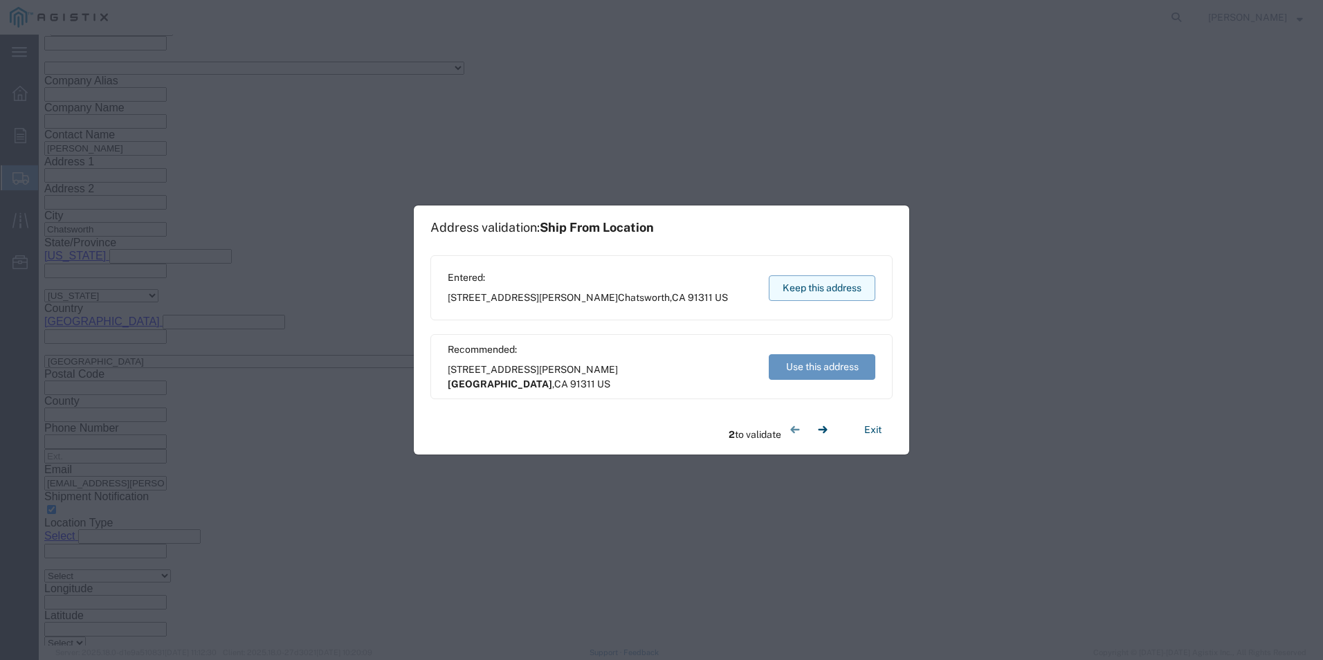
click at [850, 286] on button "Keep this address" at bounding box center [822, 288] width 107 height 26
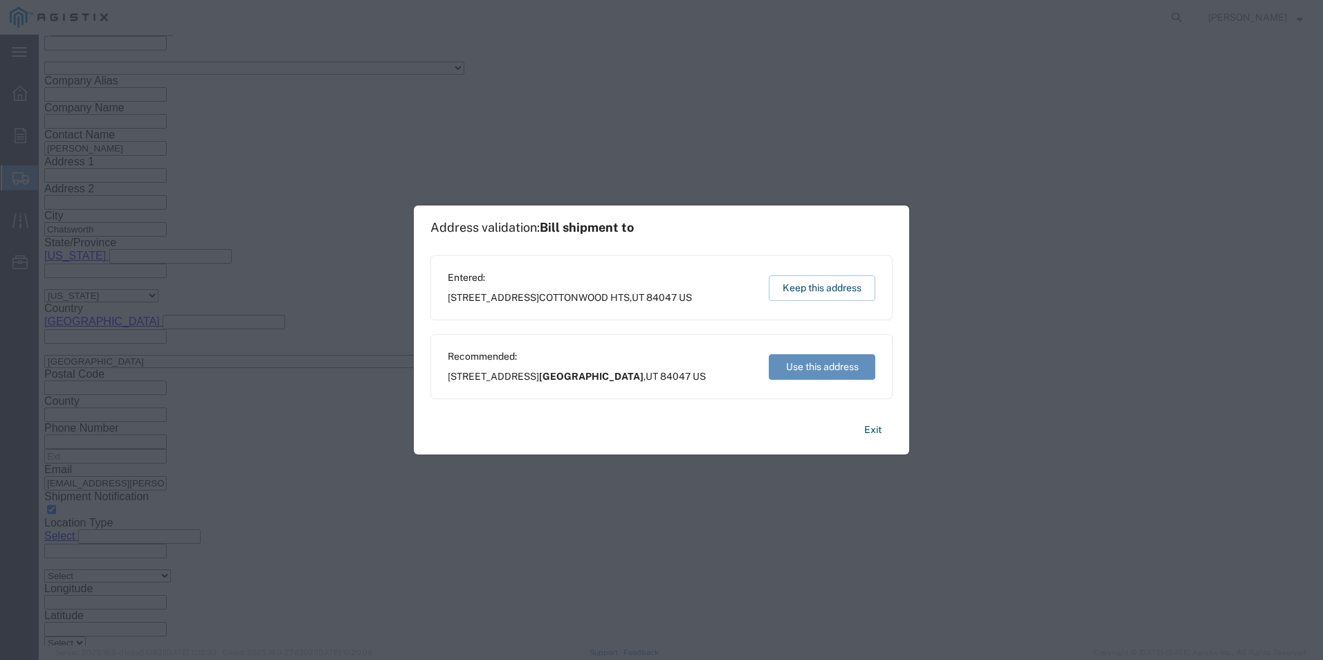
click at [826, 368] on button "Use this address" at bounding box center [822, 367] width 107 height 26
type input "[GEOGRAPHIC_DATA]"
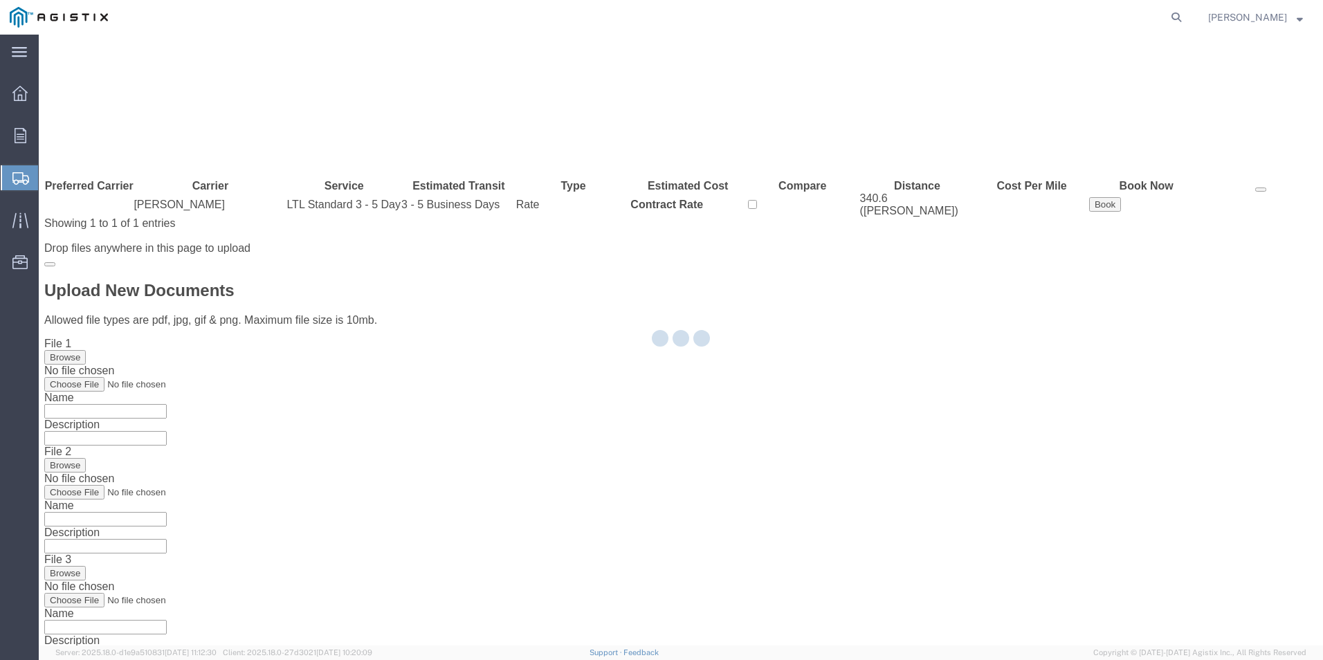
scroll to position [0, 0]
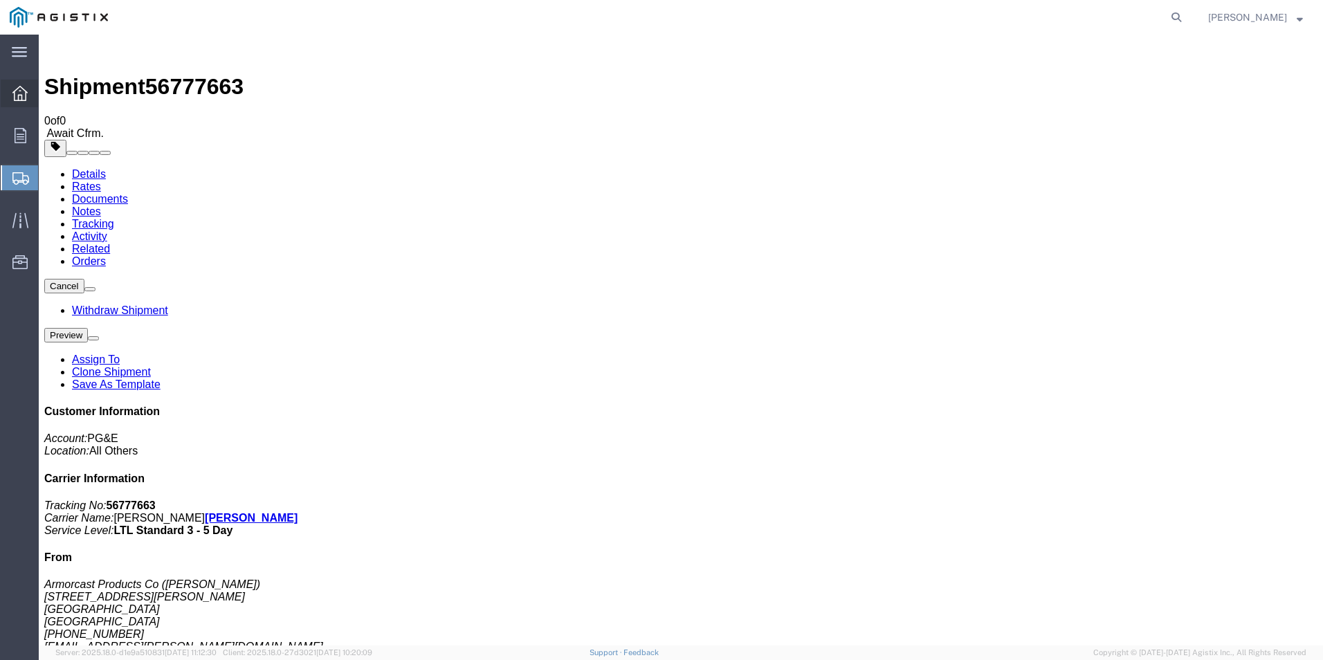
click at [22, 89] on icon at bounding box center [19, 93] width 15 height 15
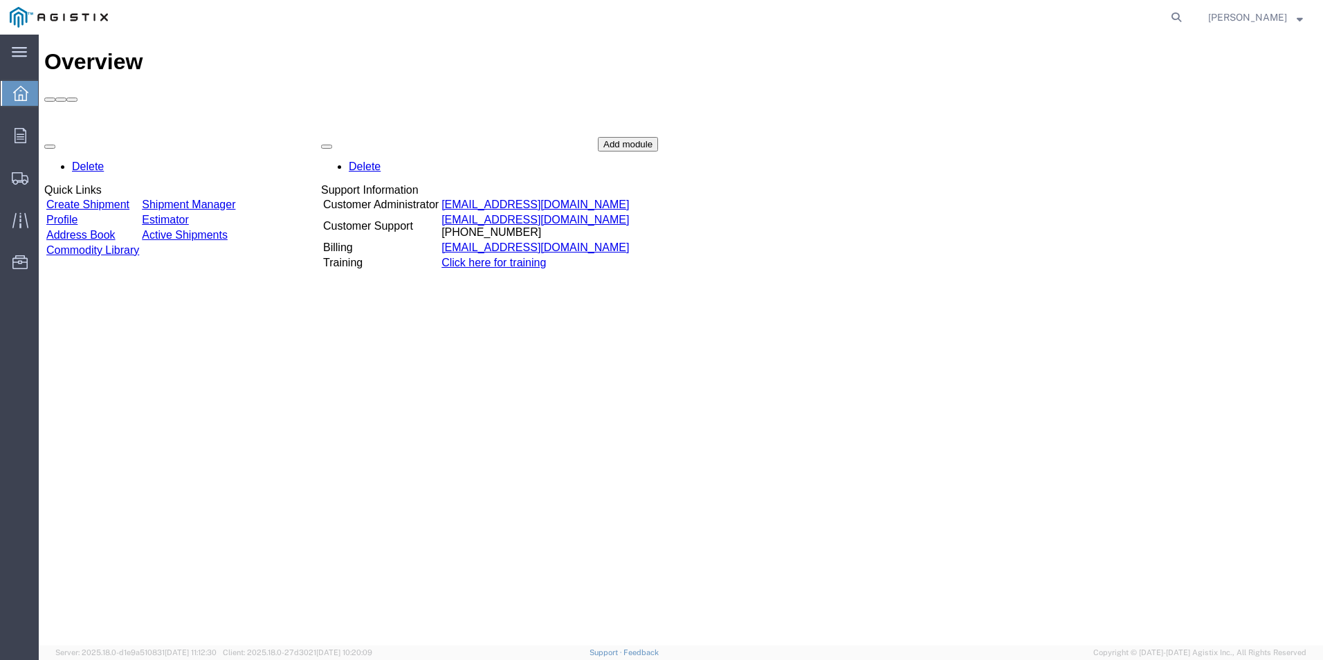
click at [122, 199] on link "Create Shipment" at bounding box center [87, 205] width 83 height 12
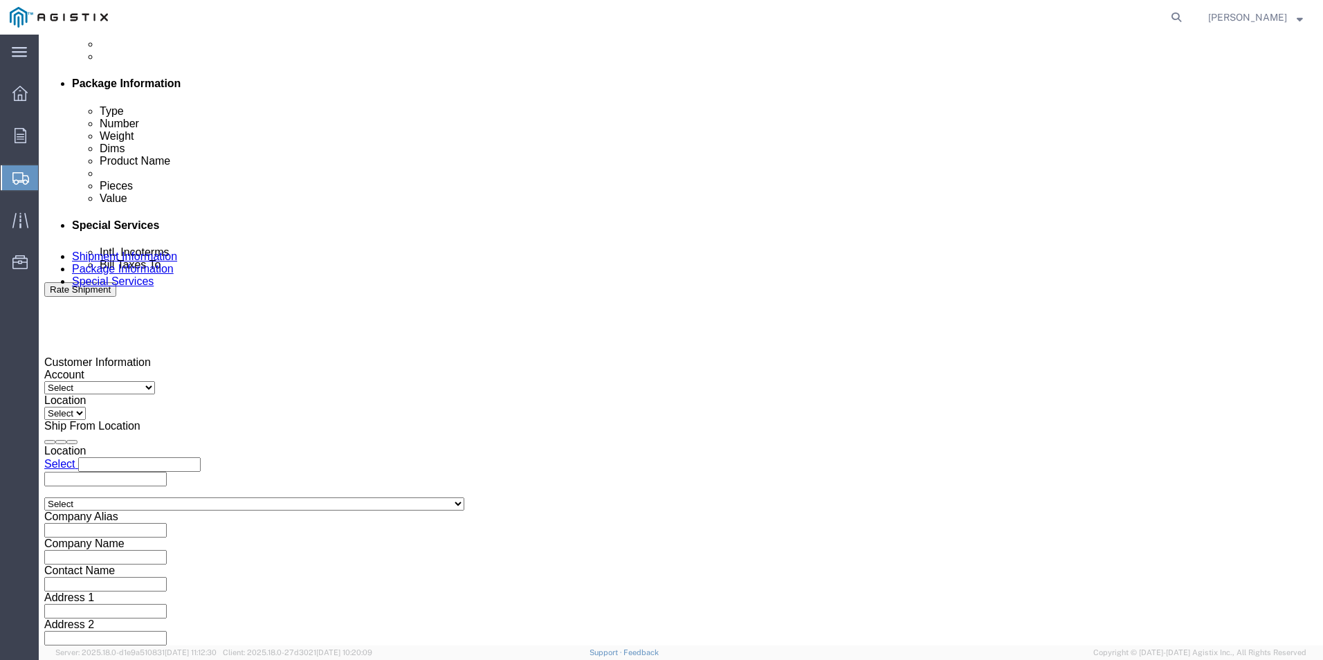
scroll to position [690, 0]
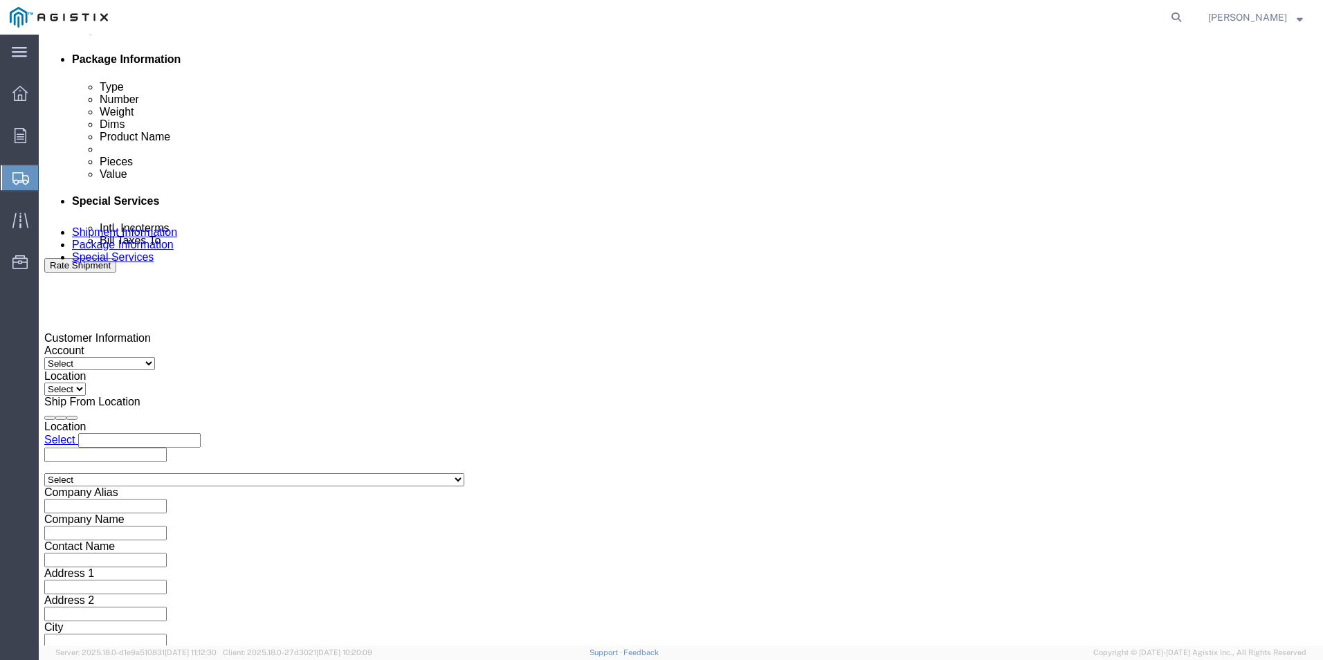
click select "Select Air Less than Truckload Multi-Leg Ocean Freight Rail Small Parcel Truckl…"
click div "Shipping Mode (Optional)"
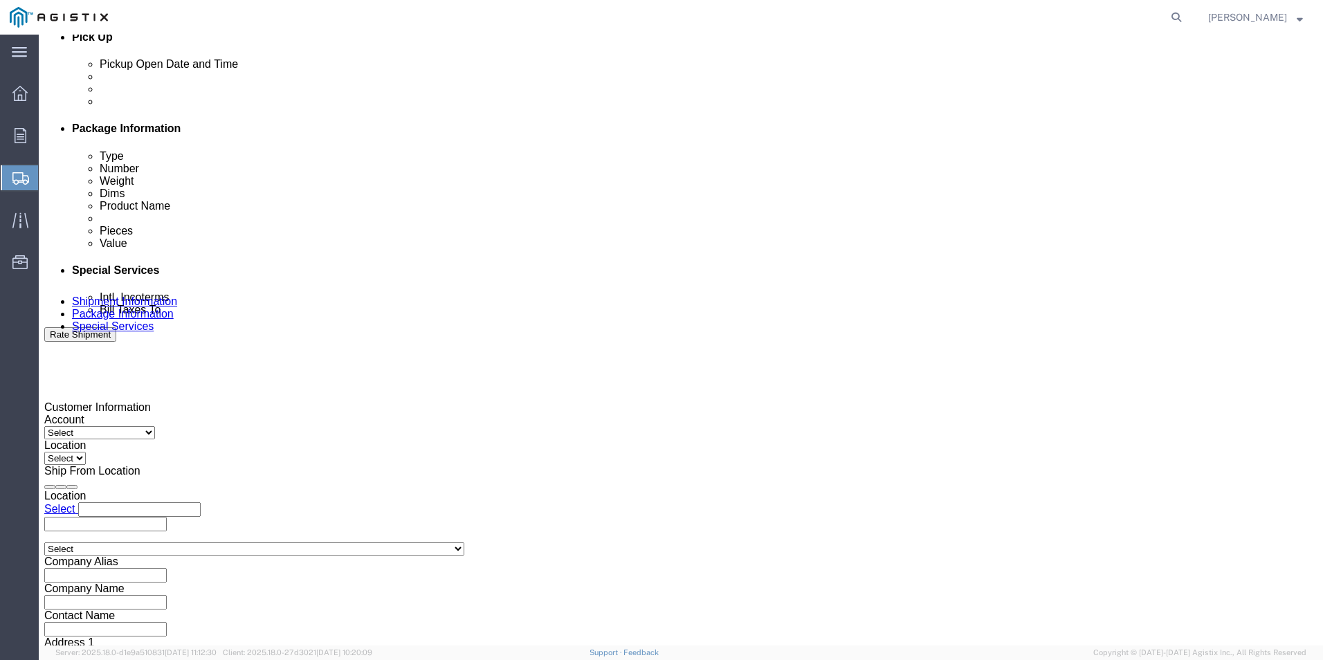
scroll to position [483, 0]
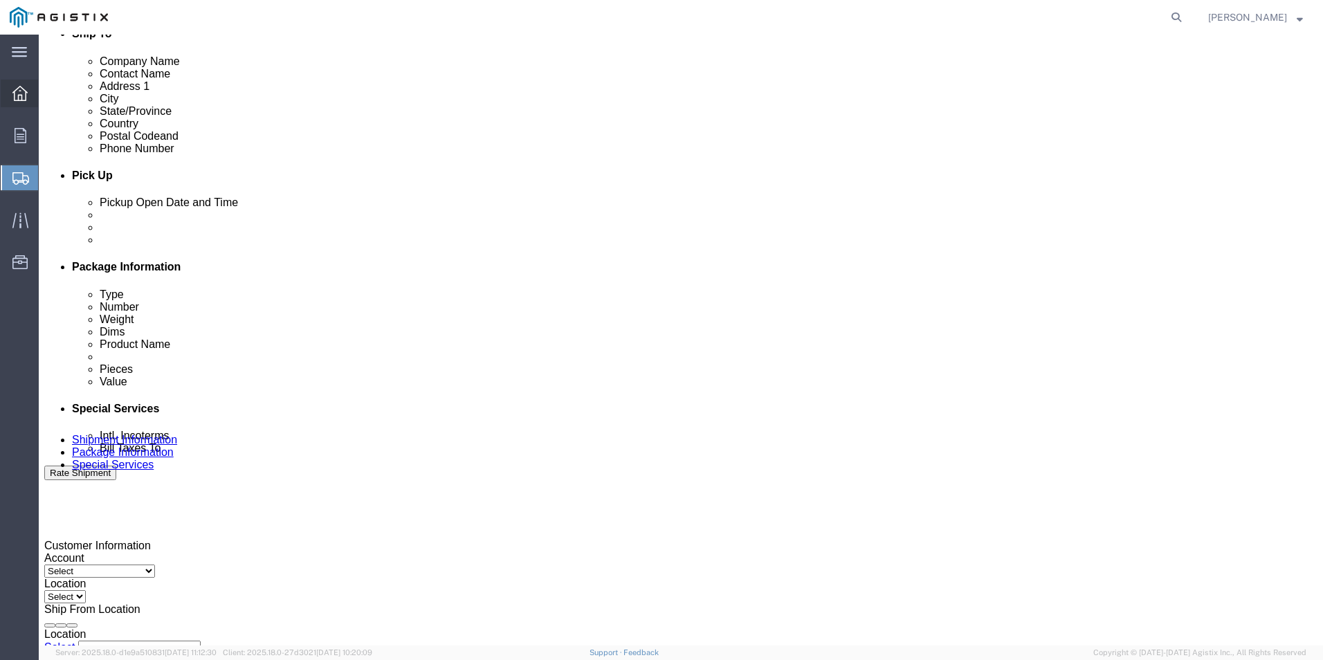
click at [26, 98] on icon at bounding box center [19, 93] width 15 height 15
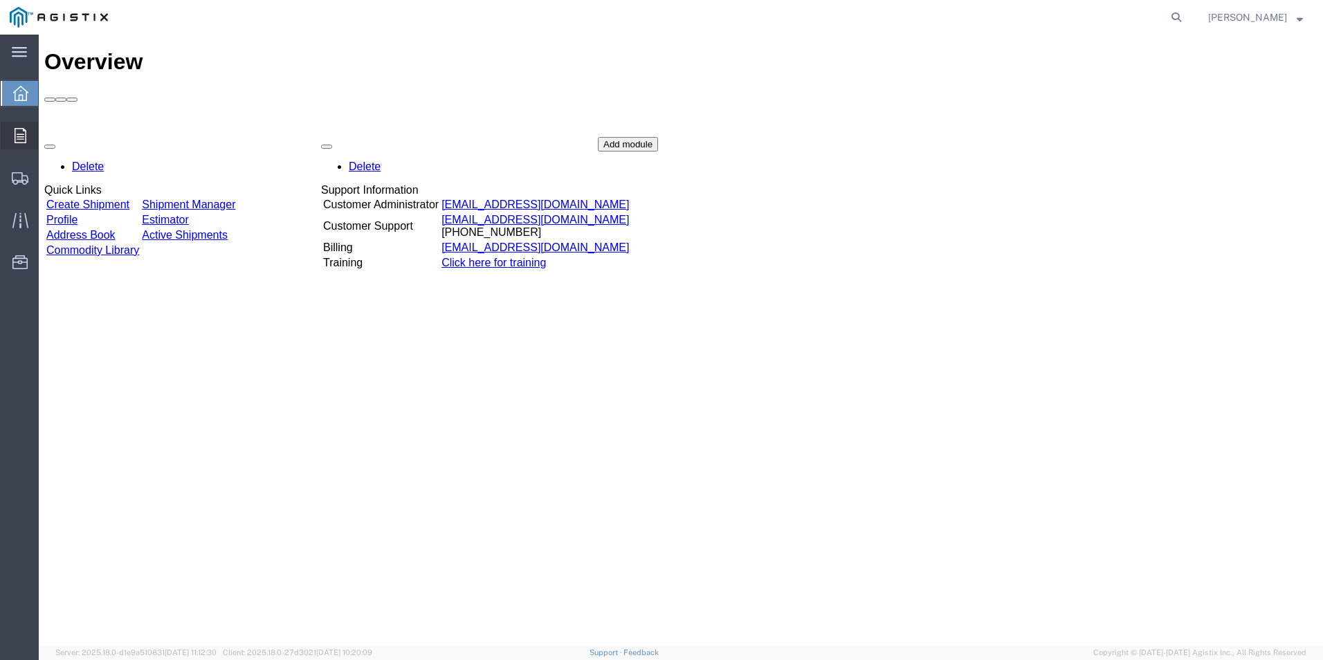
click at [25, 134] on icon at bounding box center [21, 135] width 12 height 15
click at [48, 136] on span "Orders" at bounding box center [43, 136] width 10 height 28
